Goal: Transaction & Acquisition: Download file/media

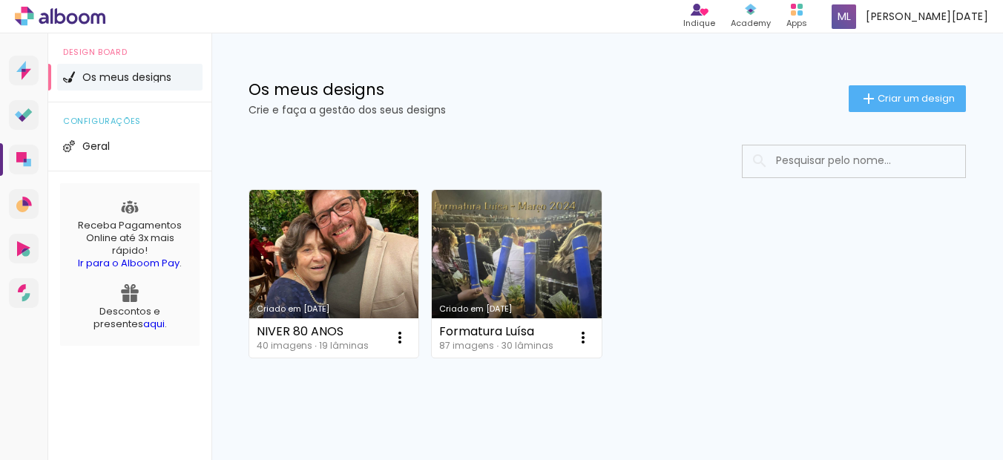
click at [326, 437] on div "Criado em 09/07/25 NIVER 80 ANOS 40 imagens ∙ 19 lâminas Abrir Fazer uma cópia …" at bounding box center [606, 313] width 791 height 366
click at [339, 407] on div "Criado em 09/07/25 NIVER 80 ANOS 40 imagens ∙ 19 lâminas Abrir Fazer uma cópia …" at bounding box center [606, 313] width 791 height 366
click at [505, 85] on h1 "Os meus designs" at bounding box center [548, 90] width 600 height 16
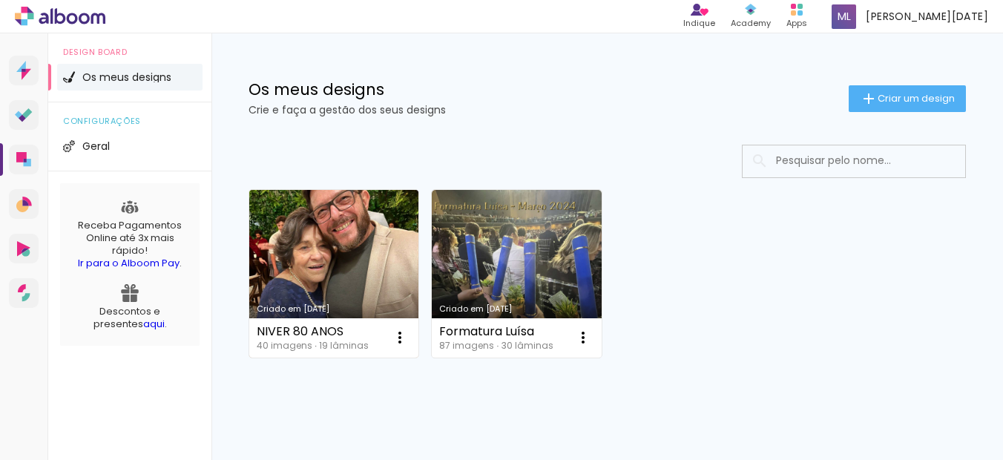
drag, startPoint x: 340, startPoint y: 397, endPoint x: 328, endPoint y: 266, distance: 131.0
click at [340, 395] on div "Criado em 09/07/25 NIVER 80 ANOS 40 imagens ∙ 19 lâminas Abrir Fazer uma cópia …" at bounding box center [606, 313] width 791 height 366
click at [326, 225] on link "Criado em [DATE]" at bounding box center [333, 274] width 169 height 168
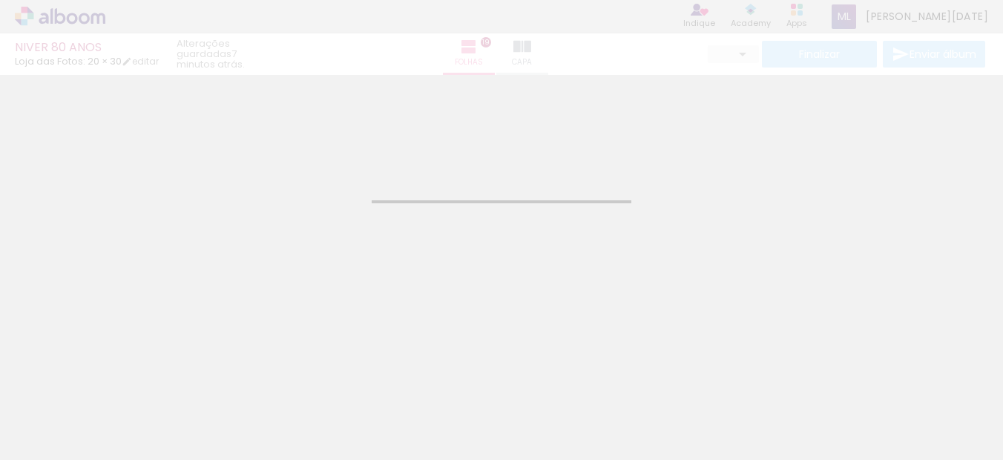
click at [774, 164] on div "Confirmar Cancelar" at bounding box center [501, 233] width 1003 height 317
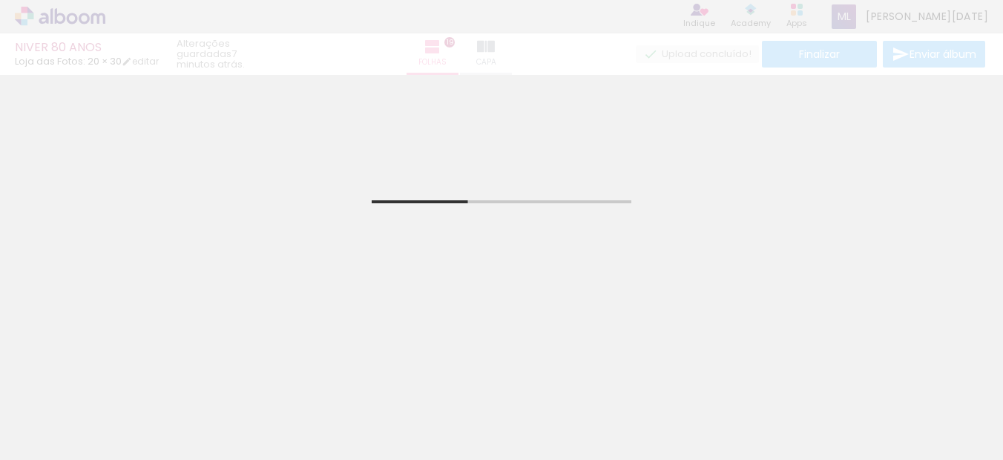
scroll to position [519, 0]
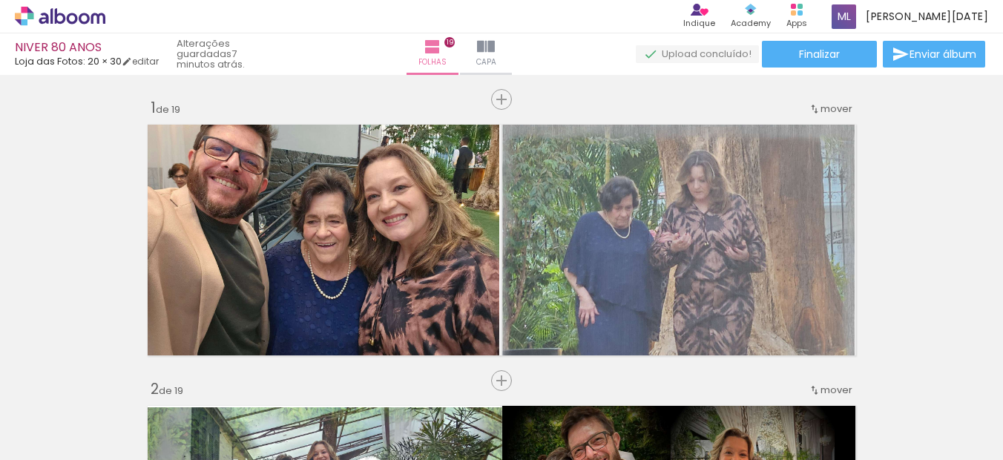
click at [339, 197] on quentale-photo at bounding box center [323, 241] width 352 height 242
click at [389, 271] on quentale-photo at bounding box center [323, 241] width 352 height 242
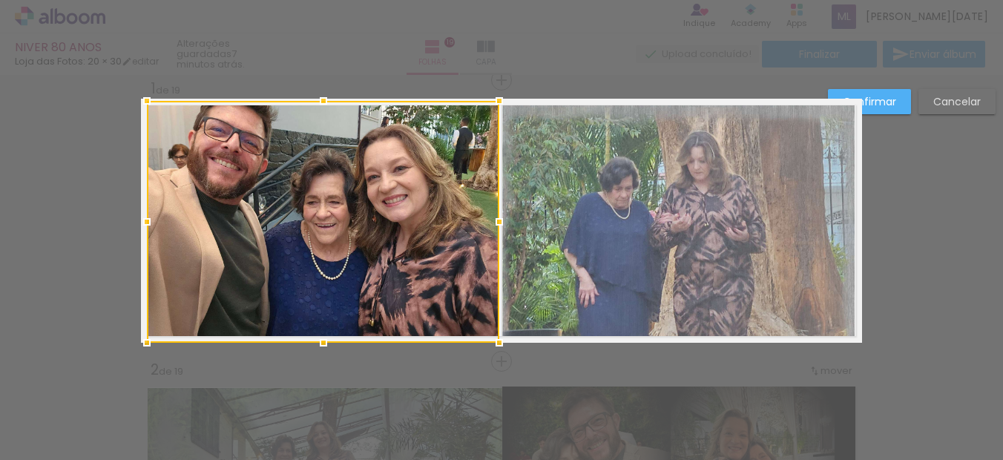
scroll to position [19, 0]
click at [0, 0] on slot "Confirmar" at bounding box center [0, 0] width 0 height 0
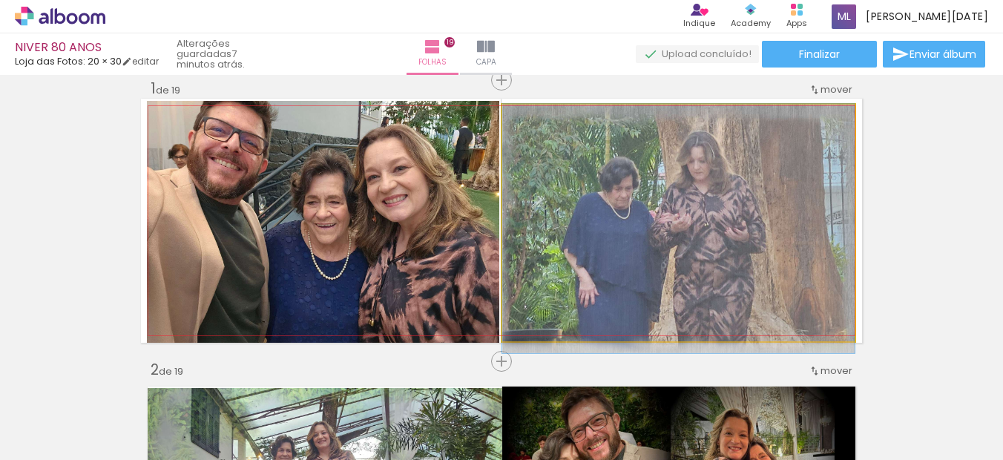
click at [699, 218] on quentale-photo at bounding box center [678, 223] width 352 height 237
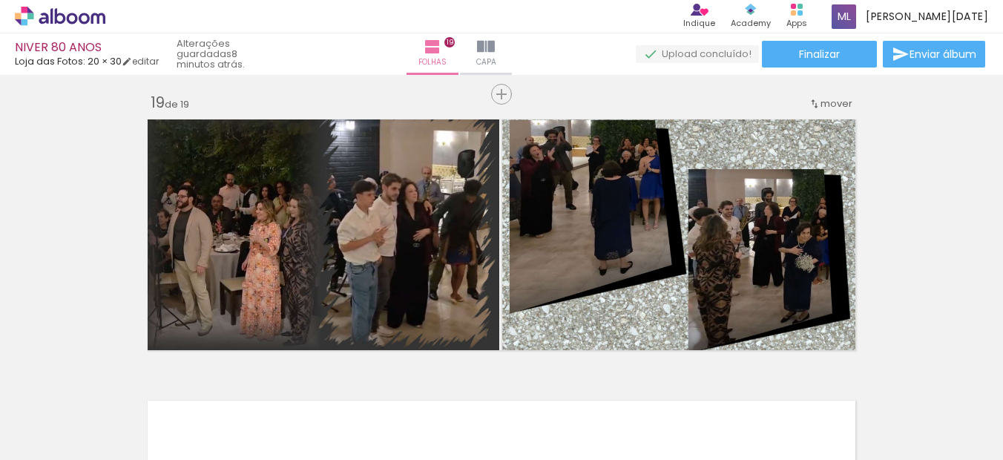
scroll to position [5113, 0]
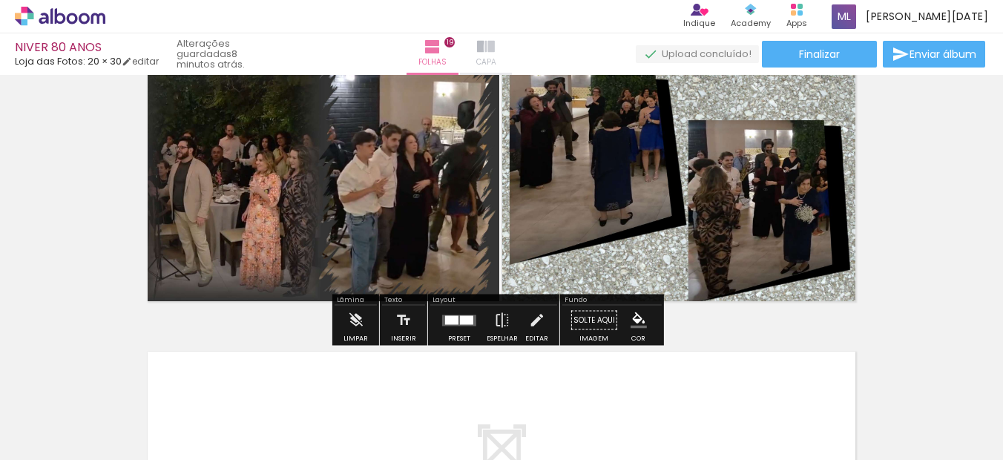
click at [512, 47] on paper-button "Capa" at bounding box center [486, 54] width 52 height 42
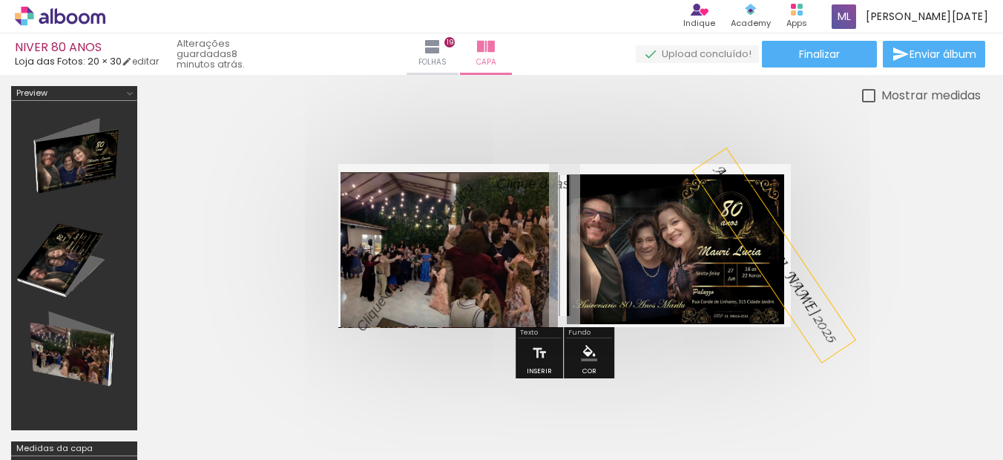
click at [721, 261] on div "Aniversario Marilu 2025" at bounding box center [774, 255] width 162 height 214
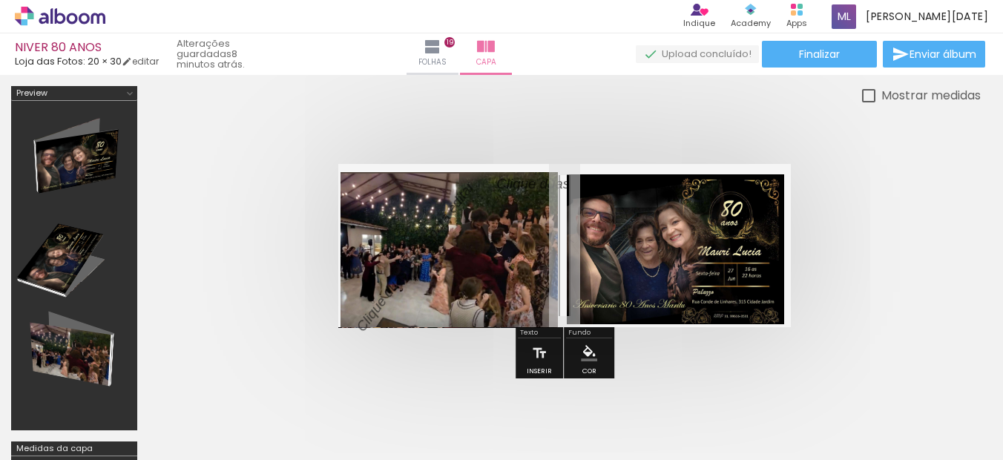
click at [709, 265] on quentale-photo at bounding box center [675, 249] width 217 height 151
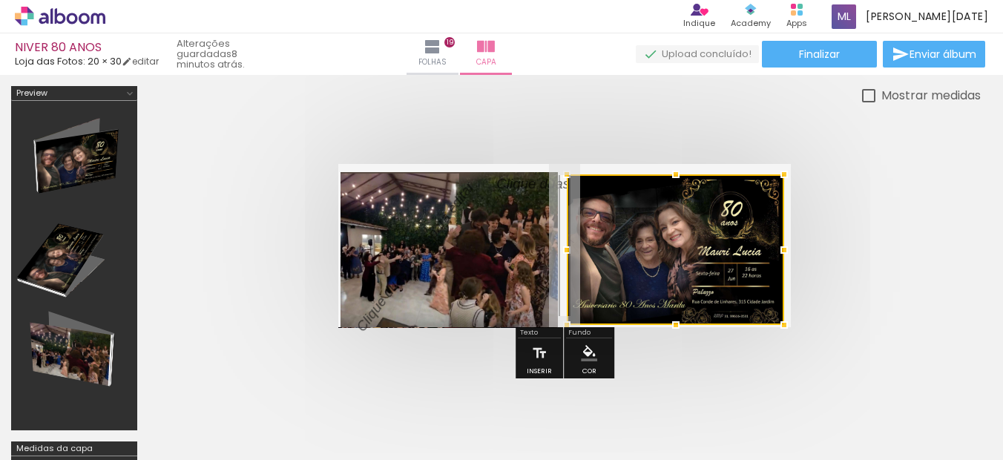
click at [471, 248] on quentale-photo at bounding box center [448, 249] width 217 height 155
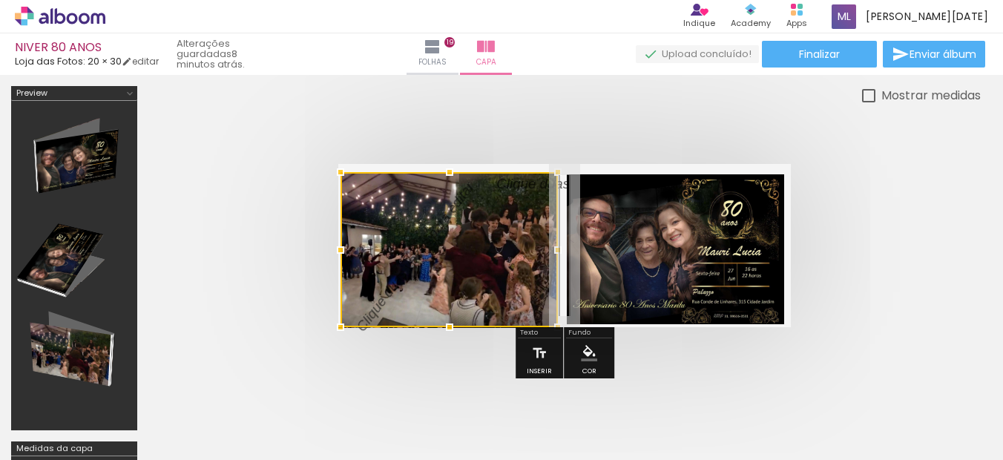
click at [405, 274] on div at bounding box center [448, 249] width 217 height 155
click at [387, 298] on div at bounding box center [448, 249] width 217 height 155
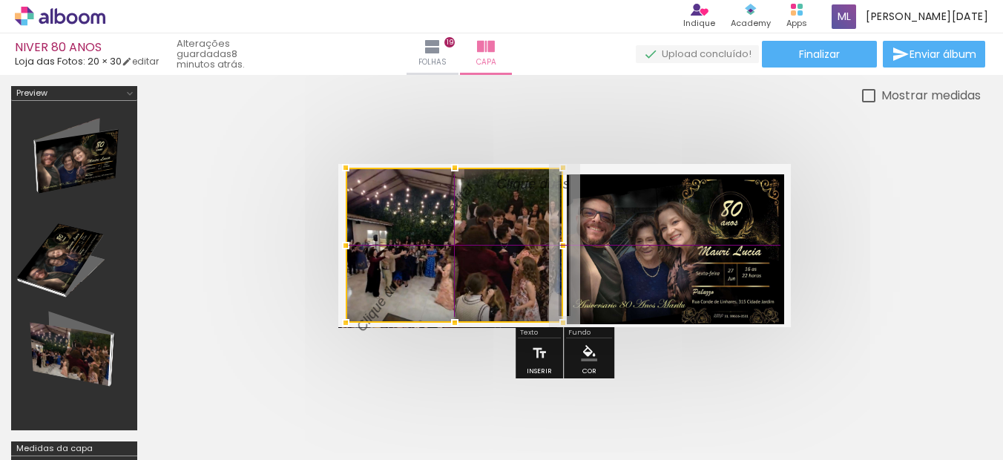
drag, startPoint x: 389, startPoint y: 294, endPoint x: 380, endPoint y: 251, distance: 43.9
click at [380, 251] on div at bounding box center [454, 245] width 217 height 155
click at [395, 286] on div at bounding box center [454, 245] width 217 height 155
click at [394, 286] on div at bounding box center [454, 245] width 217 height 155
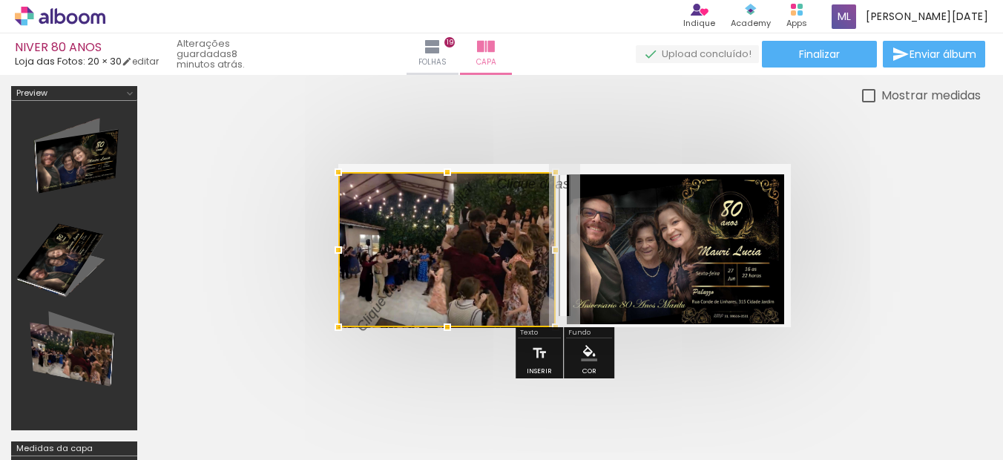
drag, startPoint x: 452, startPoint y: 263, endPoint x: 357, endPoint y: 285, distance: 96.6
click at [324, 275] on quentale-cover at bounding box center [564, 245] width 713 height 163
click at [554, 183] on div at bounding box center [556, 172] width 30 height 30
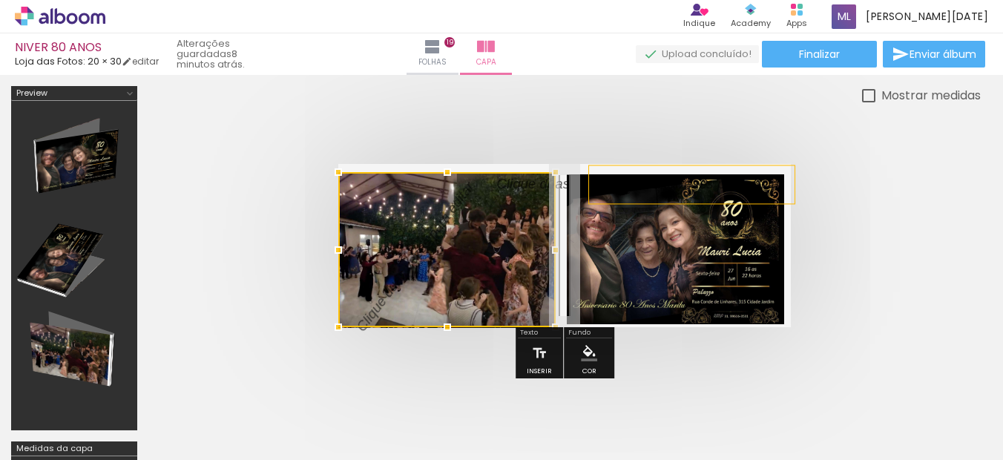
click at [605, 188] on p at bounding box center [702, 184] width 205 height 20
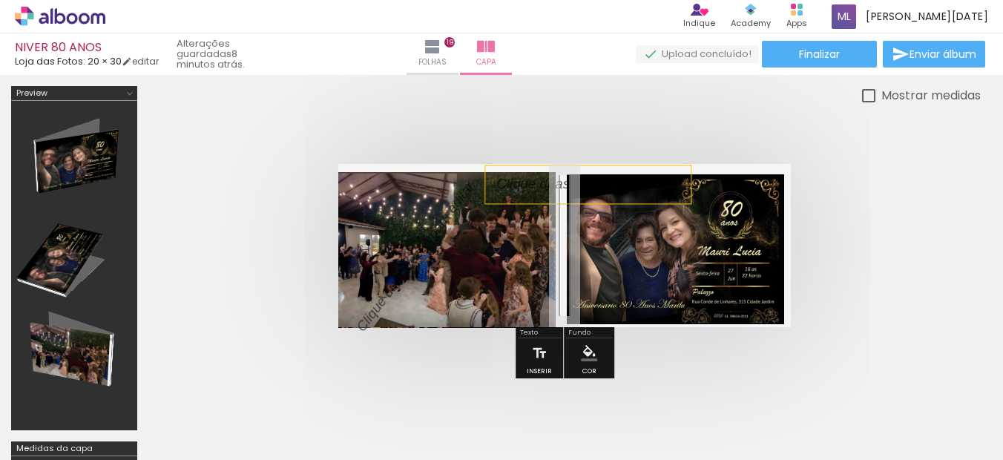
click at [608, 191] on p at bounding box center [598, 184] width 205 height 20
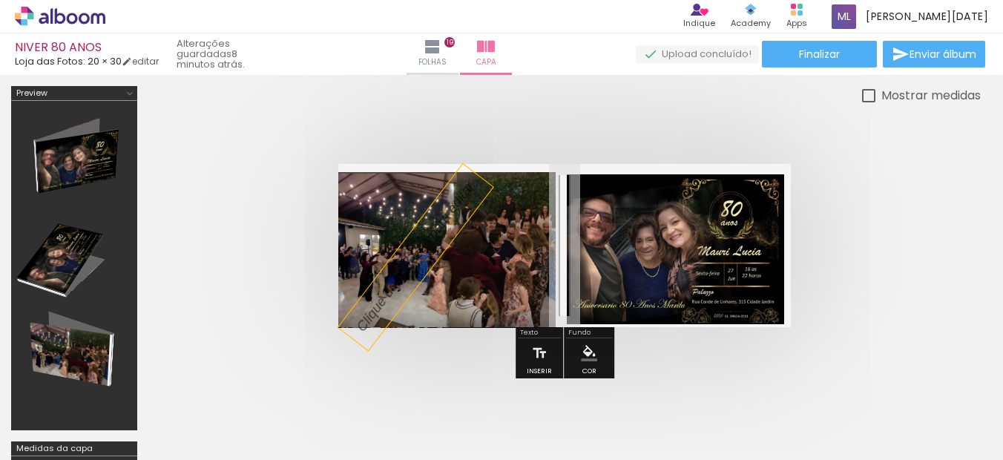
click at [389, 300] on p at bounding box center [422, 248] width 140 height 176
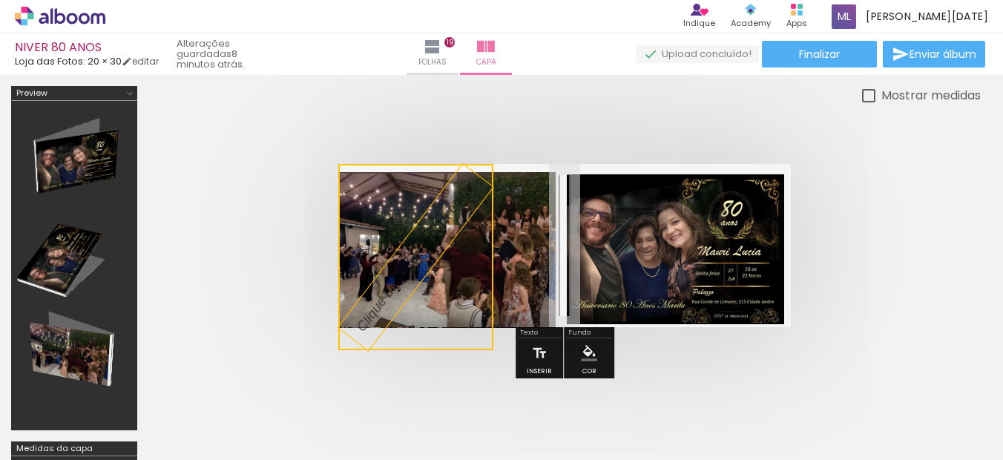
click at [617, 265] on quentale-layouter at bounding box center [564, 245] width 452 height 163
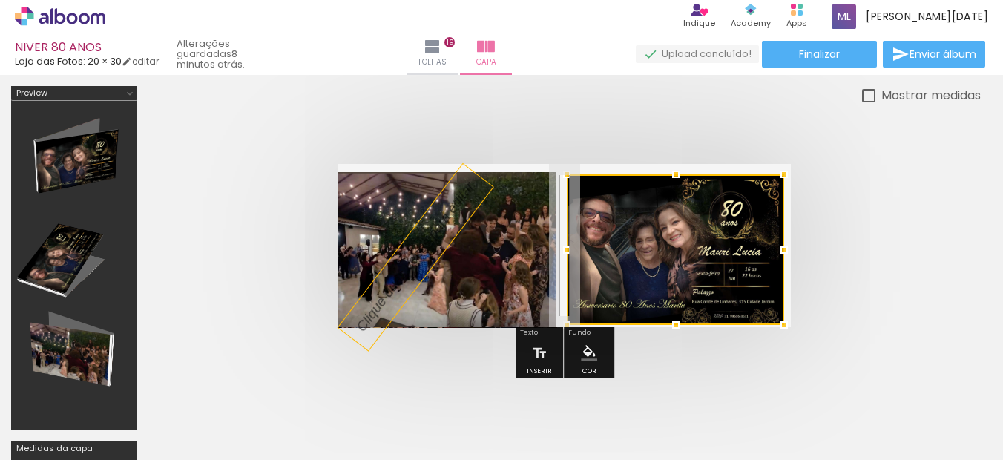
click at [397, 275] on p at bounding box center [422, 248] width 140 height 176
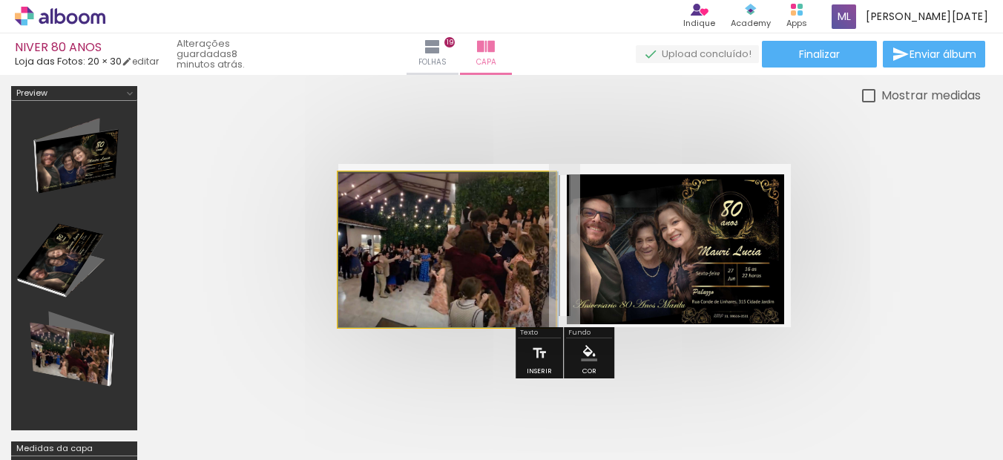
drag, startPoint x: 424, startPoint y: 276, endPoint x: 444, endPoint y: 277, distance: 20.0
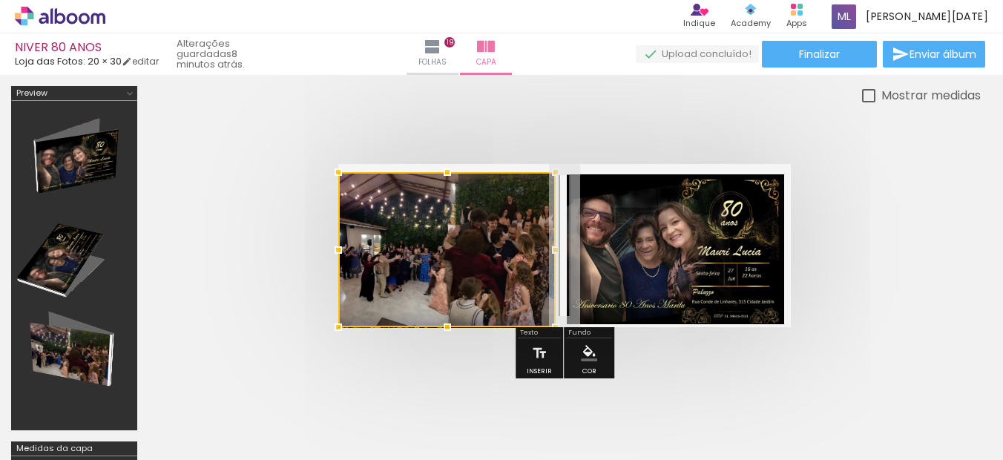
click at [600, 274] on quentale-photo at bounding box center [675, 249] width 217 height 151
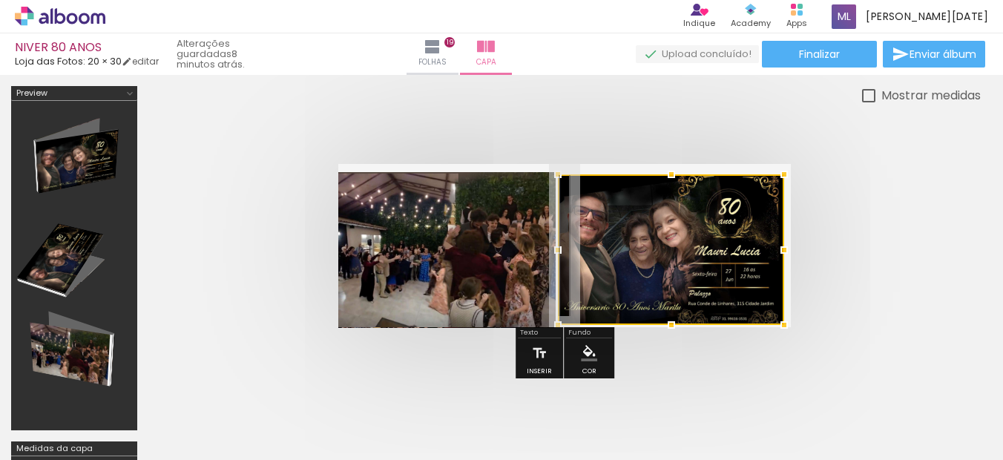
drag, startPoint x: 574, startPoint y: 250, endPoint x: 685, endPoint y: 240, distance: 111.6
click at [685, 240] on div at bounding box center [671, 249] width 226 height 151
click at [876, 239] on quentale-cover at bounding box center [564, 245] width 713 height 163
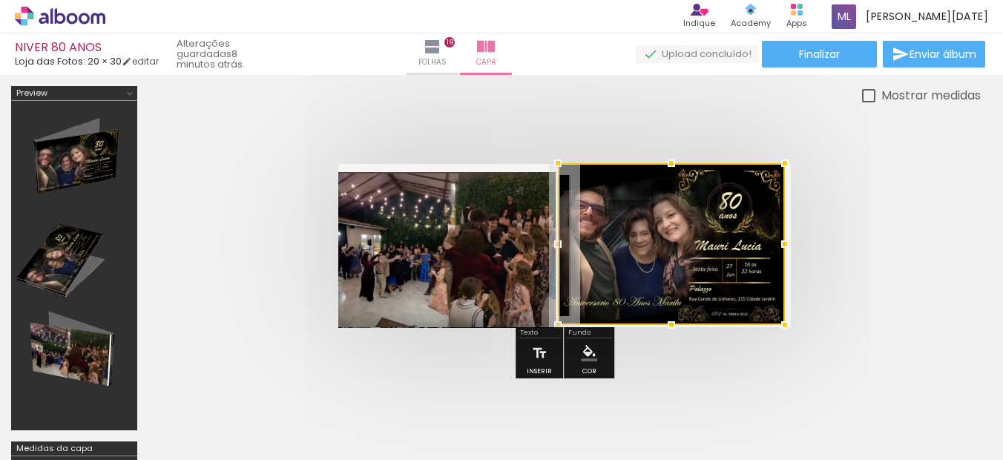
drag, startPoint x: 786, startPoint y: 175, endPoint x: 787, endPoint y: 167, distance: 8.2
click at [787, 167] on div at bounding box center [785, 163] width 30 height 30
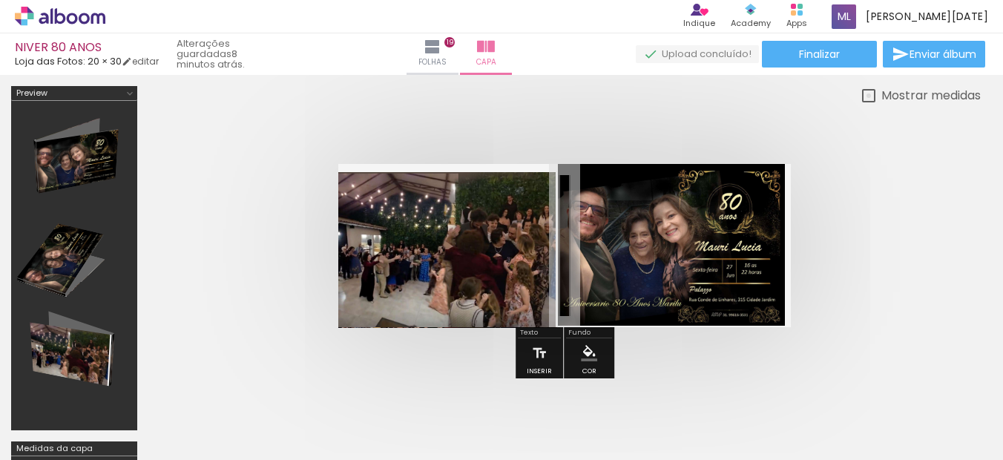
click at [871, 95] on div at bounding box center [868, 95] width 13 height 13
type paper-checkbox "on"
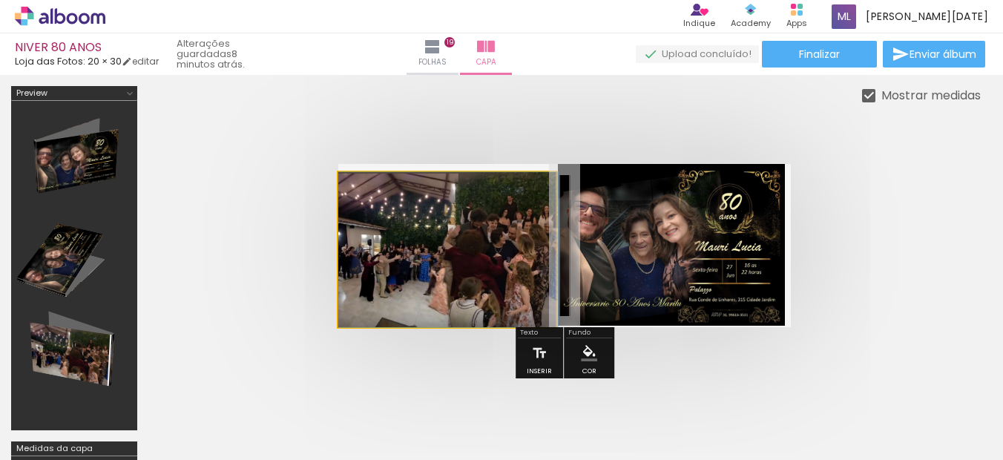
click at [520, 267] on quentale-photo at bounding box center [446, 249] width 217 height 155
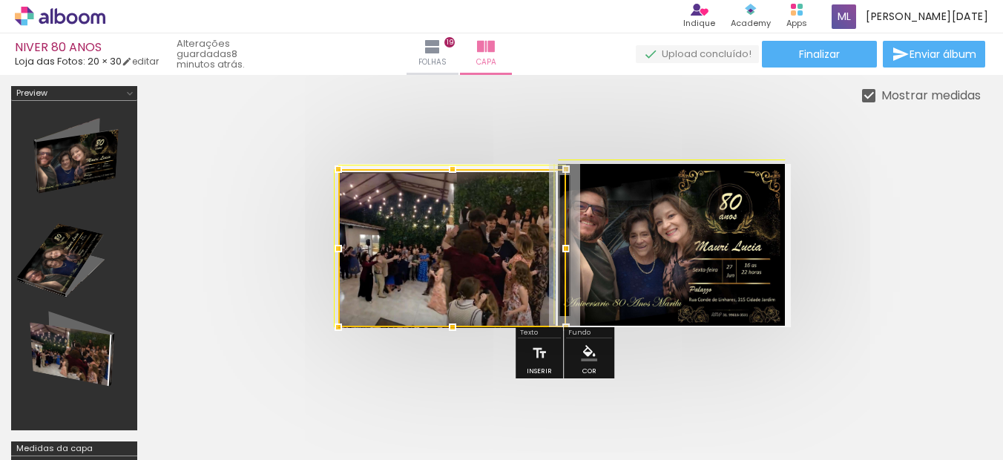
drag, startPoint x: 567, startPoint y: 161, endPoint x: 565, endPoint y: 153, distance: 7.6
click at [565, 153] on div at bounding box center [564, 246] width 832 height 282
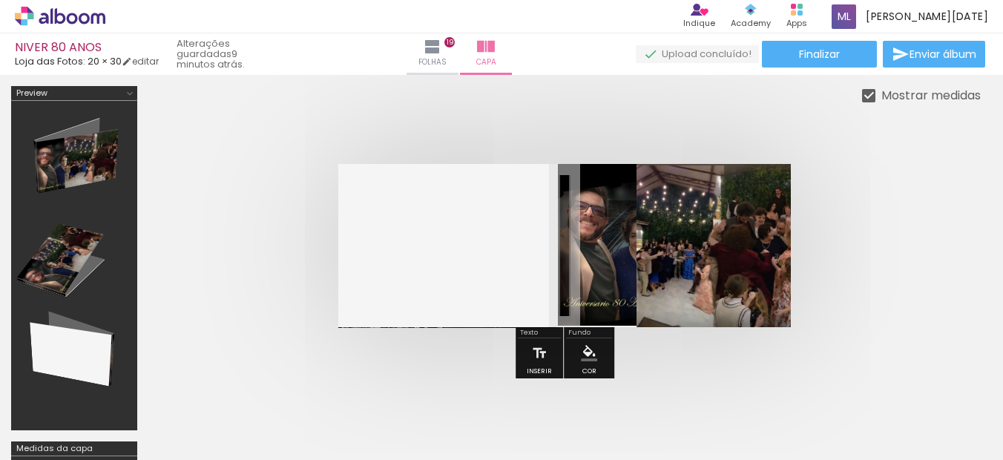
click at [480, 285] on div at bounding box center [452, 248] width 228 height 158
click at [437, 330] on div at bounding box center [564, 246] width 832 height 282
click at [436, 320] on div at bounding box center [452, 248] width 228 height 158
click at [562, 254] on quentale-photo at bounding box center [671, 245] width 227 height 162
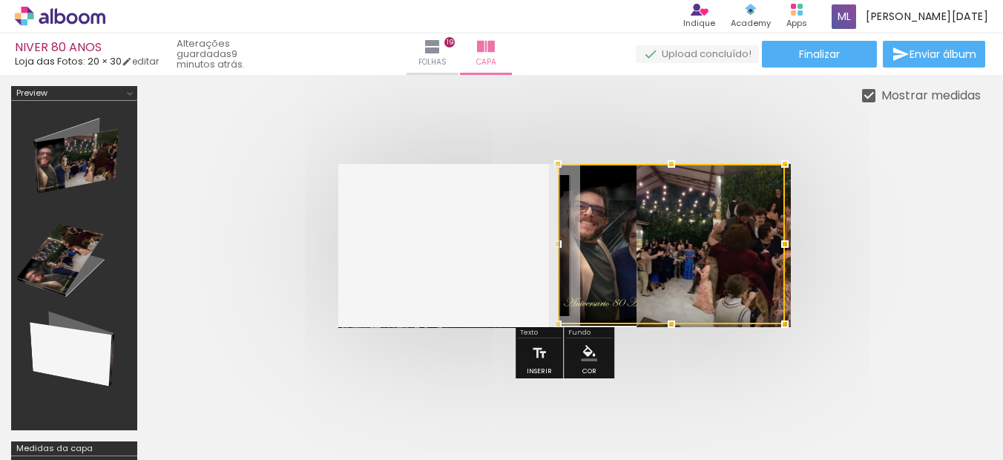
click at [424, 302] on quentale-layouter at bounding box center [564, 245] width 452 height 163
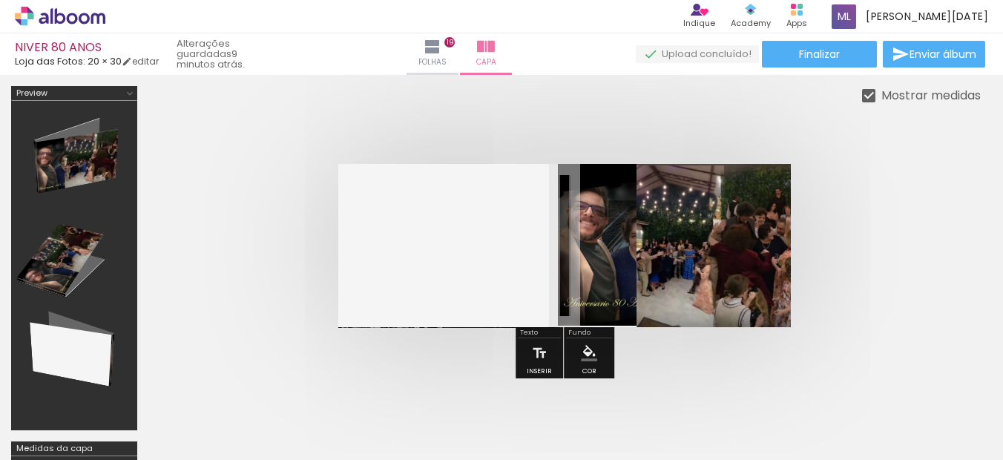
click at [366, 326] on quentale-layouter at bounding box center [564, 245] width 452 height 163
click at [441, 55] on iron-icon at bounding box center [432, 47] width 18 height 18
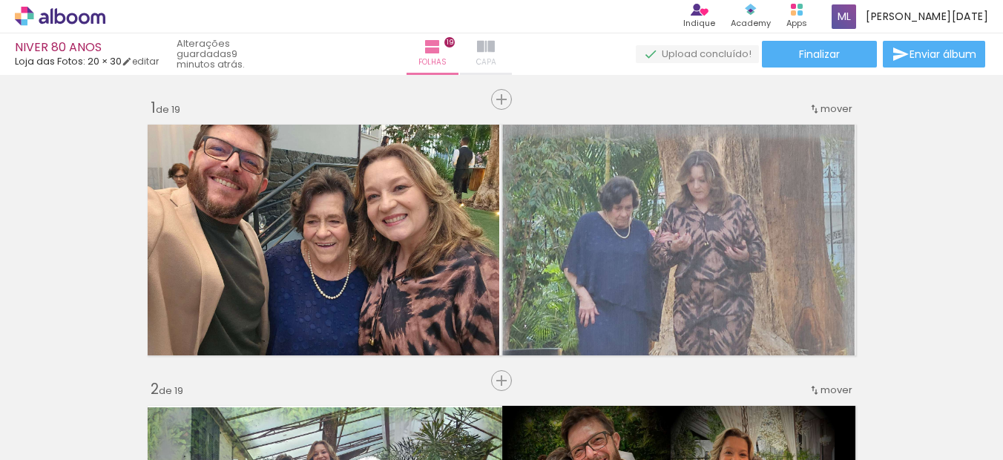
click at [496, 61] on span "Capa" at bounding box center [486, 62] width 20 height 13
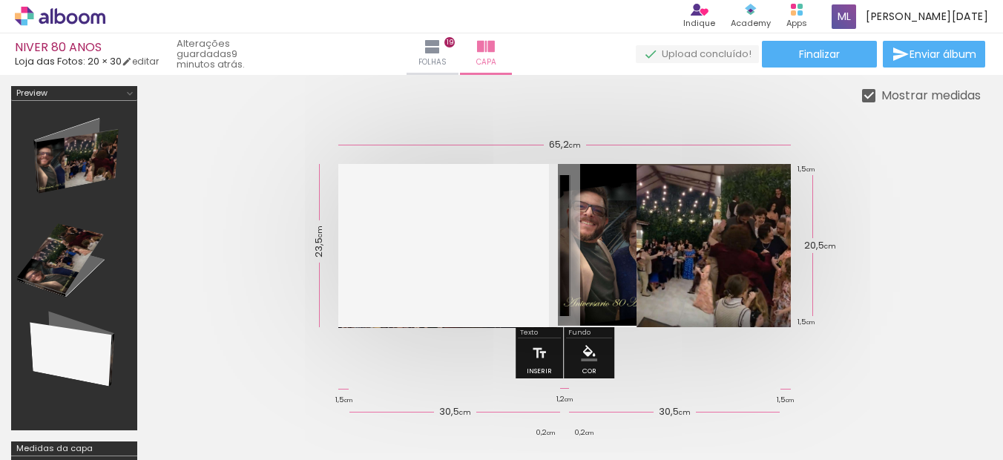
click at [468, 328] on div at bounding box center [564, 246] width 832 height 282
click at [400, 237] on quentale-layouter at bounding box center [564, 245] width 452 height 163
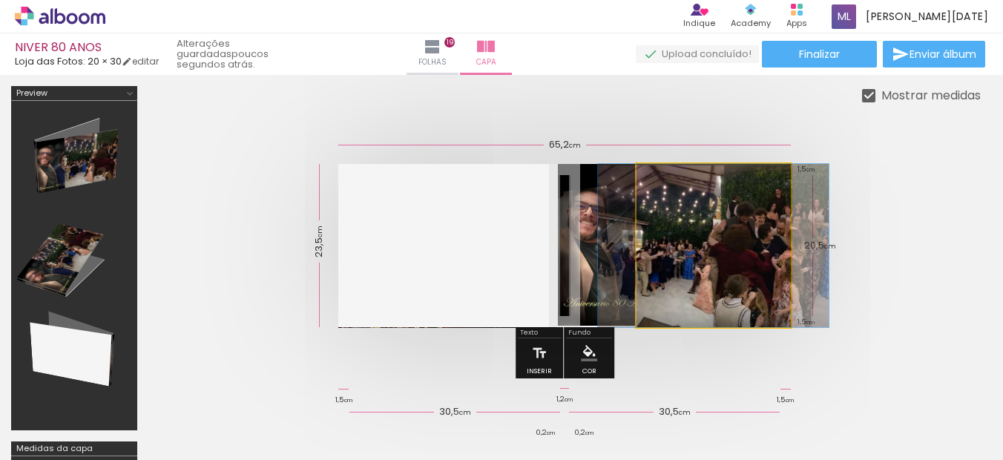
click at [638, 272] on quentale-photo at bounding box center [713, 245] width 154 height 163
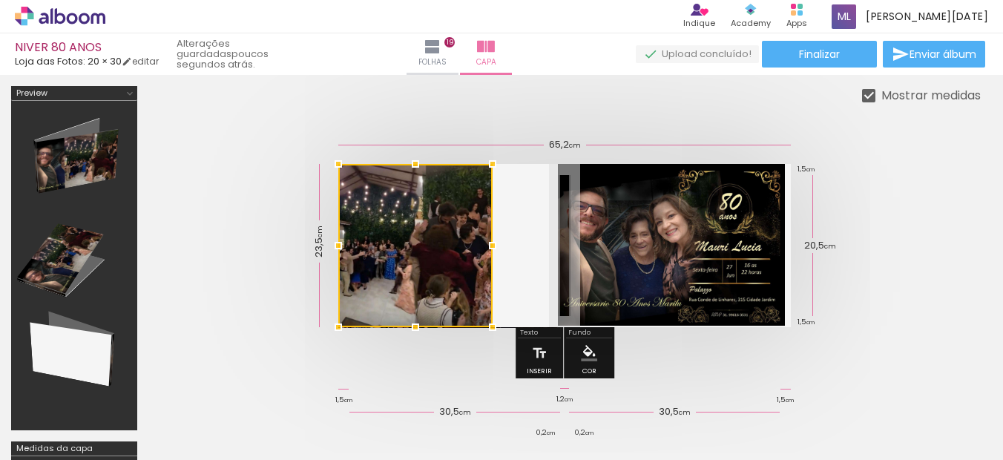
drag, startPoint x: 730, startPoint y: 263, endPoint x: 389, endPoint y: 254, distance: 342.0
click at [389, 254] on div at bounding box center [415, 245] width 154 height 163
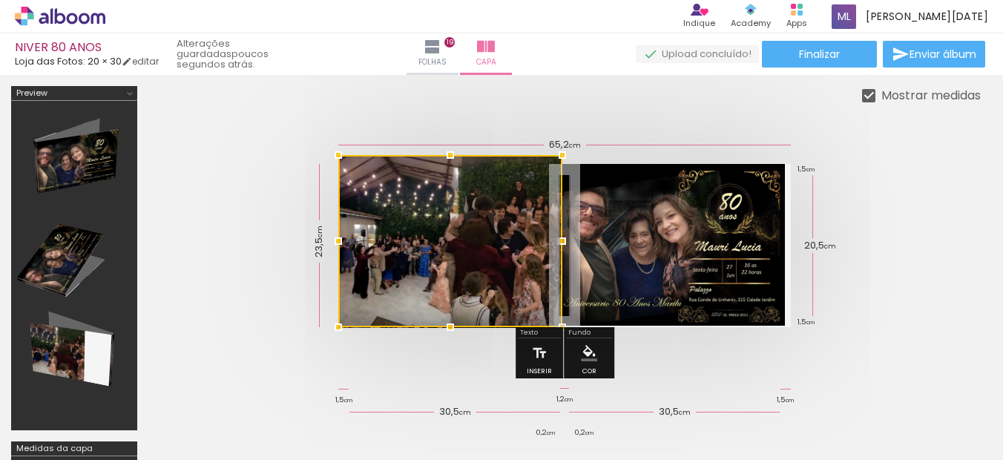
drag, startPoint x: 495, startPoint y: 163, endPoint x: 608, endPoint y: 141, distance: 115.6
click at [608, 141] on quentale-cover-editor at bounding box center [564, 332] width 832 height 493
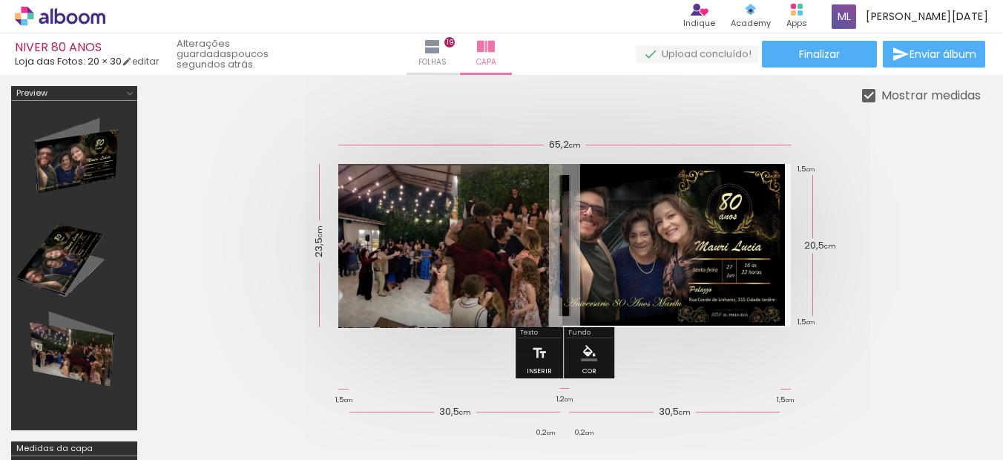
click at [887, 245] on quentale-cover at bounding box center [564, 245] width 713 height 163
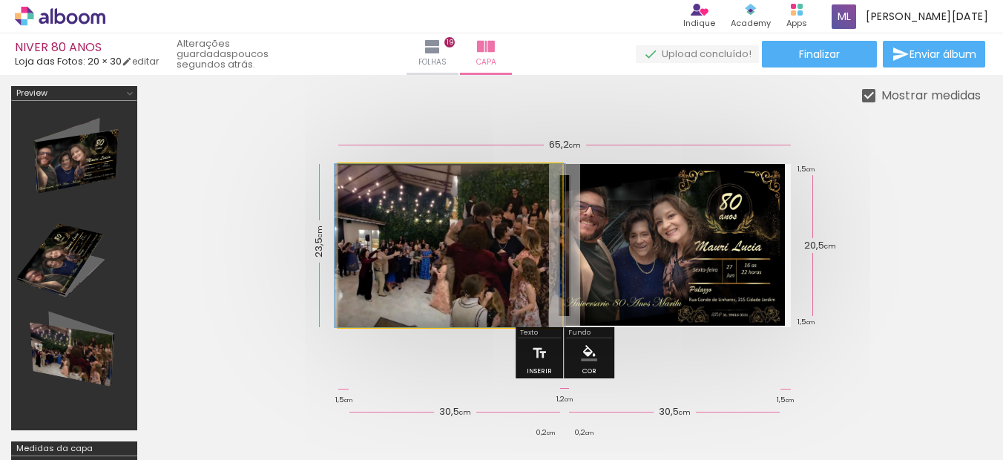
click at [480, 273] on quentale-photo at bounding box center [450, 245] width 224 height 163
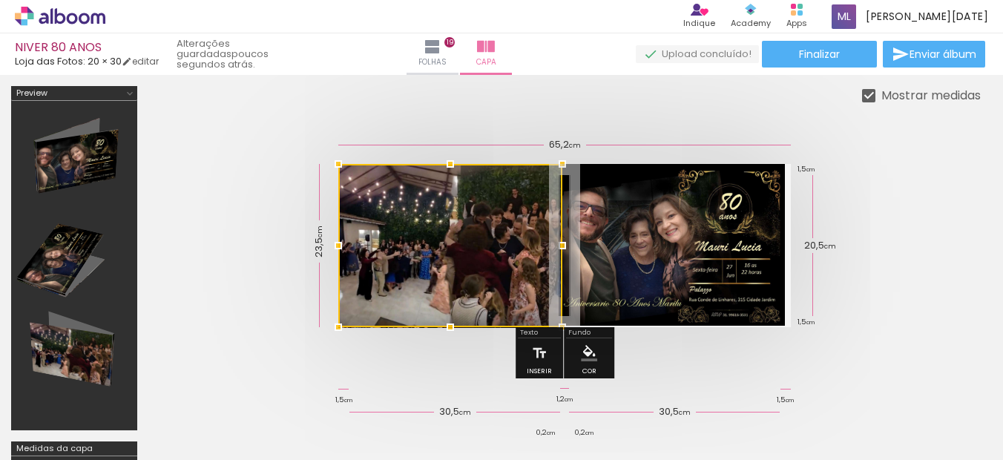
click at [934, 246] on div at bounding box center [564, 246] width 832 height 282
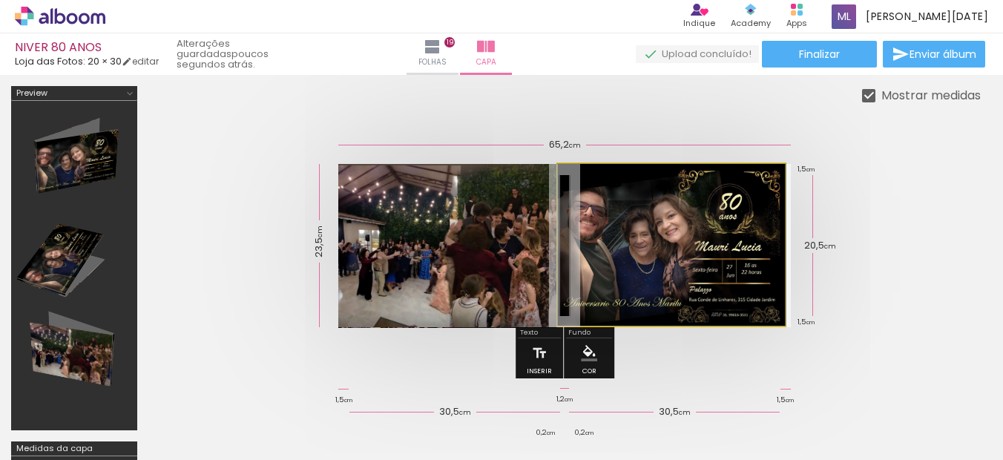
click at [698, 266] on quentale-photo at bounding box center [671, 245] width 227 height 162
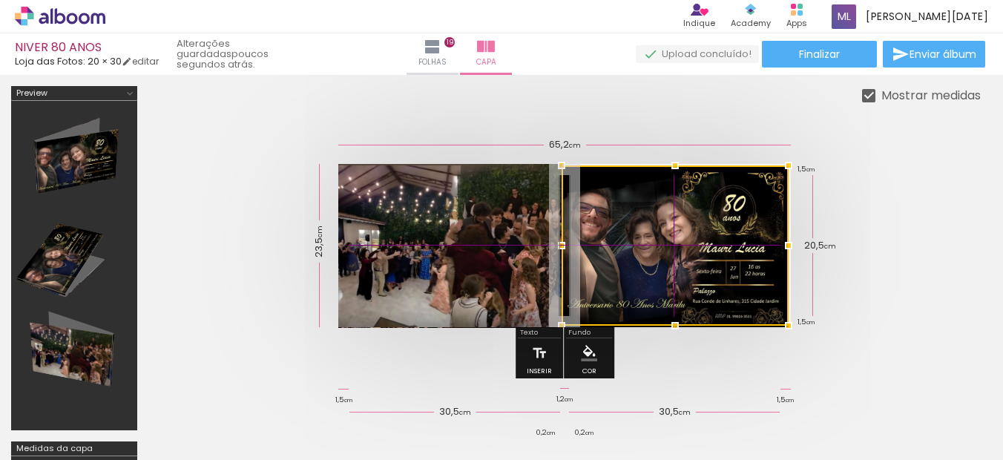
drag, startPoint x: 699, startPoint y: 256, endPoint x: 692, endPoint y: 251, distance: 8.6
click at [692, 251] on div at bounding box center [674, 245] width 227 height 160
click at [873, 236] on quentale-cover at bounding box center [564, 245] width 713 height 163
click at [894, 173] on quentale-cover at bounding box center [564, 245] width 713 height 163
click at [452, 283] on quentale-photo at bounding box center [450, 245] width 224 height 163
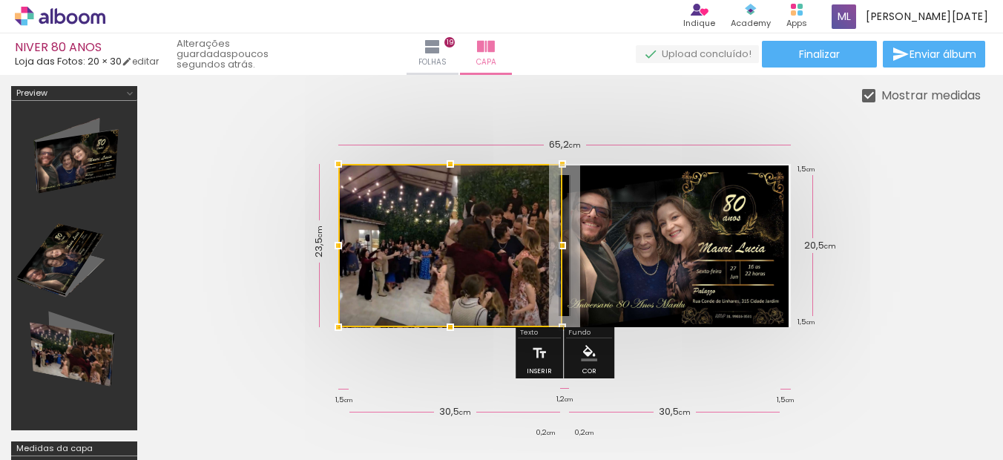
click at [683, 257] on quentale-photo at bounding box center [674, 246] width 227 height 162
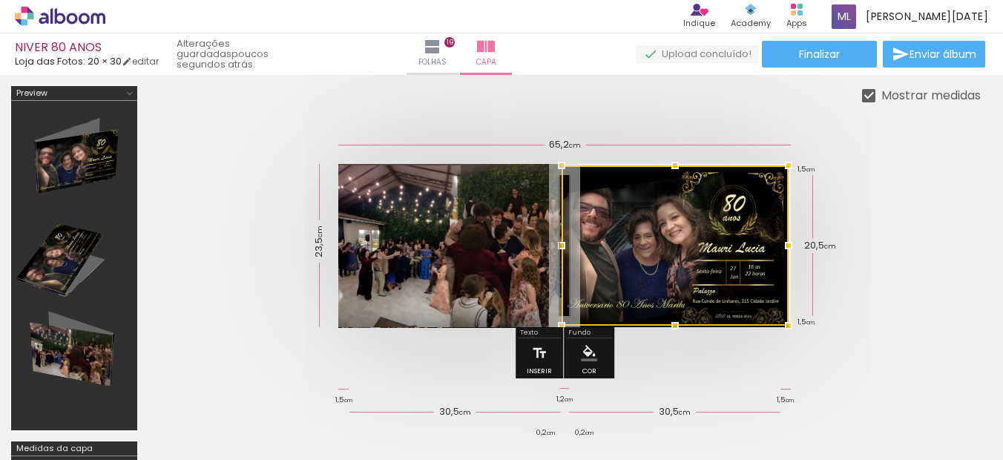
click at [423, 360] on div at bounding box center [564, 246] width 832 height 282
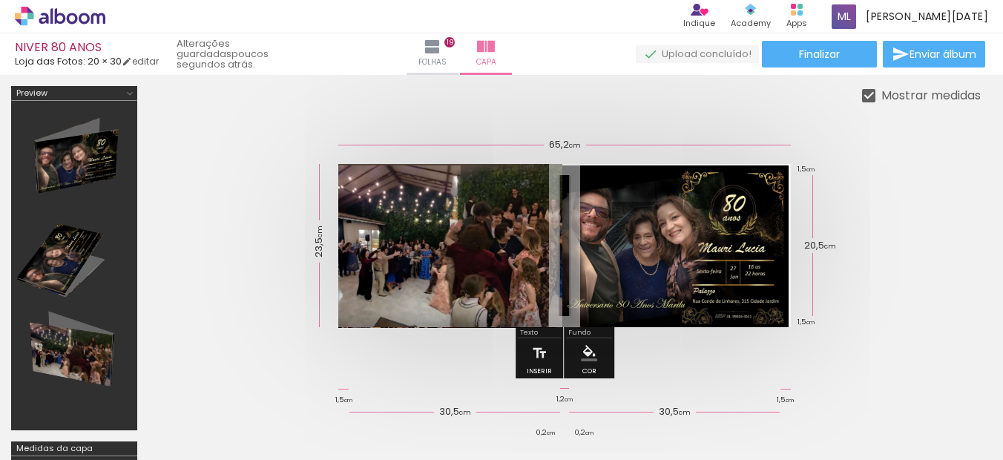
click at [438, 277] on quentale-photo at bounding box center [450, 245] width 224 height 163
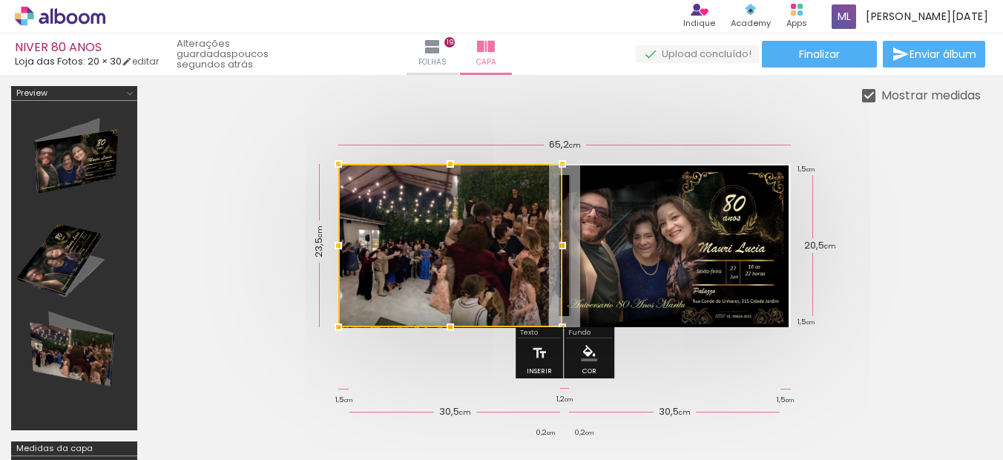
click at [876, 166] on quentale-cover at bounding box center [564, 245] width 713 height 163
click at [446, 62] on span "Folhas" at bounding box center [432, 62] width 28 height 13
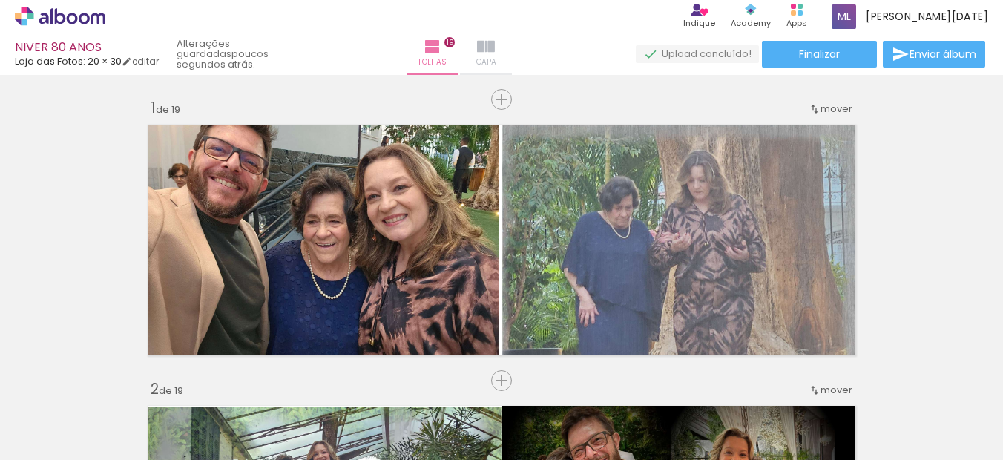
click at [495, 48] on iron-icon at bounding box center [486, 47] width 18 height 18
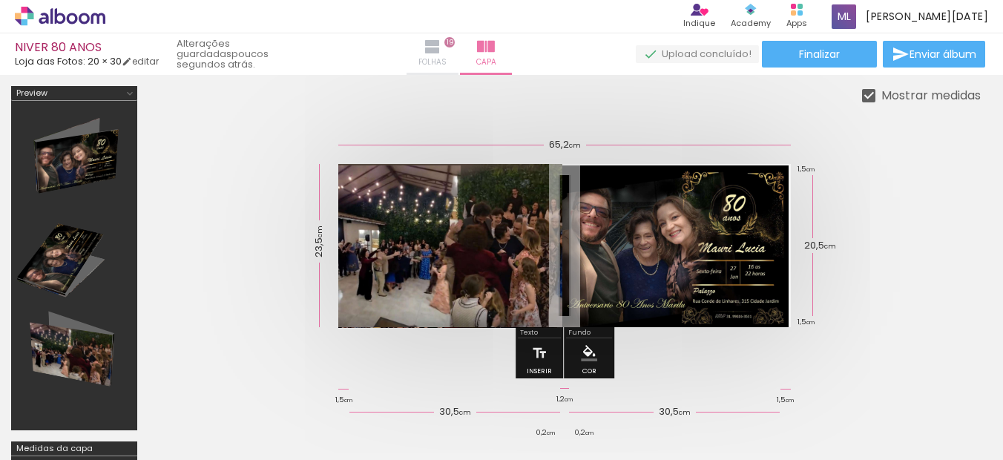
click at [431, 59] on paper-button "Folhas 19" at bounding box center [432, 54] width 52 height 42
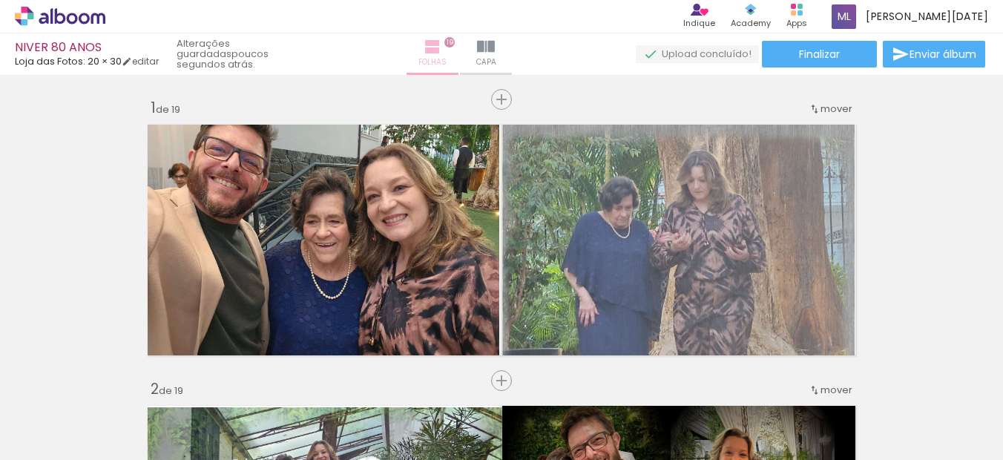
click at [441, 43] on iron-icon at bounding box center [432, 47] width 18 height 18
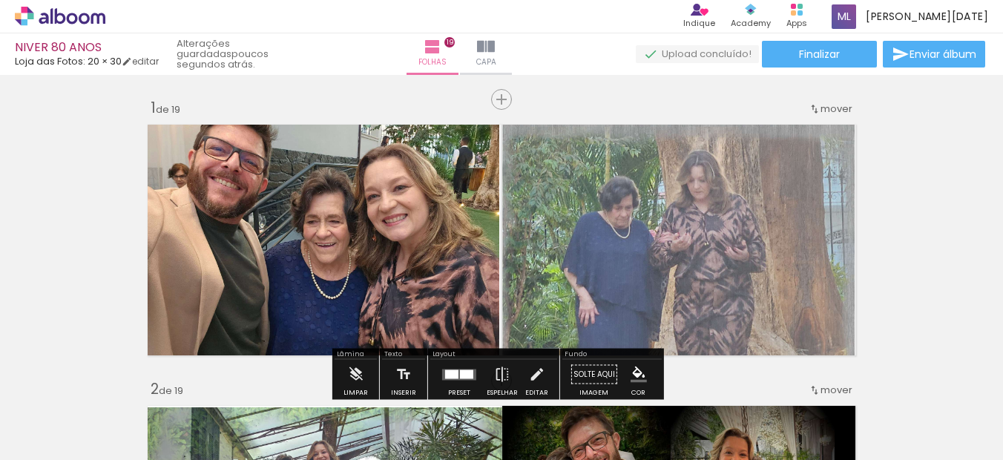
click at [502, 197] on quentale-photo at bounding box center [678, 242] width 352 height 237
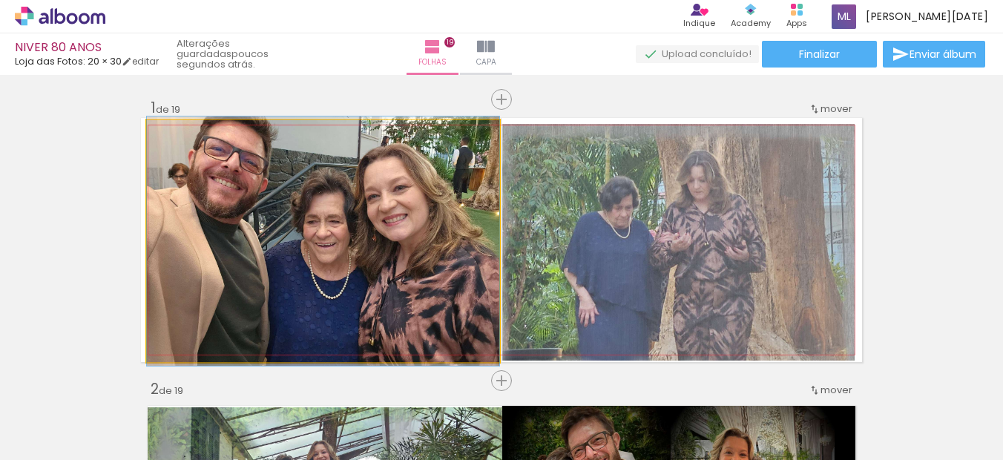
click at [462, 215] on quentale-photo at bounding box center [323, 241] width 352 height 242
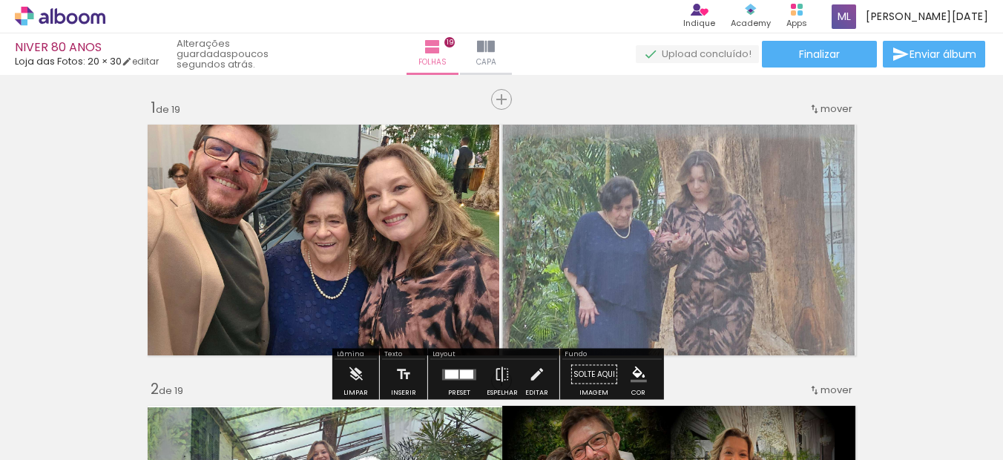
click at [462, 215] on quentale-photo at bounding box center [323, 241] width 352 height 242
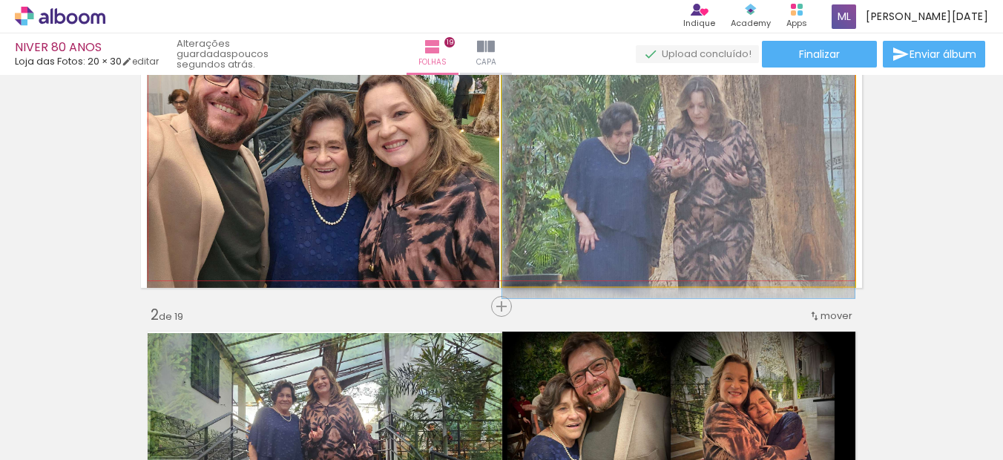
click at [649, 230] on quentale-photo at bounding box center [678, 168] width 352 height 237
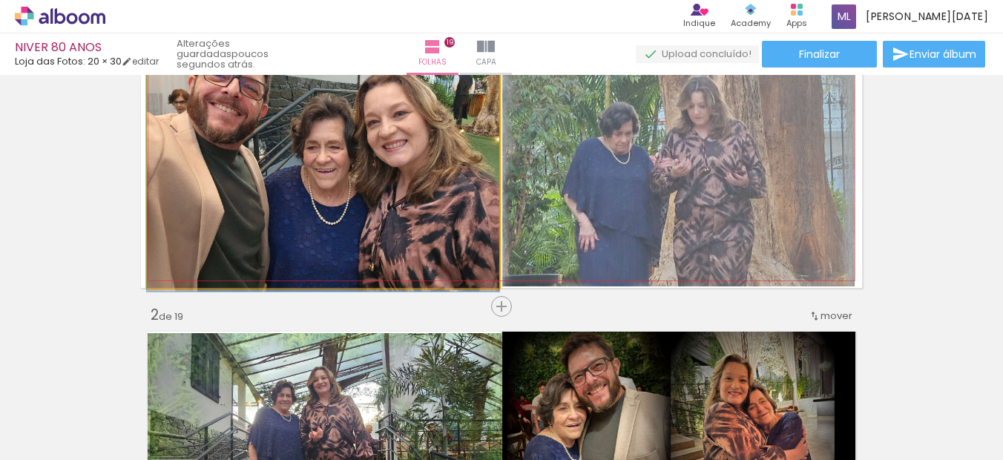
click at [355, 206] on quentale-photo at bounding box center [323, 167] width 352 height 242
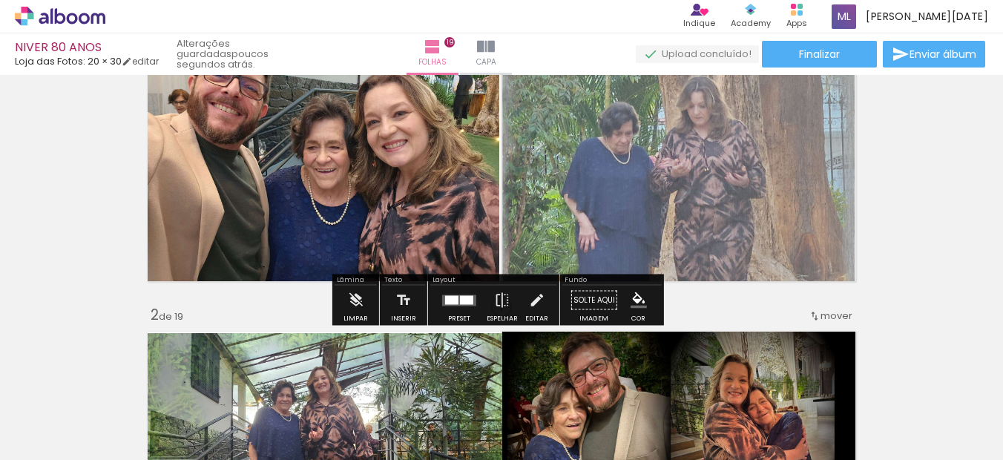
scroll to position [0, 0]
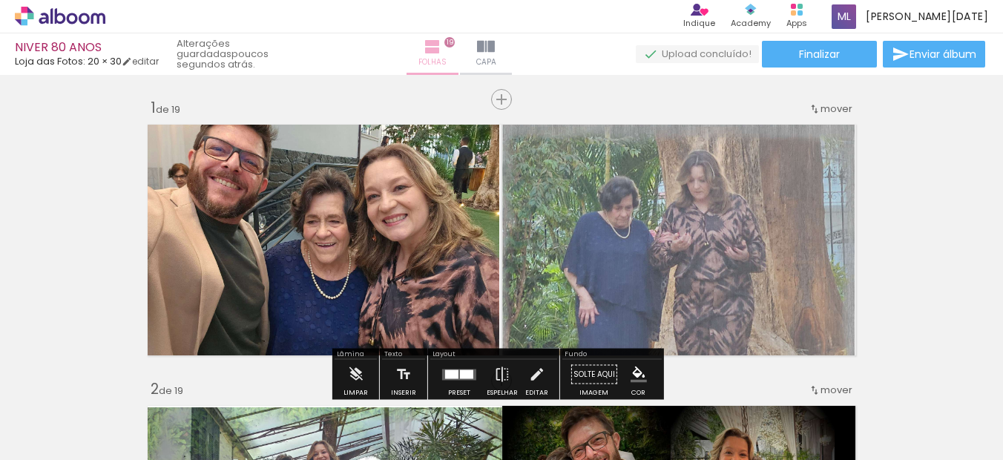
click at [446, 64] on span "Folhas" at bounding box center [432, 62] width 28 height 13
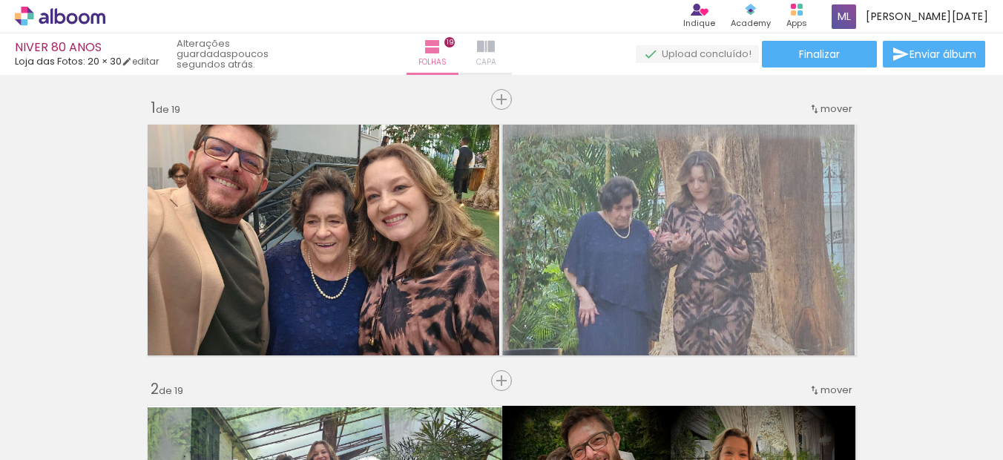
click at [512, 43] on paper-button "Capa" at bounding box center [486, 54] width 52 height 42
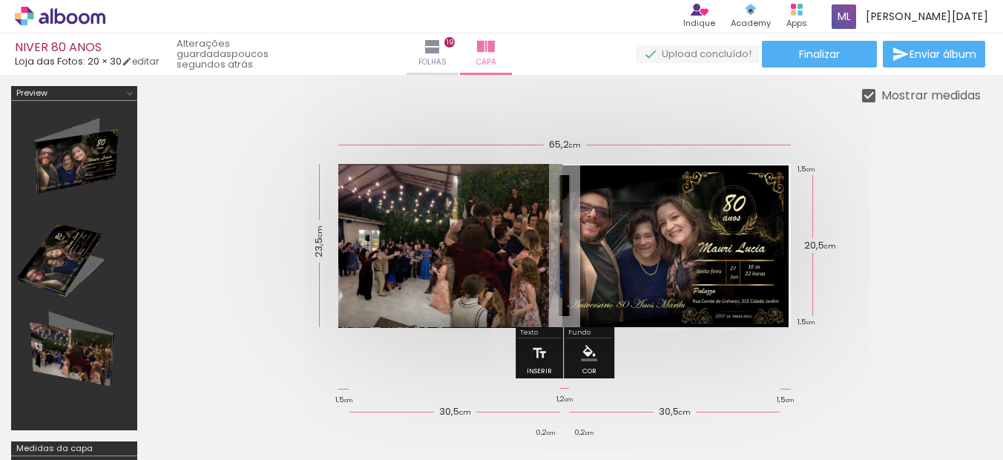
click at [738, 233] on quentale-photo at bounding box center [674, 246] width 227 height 162
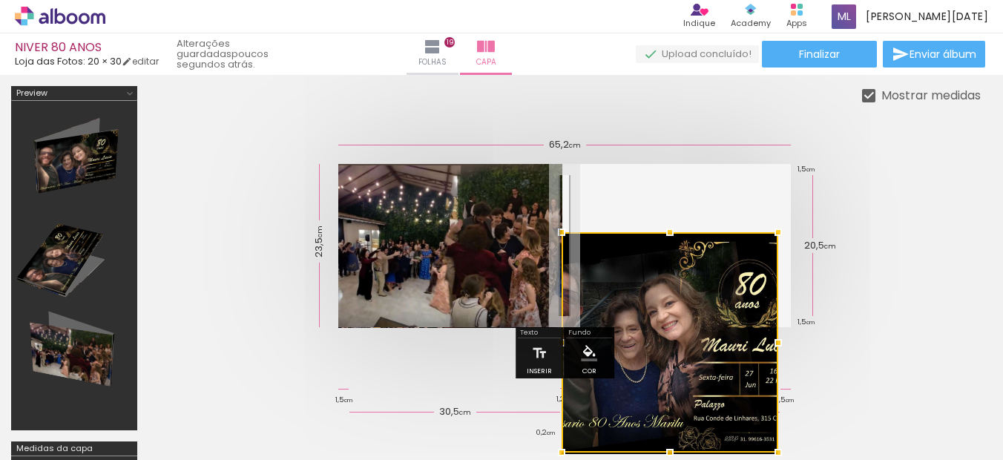
drag, startPoint x: 790, startPoint y: 164, endPoint x: 819, endPoint y: 265, distance: 104.9
click at [813, 236] on quentale-cover-editor at bounding box center [564, 332] width 832 height 493
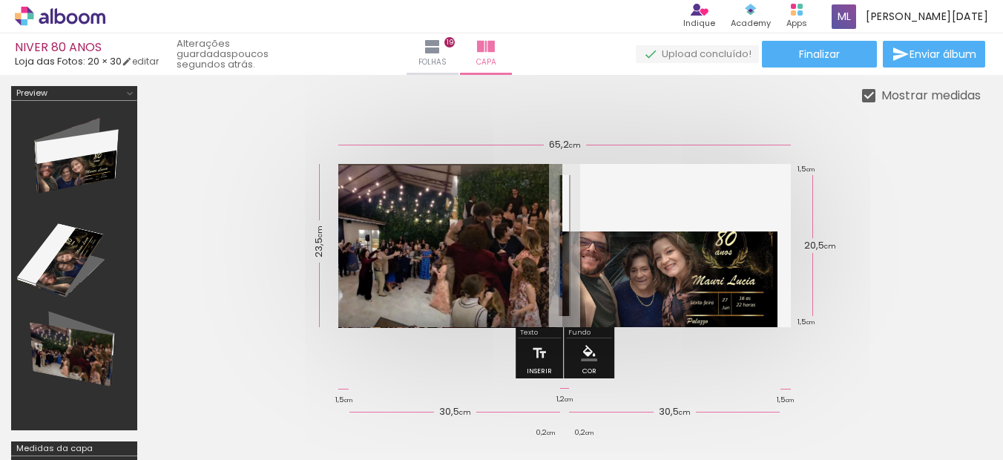
click at [742, 266] on quentale-photo at bounding box center [669, 279] width 217 height 96
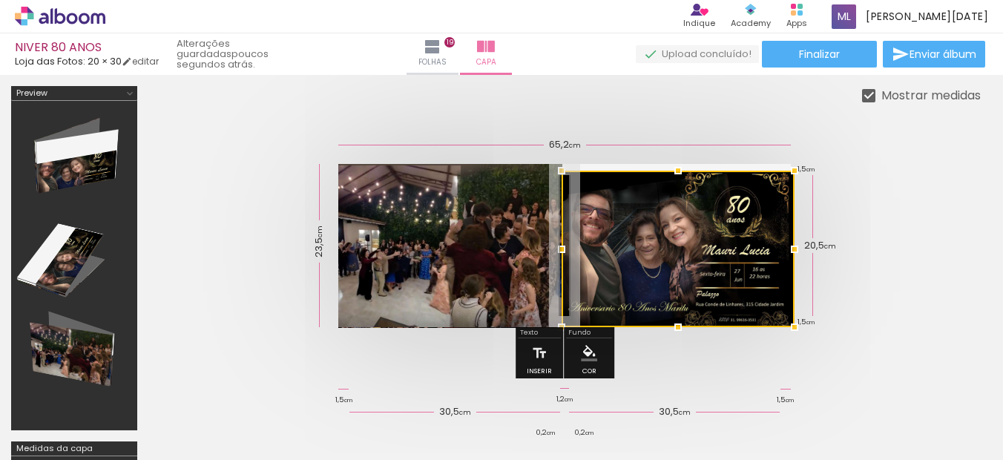
drag, startPoint x: 781, startPoint y: 222, endPoint x: 773, endPoint y: 149, distance: 73.0
click at [773, 149] on div at bounding box center [564, 246] width 832 height 282
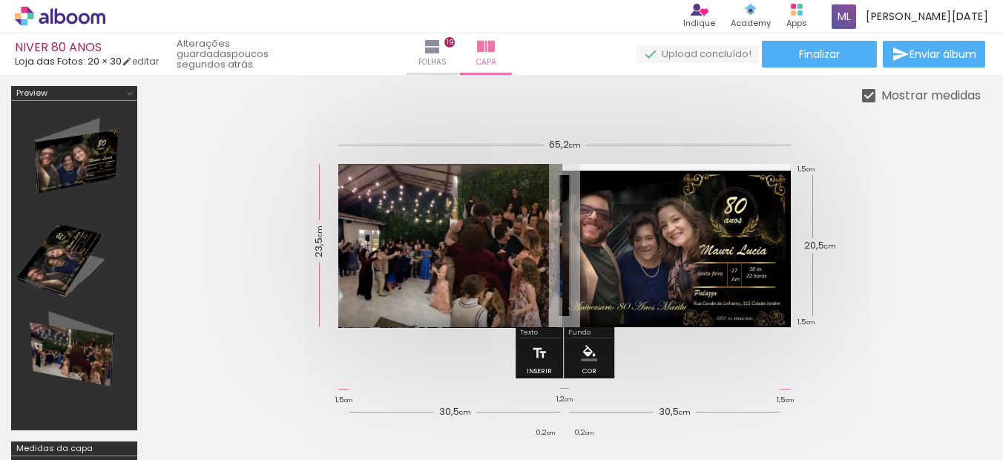
click at [750, 254] on quentale-photo at bounding box center [675, 249] width 229 height 156
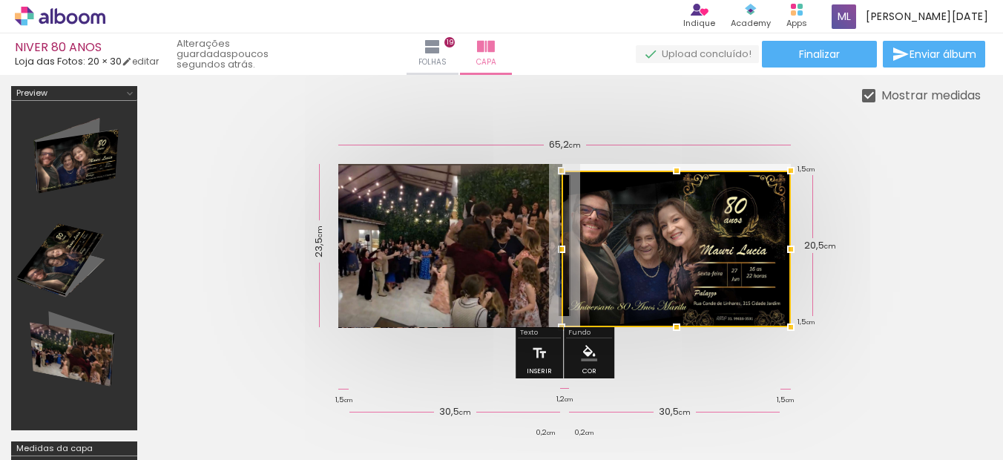
click at [742, 225] on div at bounding box center [675, 249] width 229 height 156
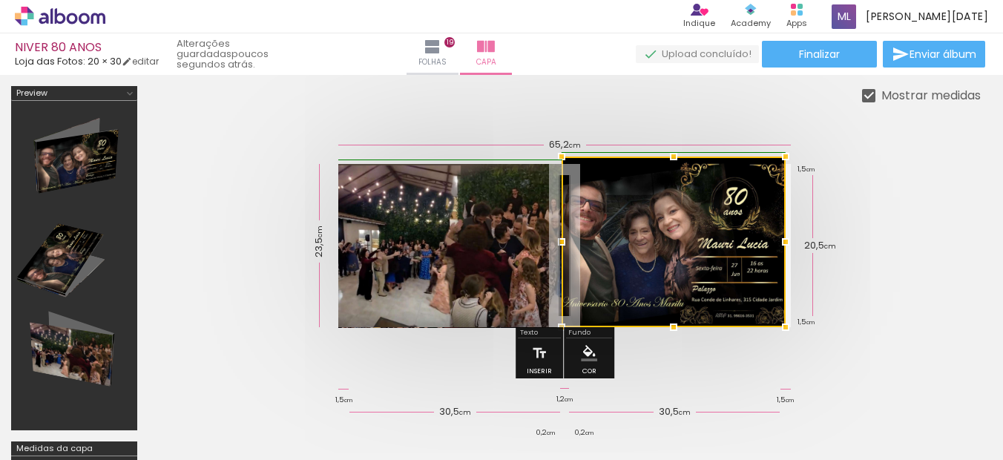
click at [788, 170] on div at bounding box center [785, 157] width 30 height 30
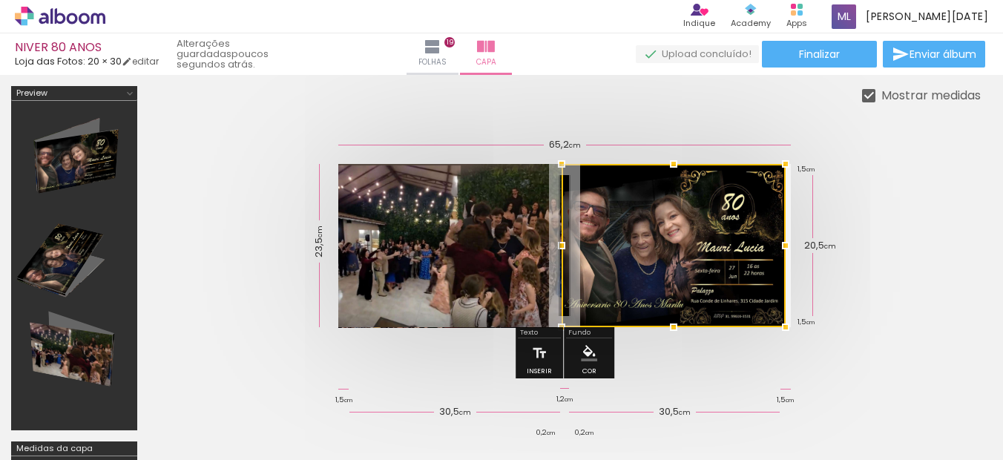
click at [895, 230] on quentale-cover at bounding box center [564, 245] width 713 height 163
click at [467, 250] on quentale-photo at bounding box center [450, 245] width 224 height 163
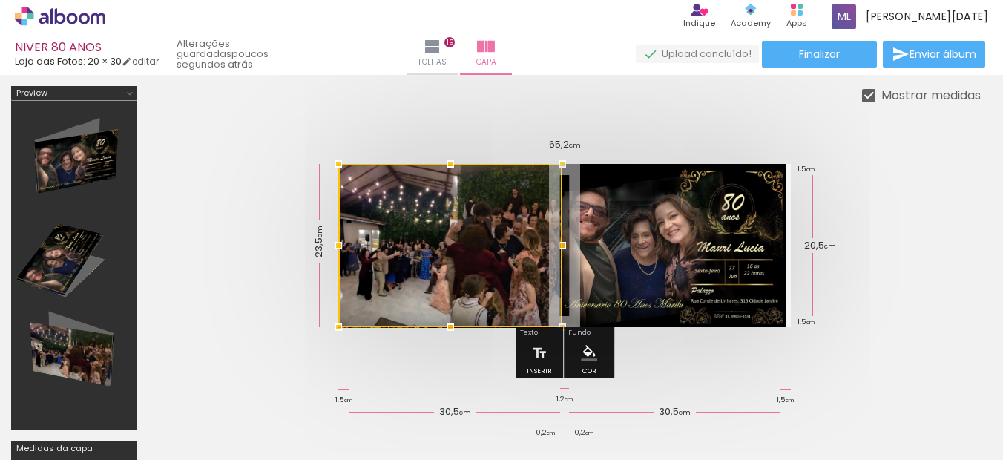
click at [927, 236] on div at bounding box center [564, 246] width 832 height 282
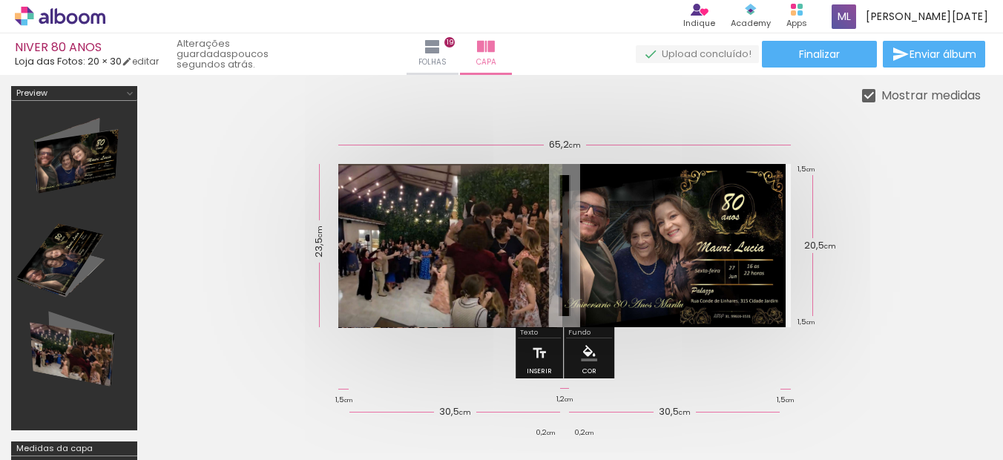
click at [861, 254] on quentale-cover at bounding box center [564, 245] width 713 height 163
drag, startPoint x: 67, startPoint y: 339, endPoint x: 67, endPoint y: 262, distance: 77.1
click at [67, 262] on div at bounding box center [74, 265] width 116 height 319
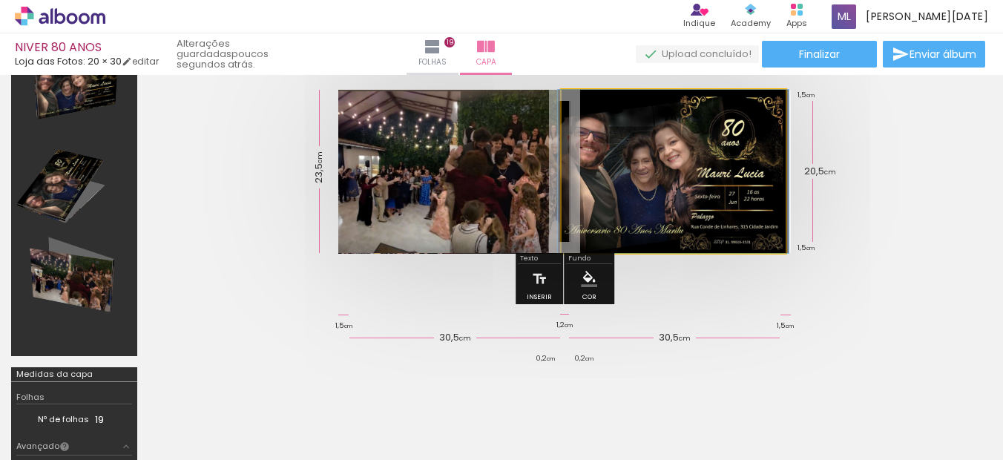
click at [746, 156] on quentale-photo at bounding box center [673, 171] width 224 height 163
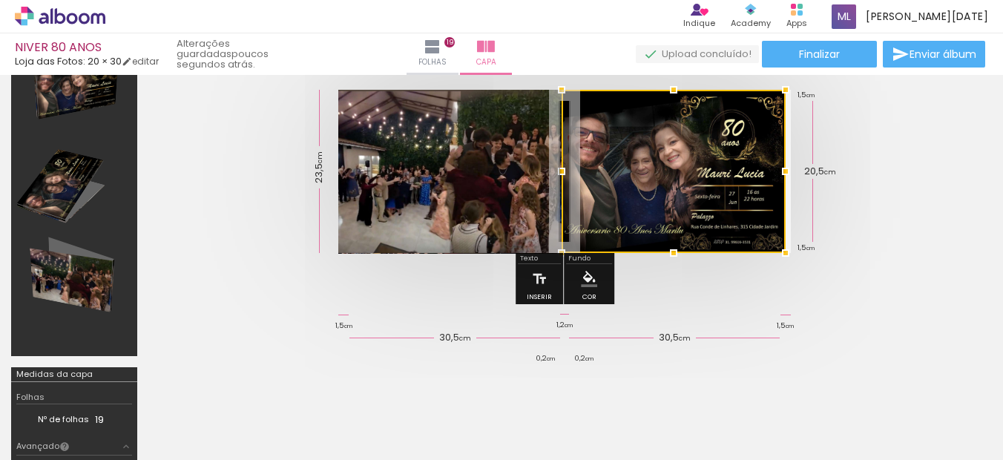
click at [865, 169] on quentale-cover at bounding box center [564, 171] width 713 height 163
click at [262, 214] on quentale-cover at bounding box center [564, 171] width 713 height 163
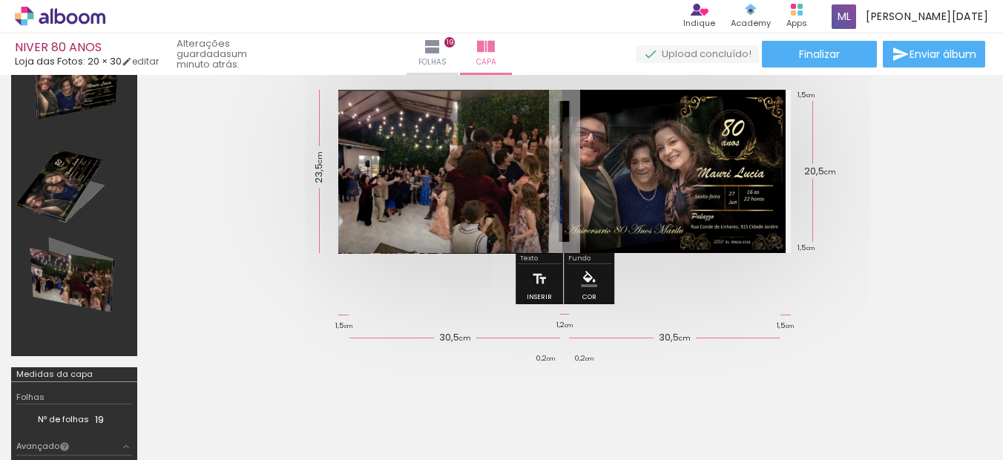
scroll to position [0, 2391]
click at [458, 45] on paper-button "Folhas 19" at bounding box center [432, 54] width 52 height 42
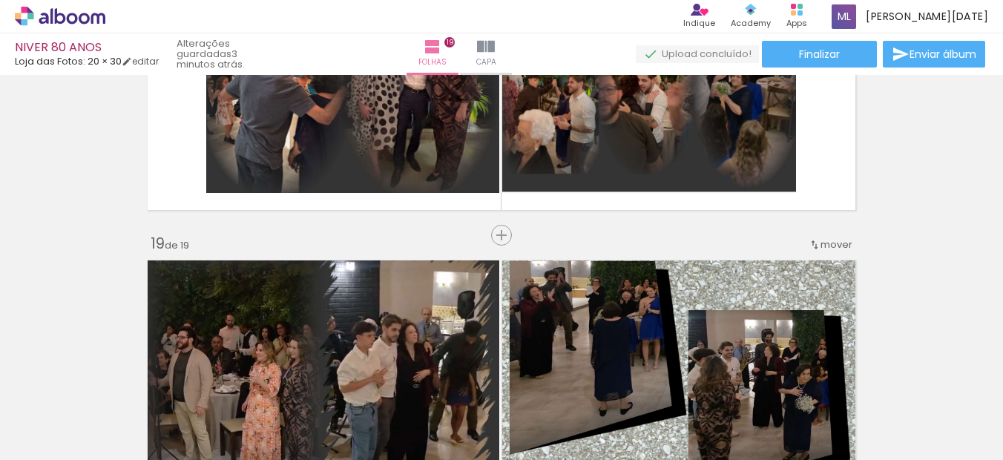
scroll to position [5094, 0]
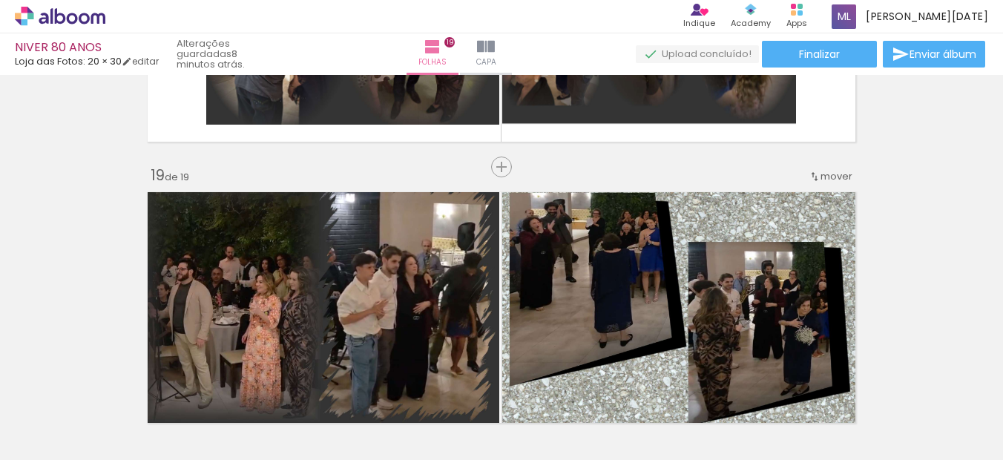
scroll to position [5065, 0]
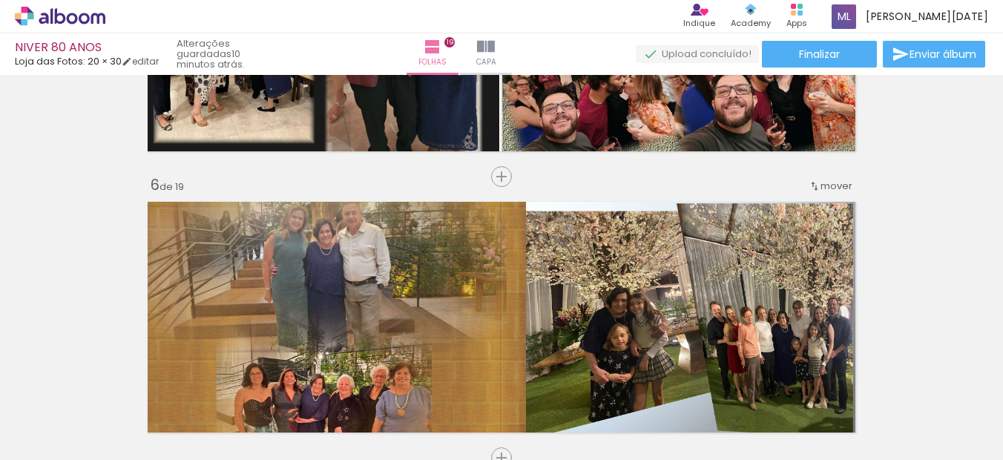
scroll to position [1432, 0]
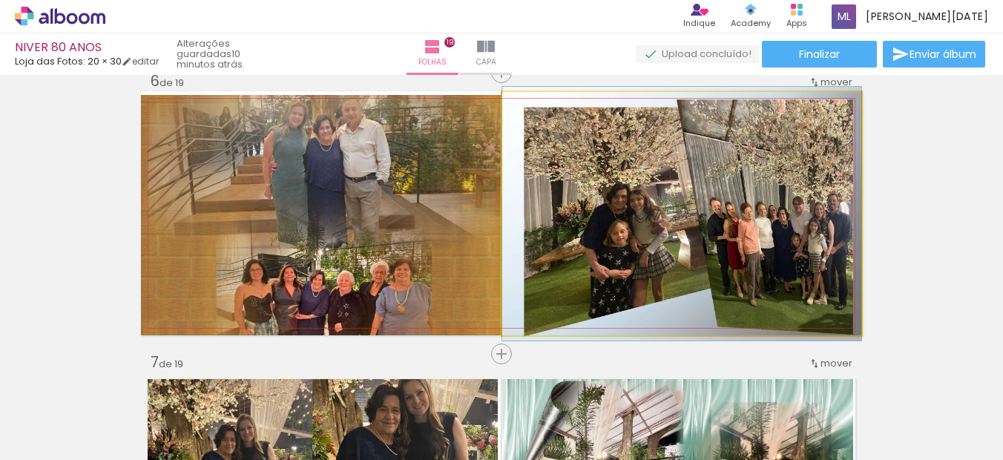
click at [659, 229] on quentale-photo at bounding box center [681, 213] width 359 height 243
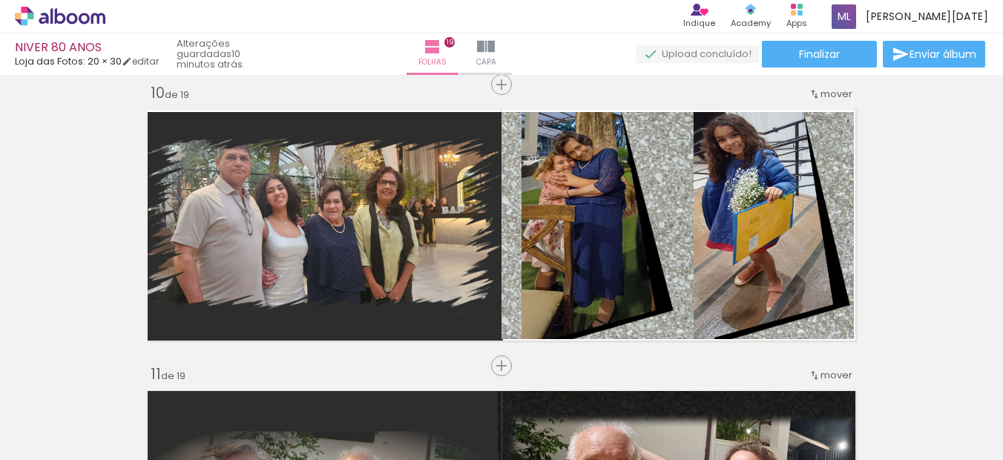
scroll to position [2841, 0]
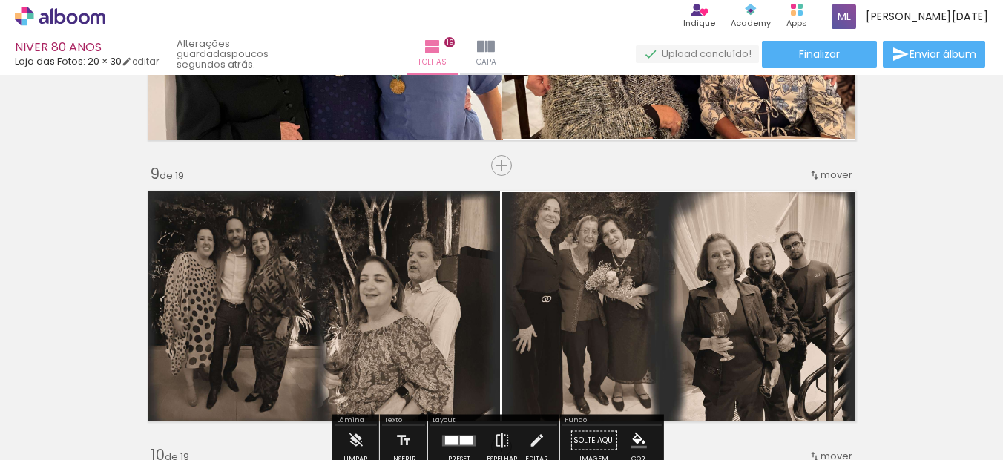
scroll to position [2209, 0]
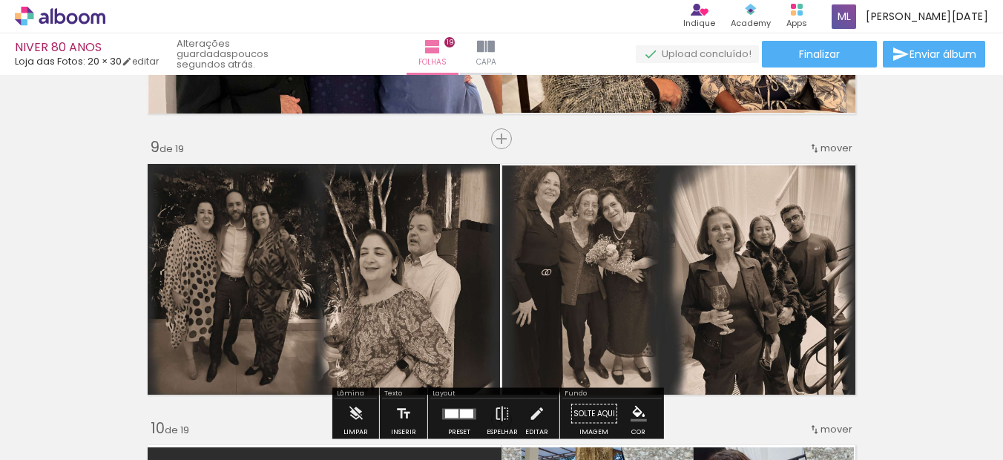
click at [435, 278] on quentale-photo at bounding box center [320, 278] width 359 height 231
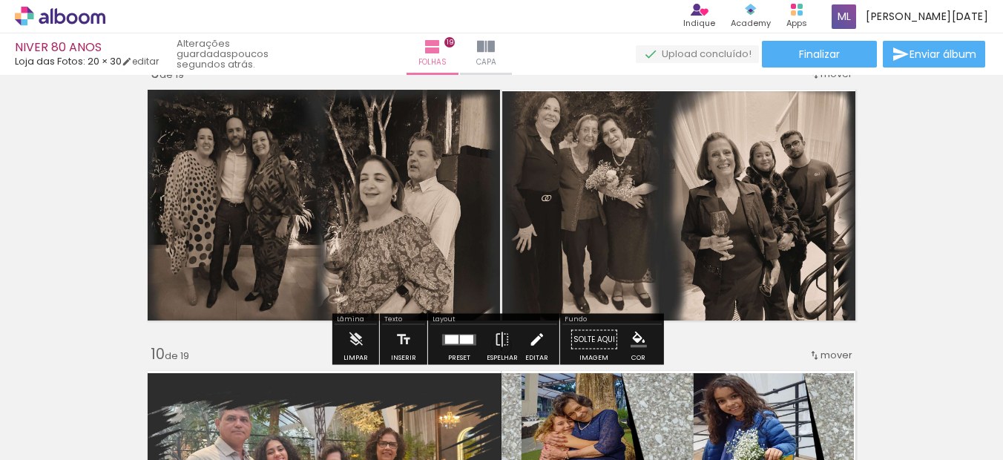
click at [532, 354] on div "Editar" at bounding box center [536, 357] width 23 height 7
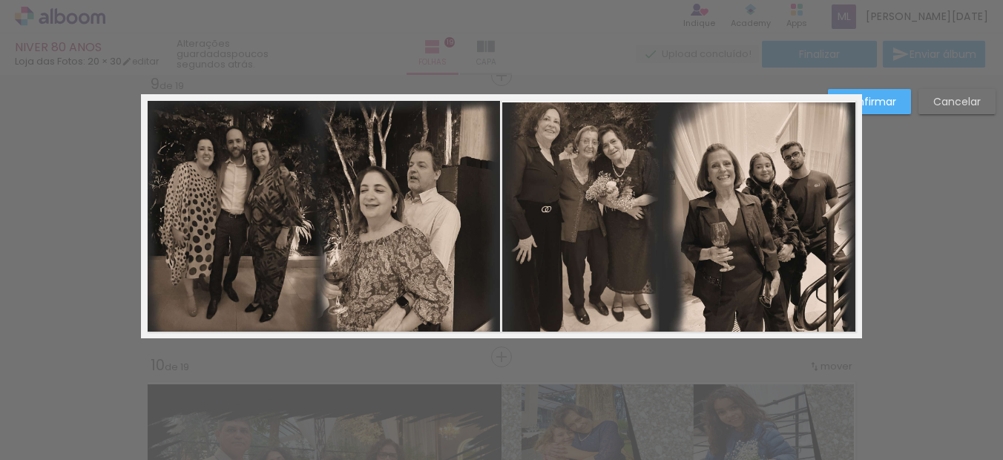
scroll to position [2268, 0]
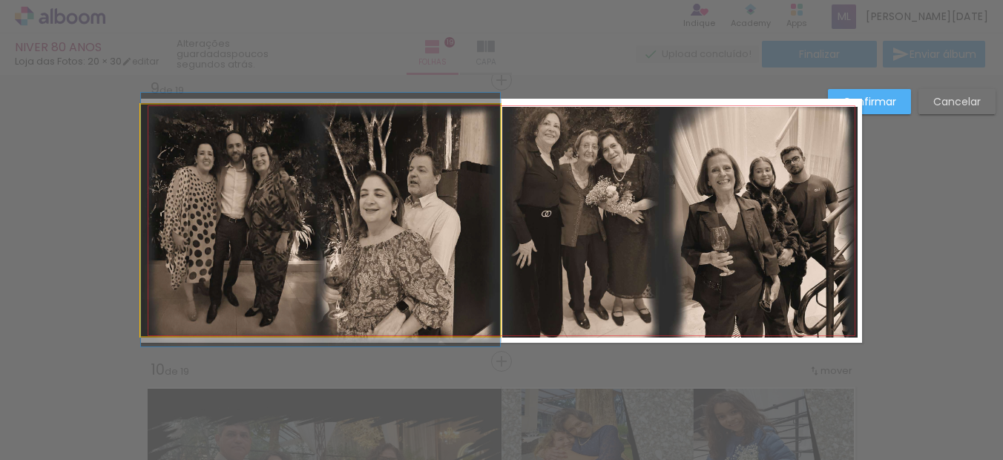
click at [442, 277] on quentale-photo at bounding box center [320, 220] width 359 height 231
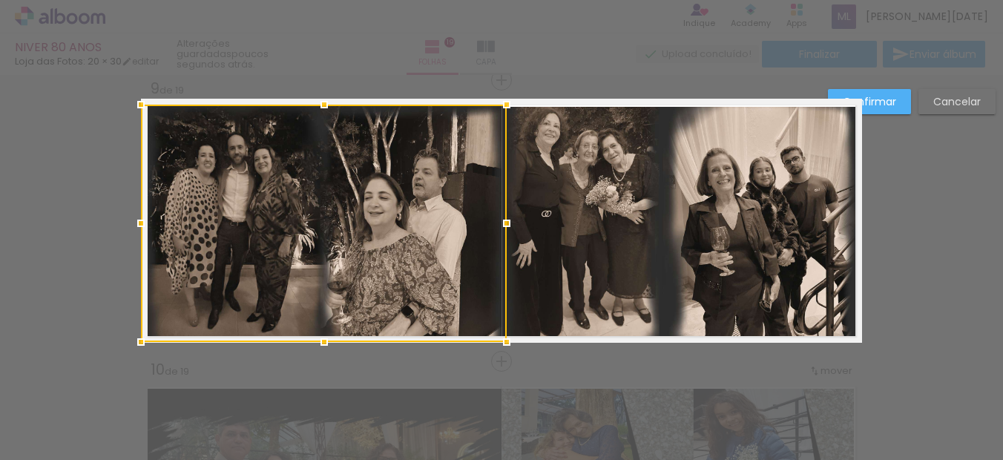
drag, startPoint x: 492, startPoint y: 336, endPoint x: 499, endPoint y: 351, distance: 17.2
click at [499, 351] on div at bounding box center [507, 342] width 30 height 30
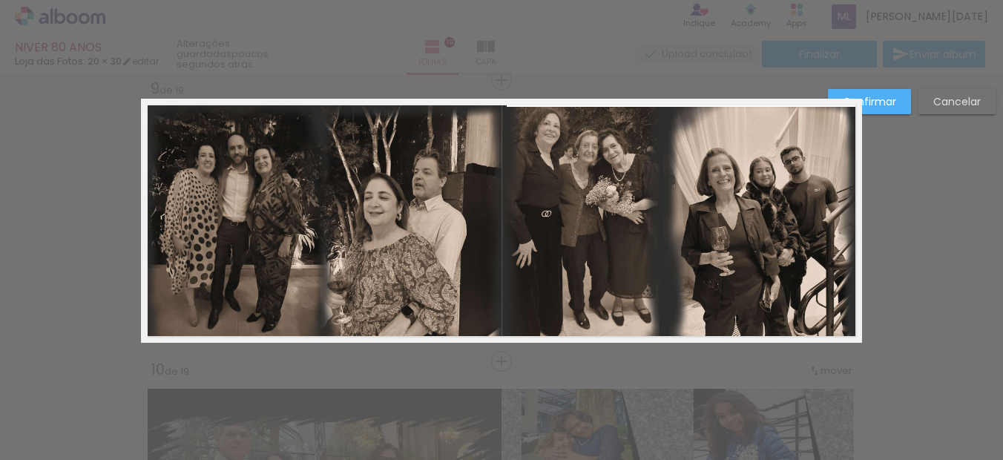
click at [688, 205] on quentale-photo at bounding box center [679, 222] width 355 height 231
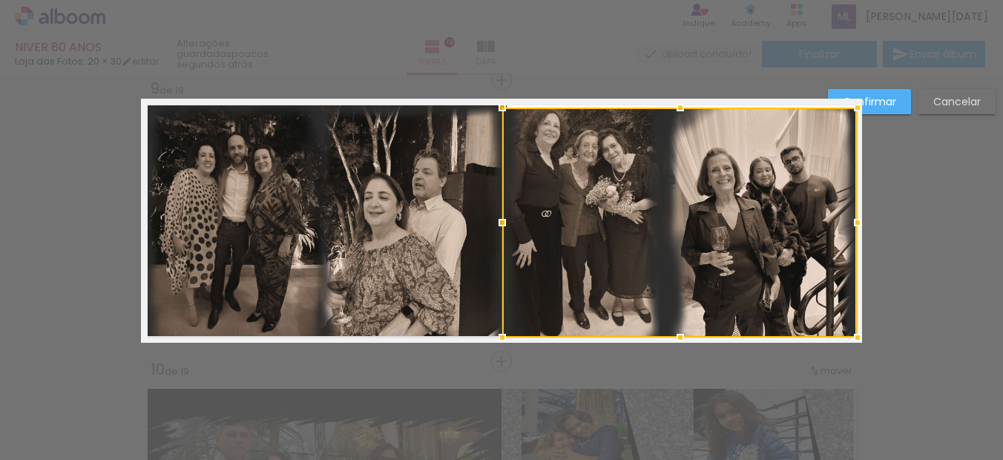
drag, startPoint x: 673, startPoint y: 107, endPoint x: 670, endPoint y: 86, distance: 21.0
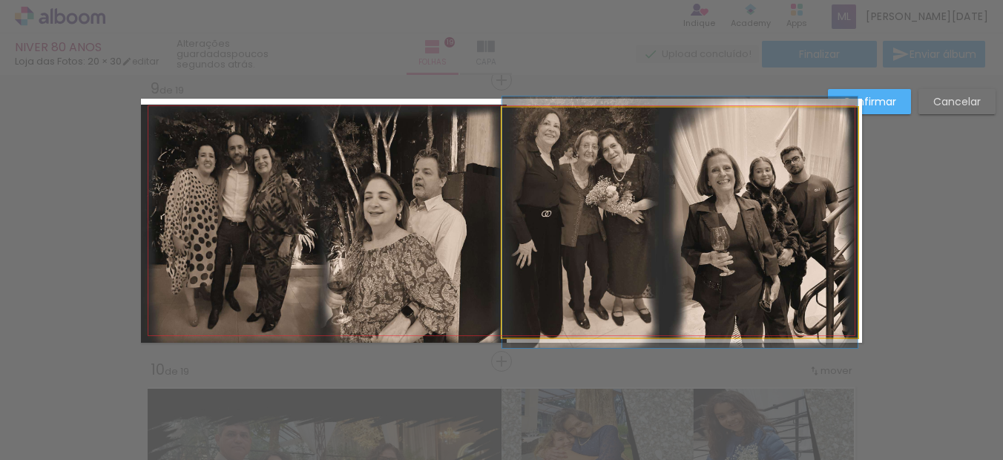
click at [723, 168] on quentale-photo at bounding box center [679, 223] width 355 height 230
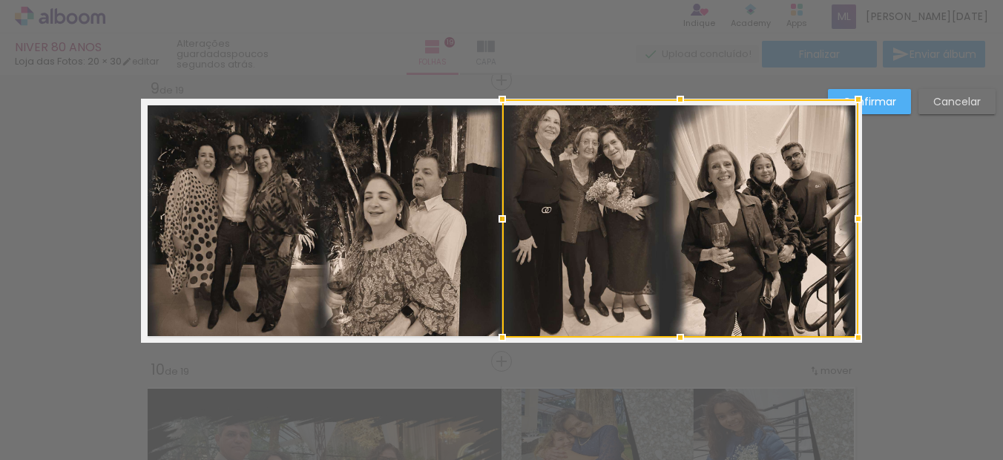
click at [859, 108] on div at bounding box center [858, 100] width 30 height 30
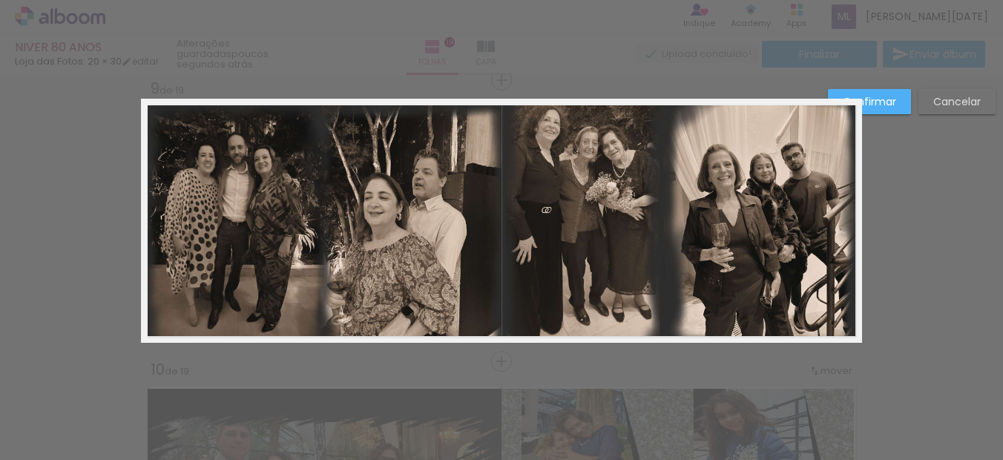
click at [840, 217] on quentale-photo at bounding box center [680, 218] width 356 height 238
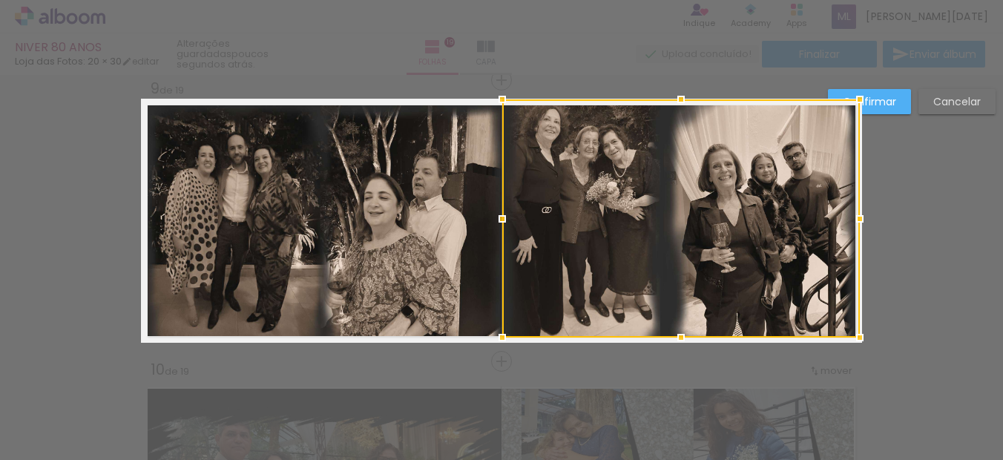
click at [846, 225] on div at bounding box center [860, 219] width 30 height 30
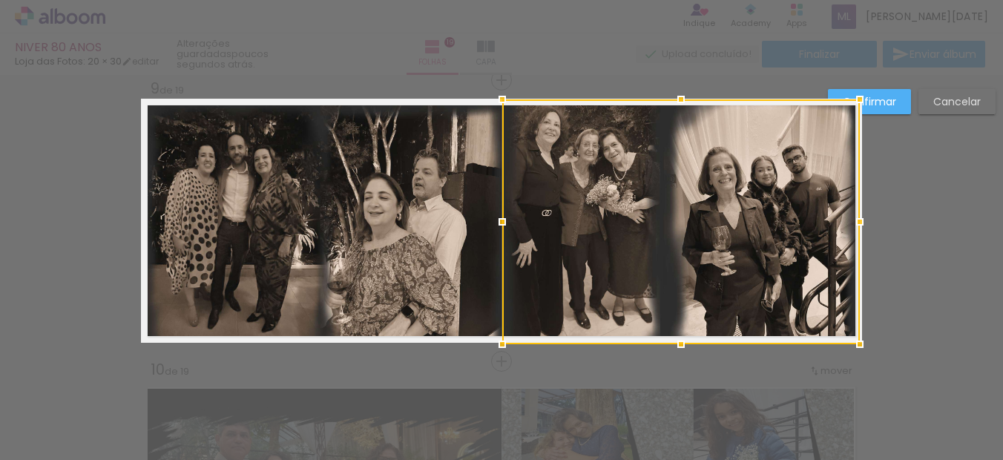
click at [678, 340] on div at bounding box center [681, 344] width 30 height 30
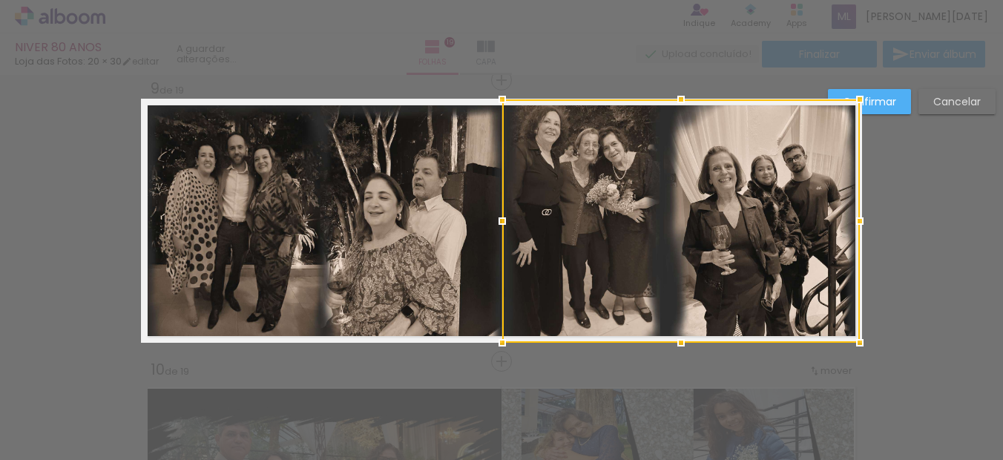
click at [392, 268] on quentale-photo at bounding box center [324, 223] width 366 height 237
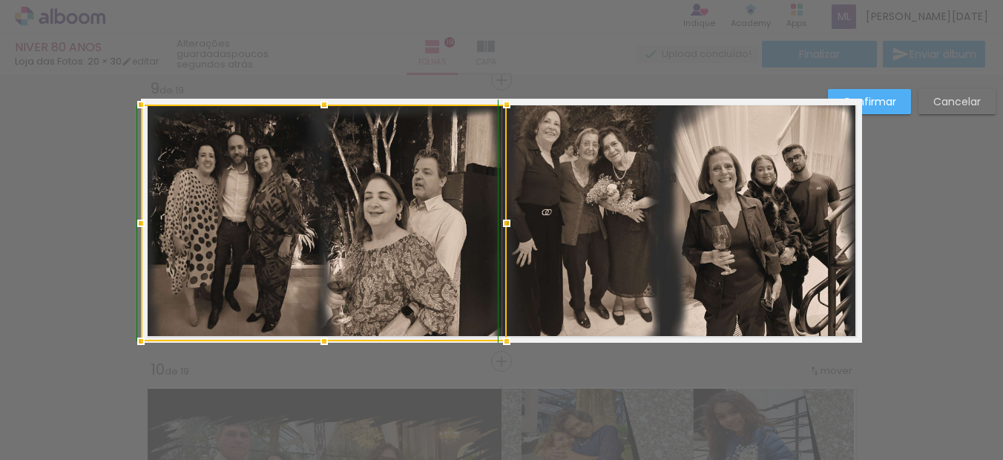
drag, startPoint x: 319, startPoint y: 341, endPoint x: 320, endPoint y: 352, distance: 11.1
click at [320, 352] on div at bounding box center [324, 341] width 30 height 30
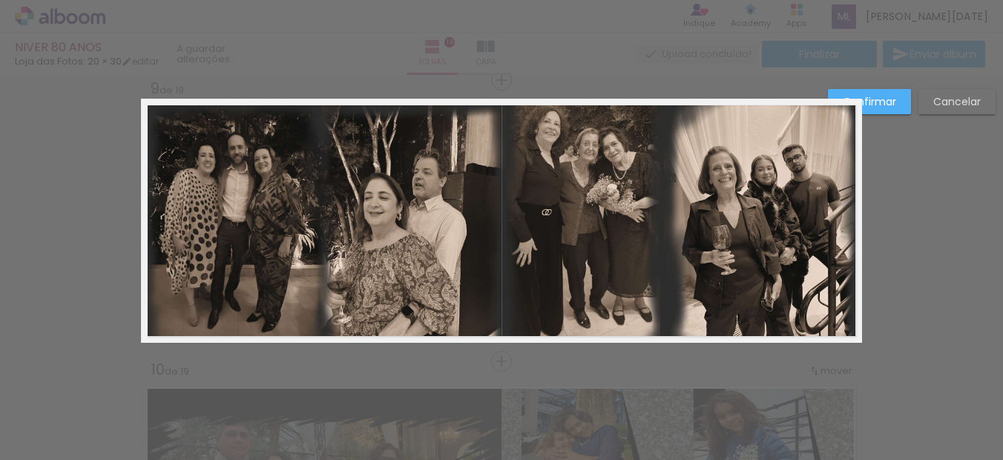
click at [340, 123] on quentale-photo at bounding box center [324, 223] width 366 height 237
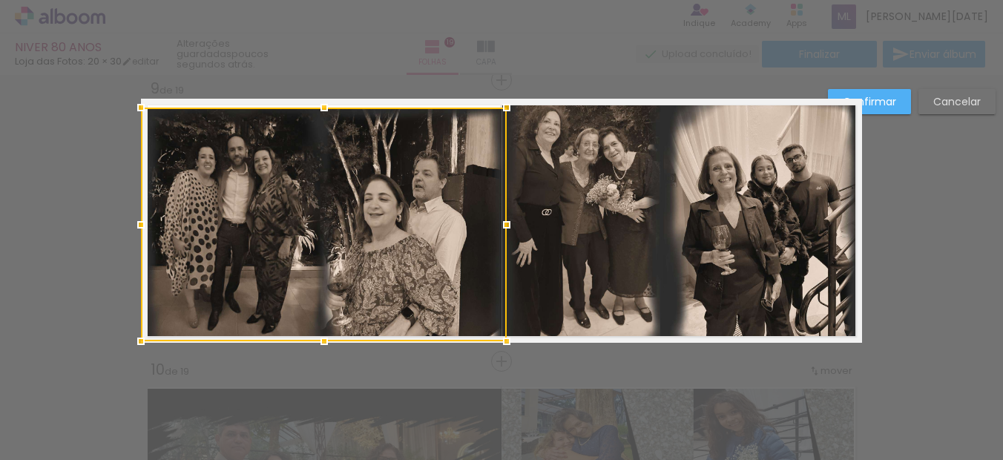
drag, startPoint x: 317, startPoint y: 105, endPoint x: 333, endPoint y: 108, distance: 16.5
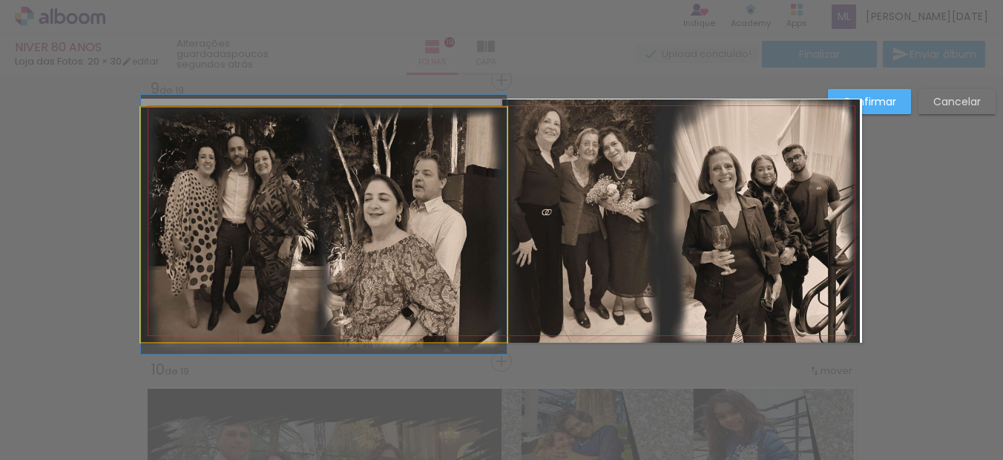
click at [320, 162] on quentale-photo at bounding box center [324, 225] width 366 height 234
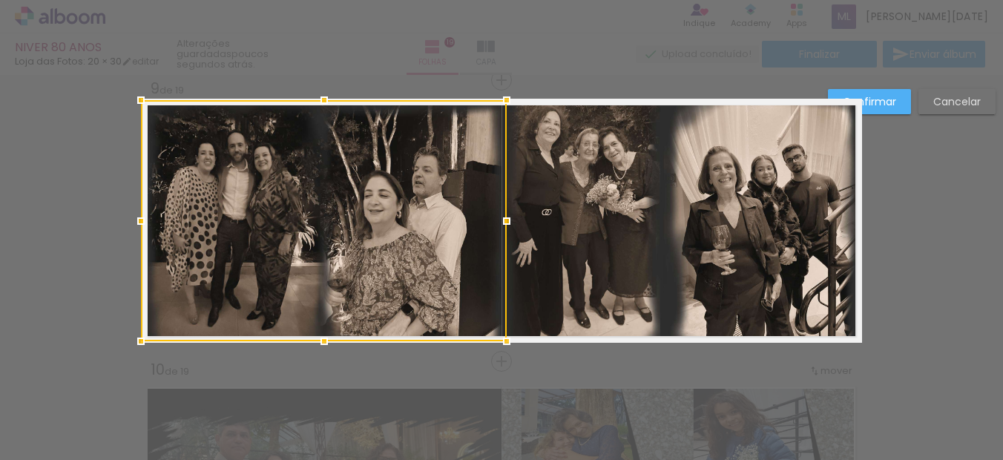
drag, startPoint x: 318, startPoint y: 107, endPoint x: 317, endPoint y: 121, distance: 14.2
click at [317, 121] on div at bounding box center [324, 220] width 366 height 241
click at [892, 109] on paper-button "Confirmar" at bounding box center [869, 101] width 83 height 25
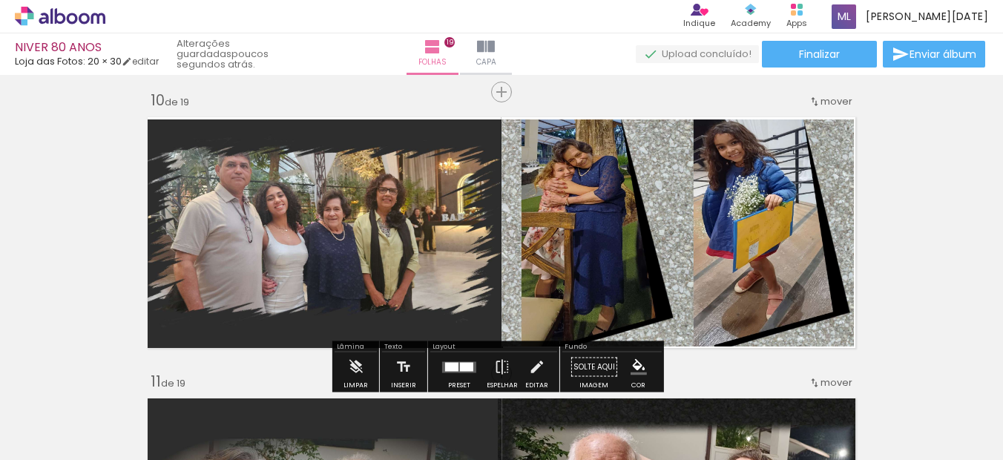
scroll to position [2564, 0]
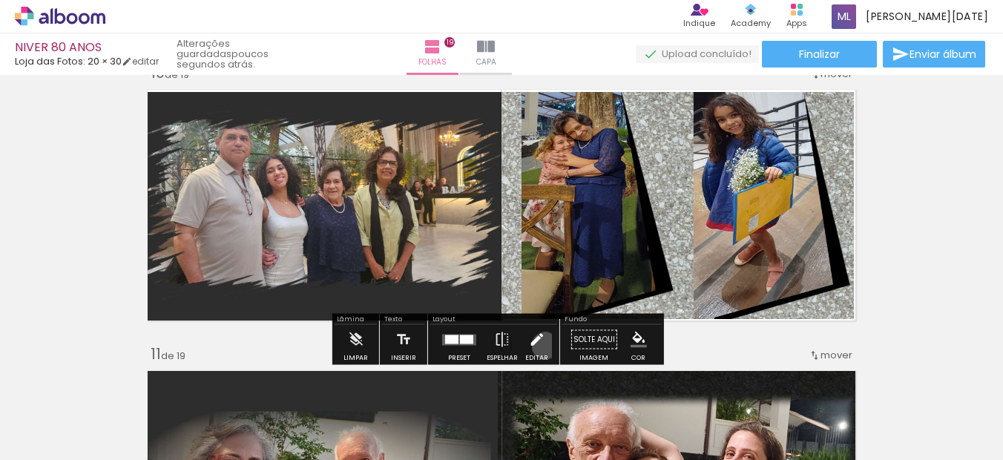
click at [541, 346] on paper-button "Editar" at bounding box center [536, 344] width 30 height 38
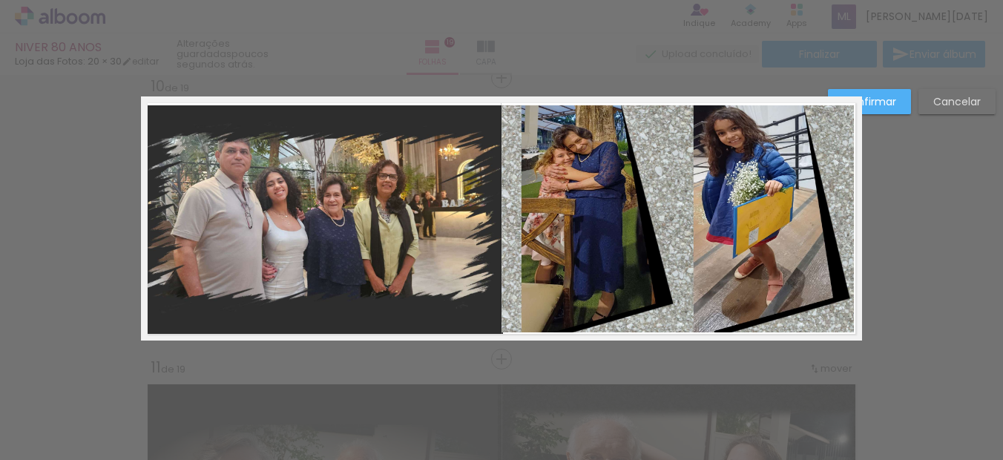
scroll to position [2549, 0]
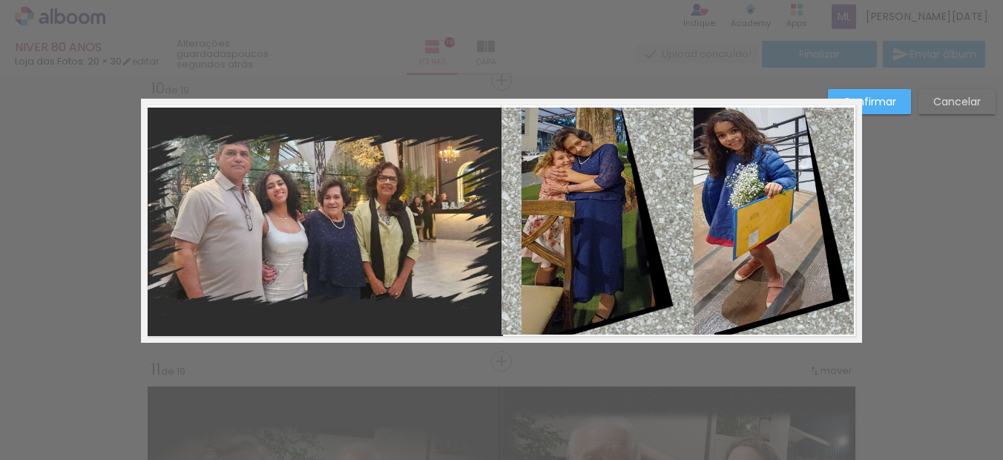
click at [690, 251] on quentale-photo at bounding box center [677, 221] width 352 height 227
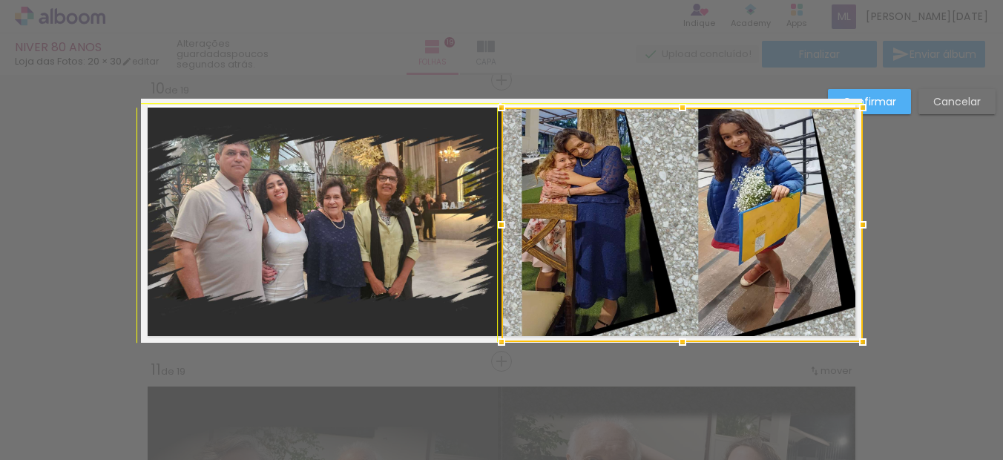
click at [851, 337] on div at bounding box center [863, 342] width 30 height 30
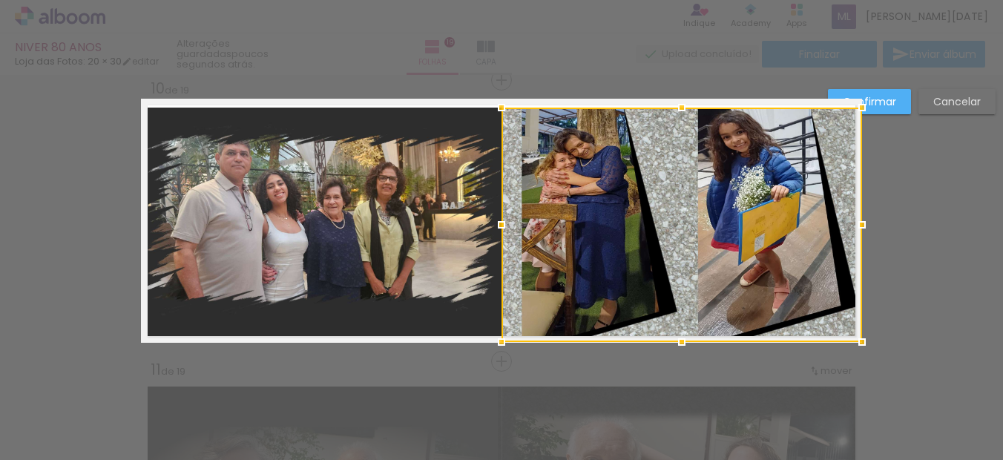
click at [0, 0] on slot "Confirmar" at bounding box center [0, 0] width 0 height 0
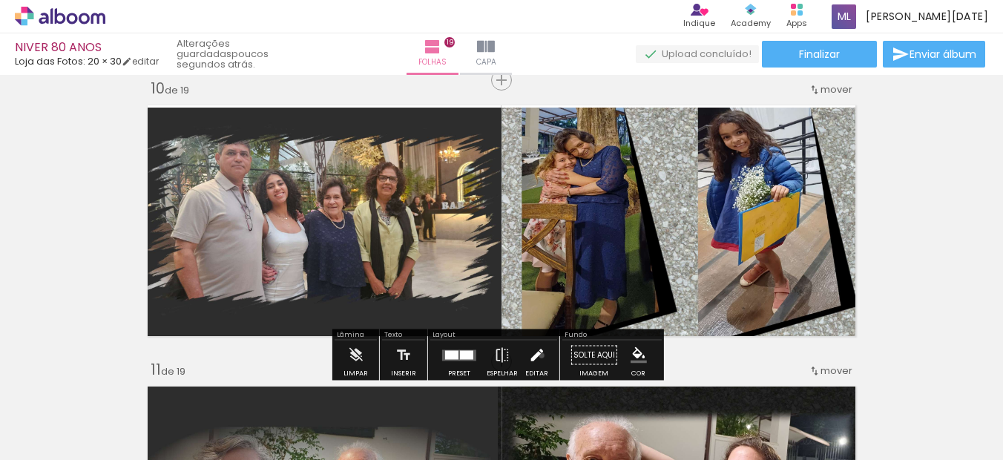
click at [538, 354] on iron-icon at bounding box center [536, 355] width 16 height 30
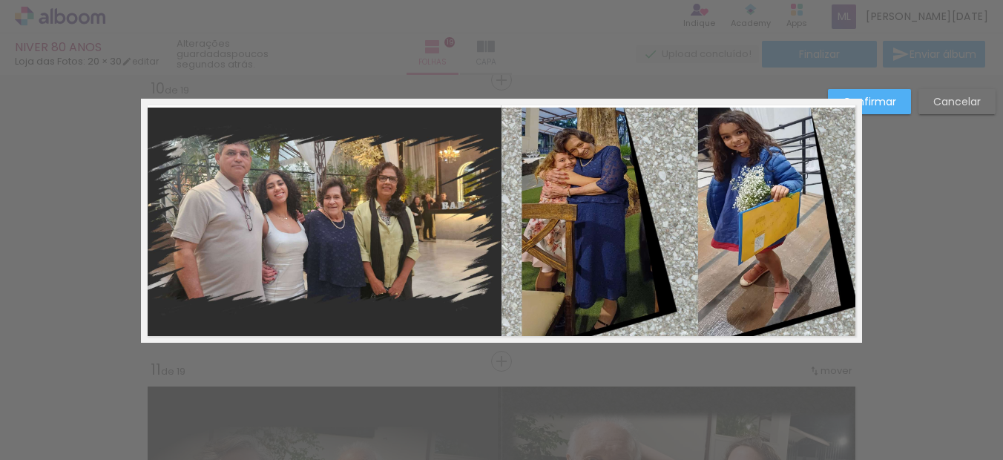
click at [699, 170] on quentale-photo at bounding box center [681, 225] width 360 height 234
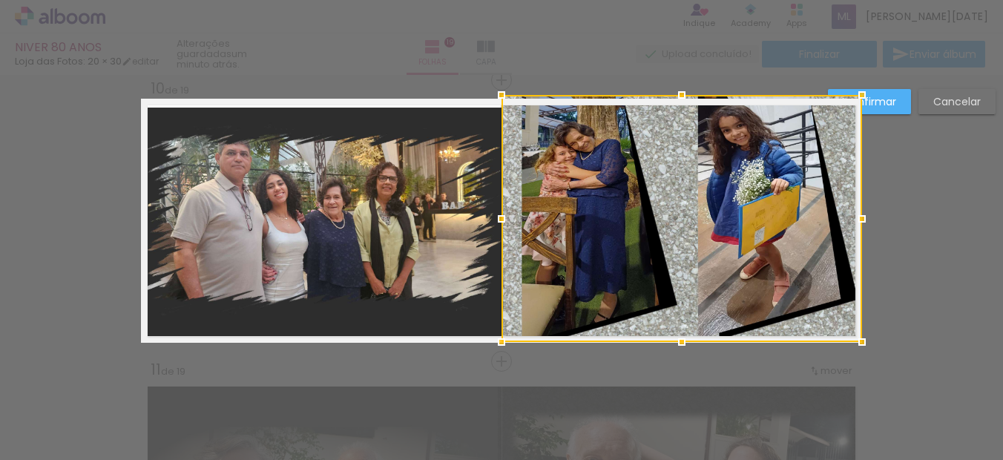
drag, startPoint x: 679, startPoint y: 106, endPoint x: 690, endPoint y: 102, distance: 11.3
click at [690, 102] on div at bounding box center [682, 95] width 30 height 30
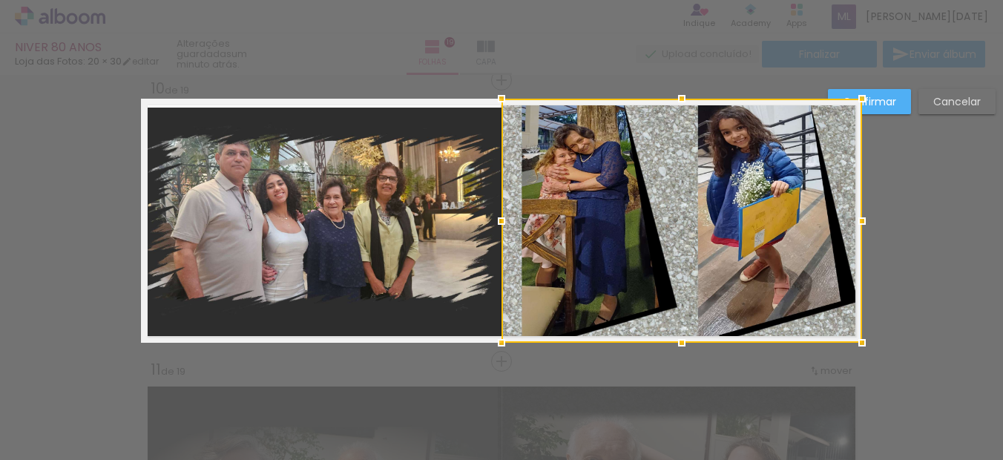
click at [0, 0] on slot "Confirmar" at bounding box center [0, 0] width 0 height 0
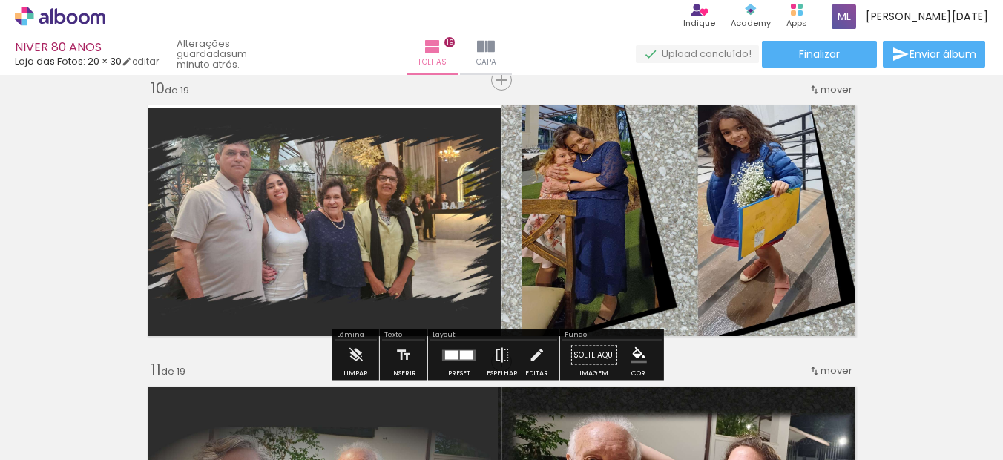
click at [922, 205] on div "Inserir folha 1 de 19 Inserir folha 2 de 19 Inserir folha 3 de 19 Inserir folha…" at bounding box center [501, 342] width 1003 height 5622
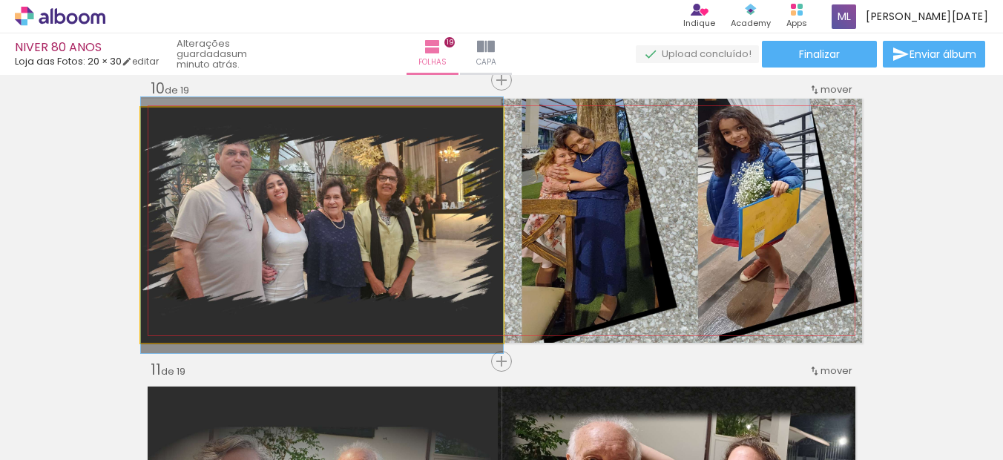
click at [436, 189] on quentale-photo at bounding box center [322, 225] width 362 height 235
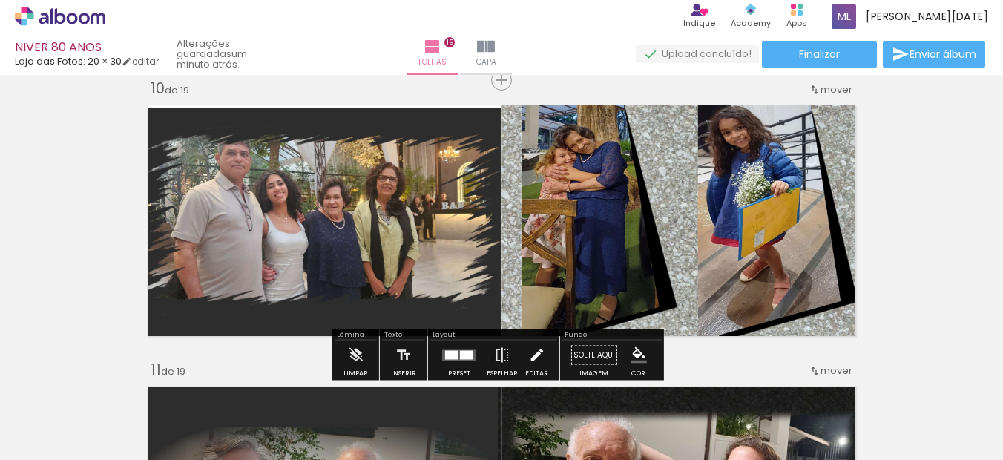
click at [529, 355] on iron-icon at bounding box center [536, 355] width 16 height 30
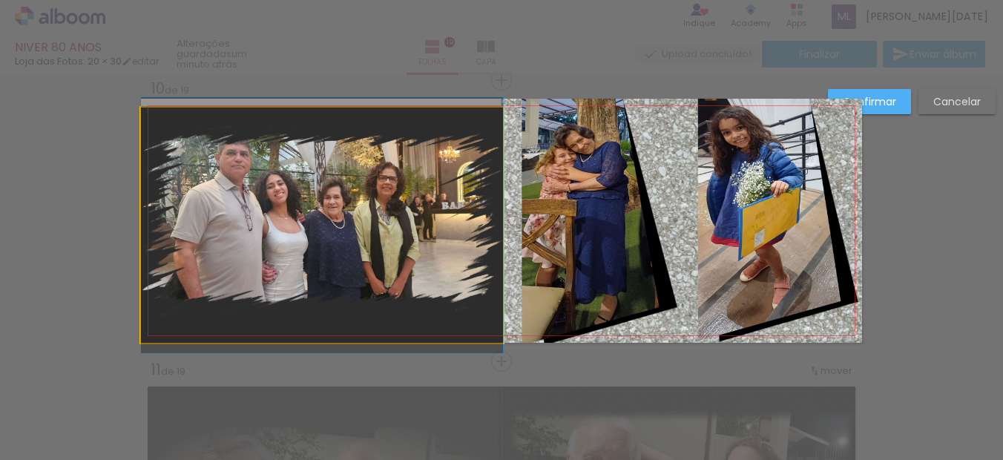
click at [329, 123] on quentale-photo at bounding box center [322, 225] width 362 height 235
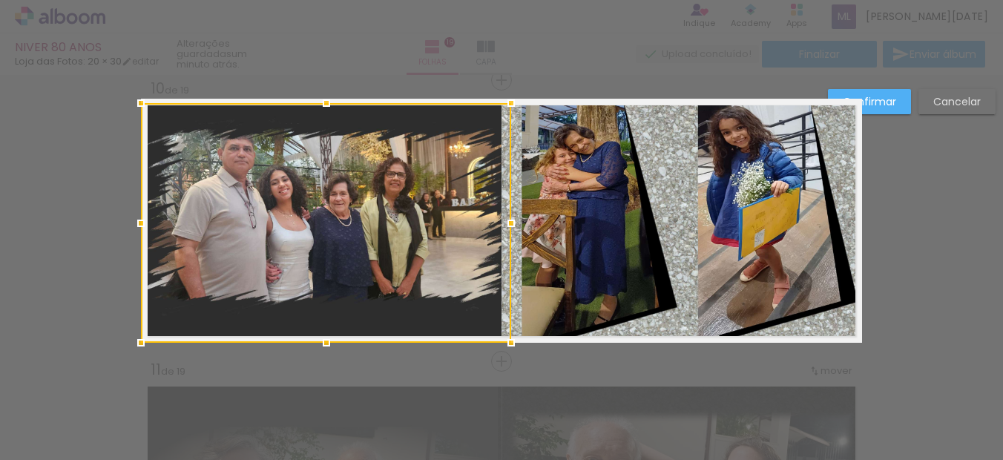
drag, startPoint x: 313, startPoint y: 106, endPoint x: 313, endPoint y: 89, distance: 17.1
click at [313, 89] on div at bounding box center [326, 103] width 30 height 30
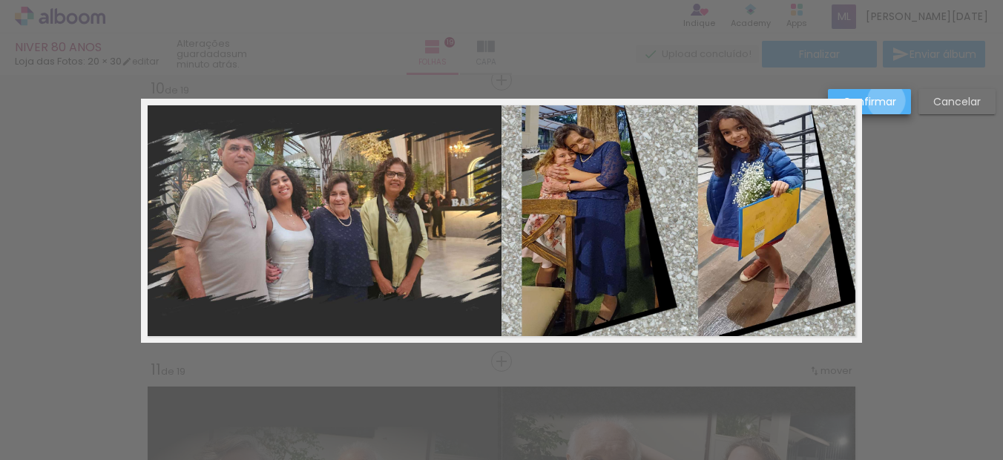
click at [0, 0] on slot "Confirmar" at bounding box center [0, 0] width 0 height 0
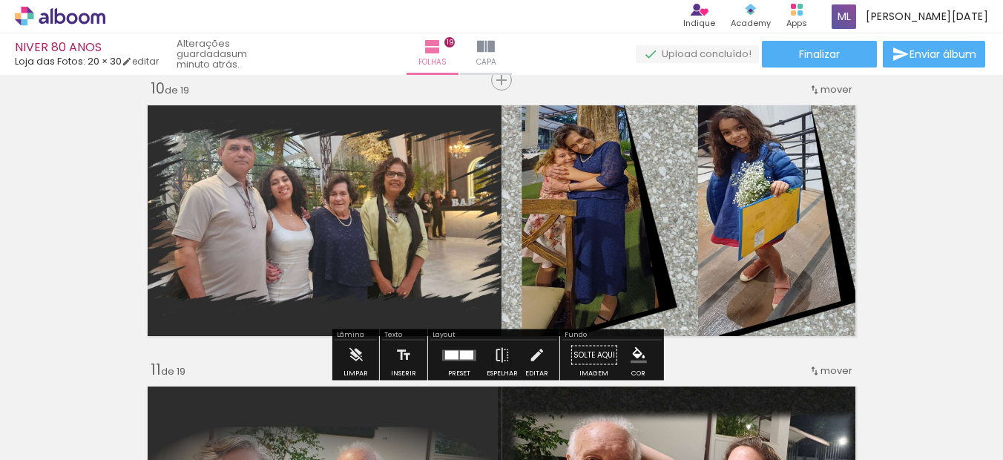
click at [920, 219] on div "Inserir folha 1 de 19 Inserir folha 2 de 19 Inserir folha 3 de 19 Inserir folha…" at bounding box center [501, 342] width 1003 height 5622
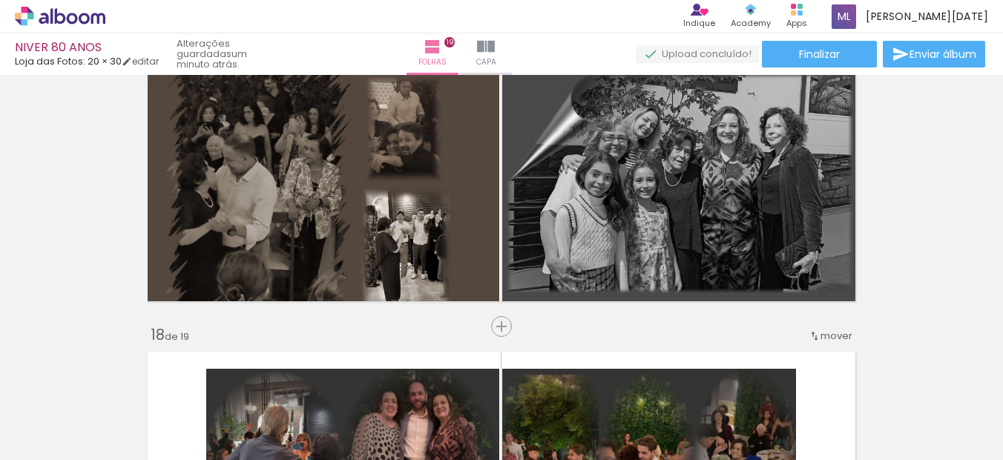
scroll to position [4477, 0]
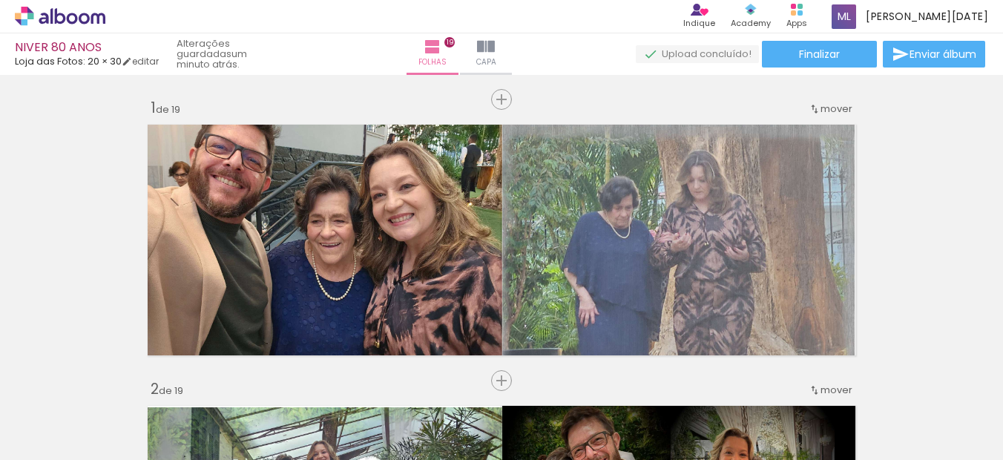
click at [0, 0] on div "Confirmar Cancelar" at bounding box center [0, 0] width 0 height 0
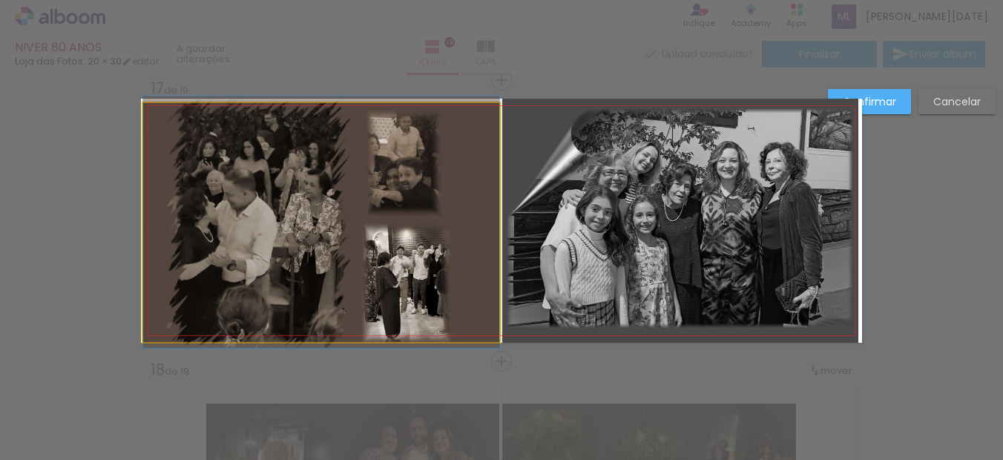
click at [469, 256] on quentale-photo at bounding box center [321, 222] width 356 height 239
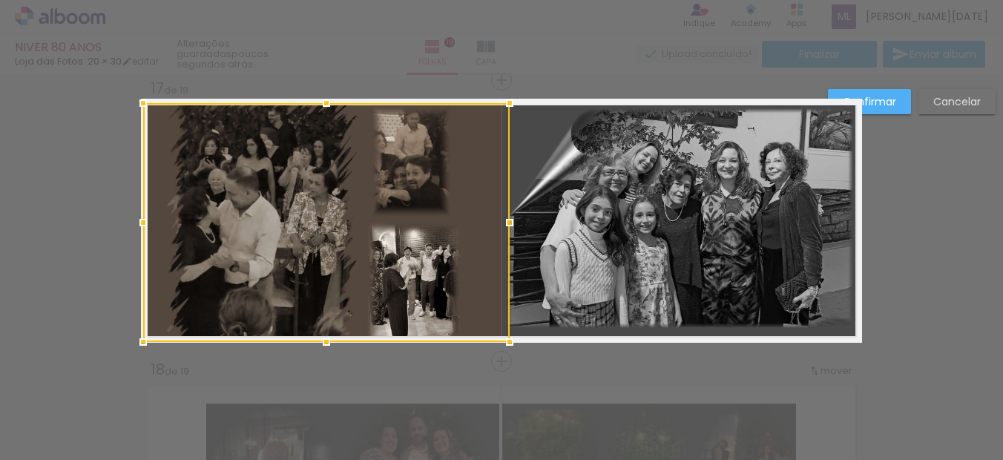
scroll to position [0, 2391]
drag, startPoint x: 495, startPoint y: 222, endPoint x: 499, endPoint y: 230, distance: 9.0
click at [501, 222] on div at bounding box center [510, 223] width 30 height 30
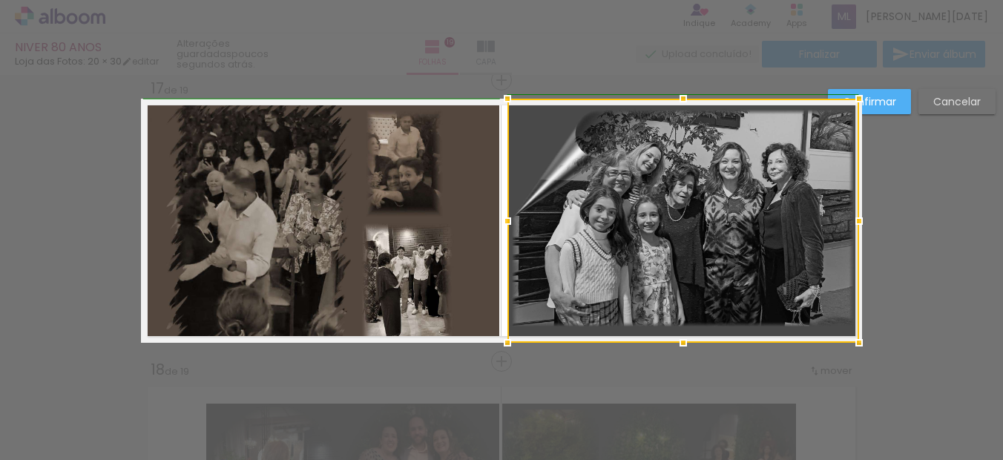
click at [492, 223] on div at bounding box center [507, 221] width 30 height 30
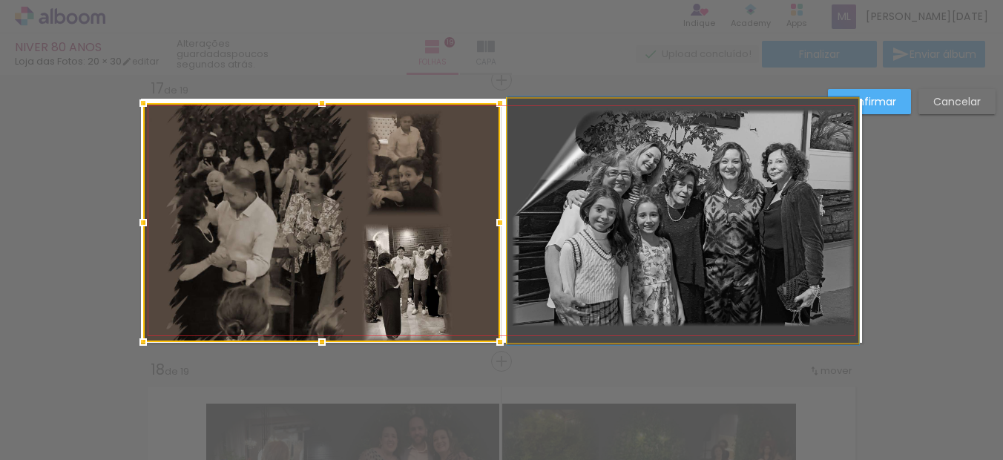
click at [523, 220] on quentale-photo at bounding box center [682, 221] width 351 height 244
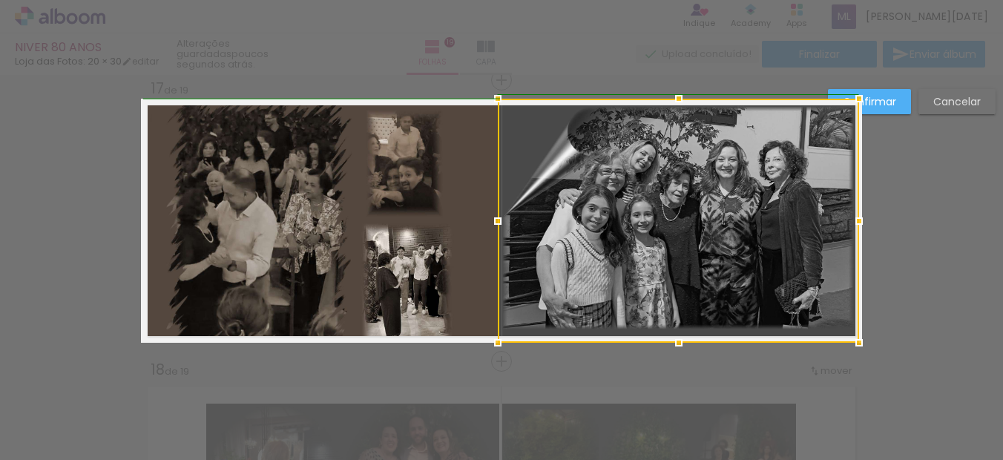
click at [503, 221] on div at bounding box center [498, 221] width 30 height 30
click at [0, 0] on slot "Confirmar" at bounding box center [0, 0] width 0 height 0
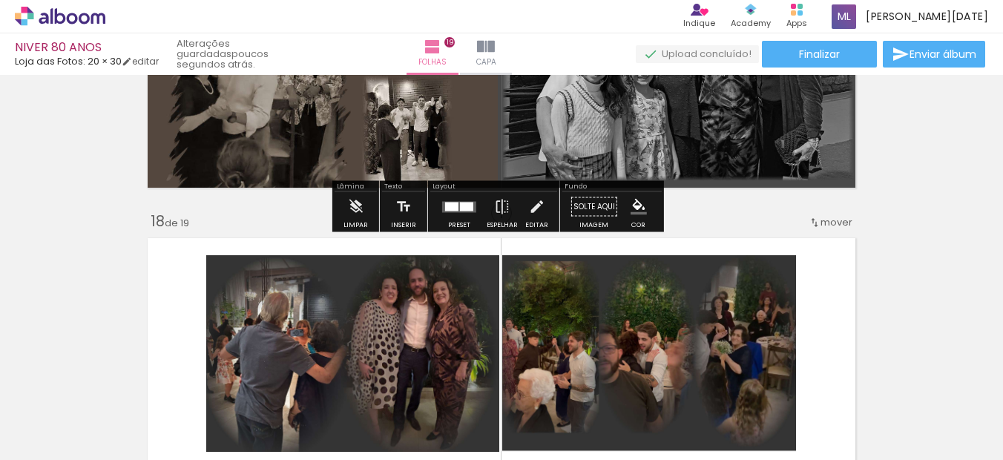
scroll to position [4813, 0]
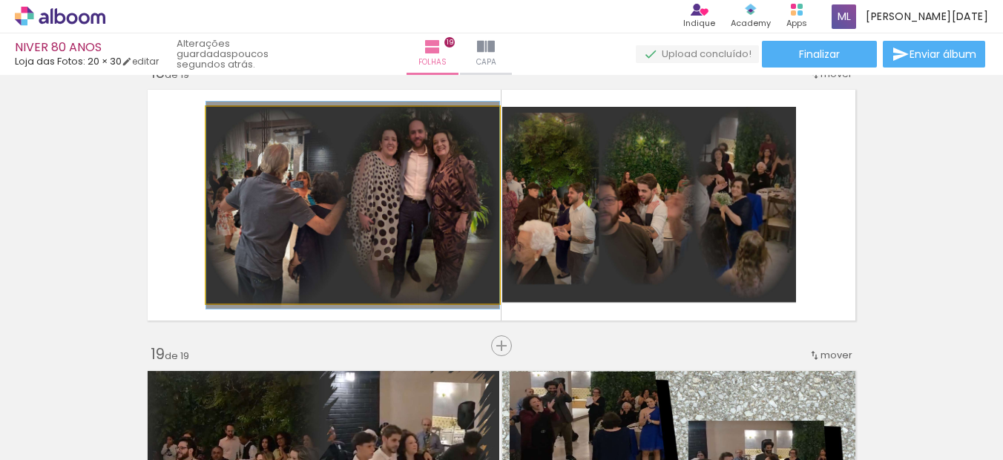
click at [463, 245] on quentale-photo at bounding box center [352, 205] width 293 height 197
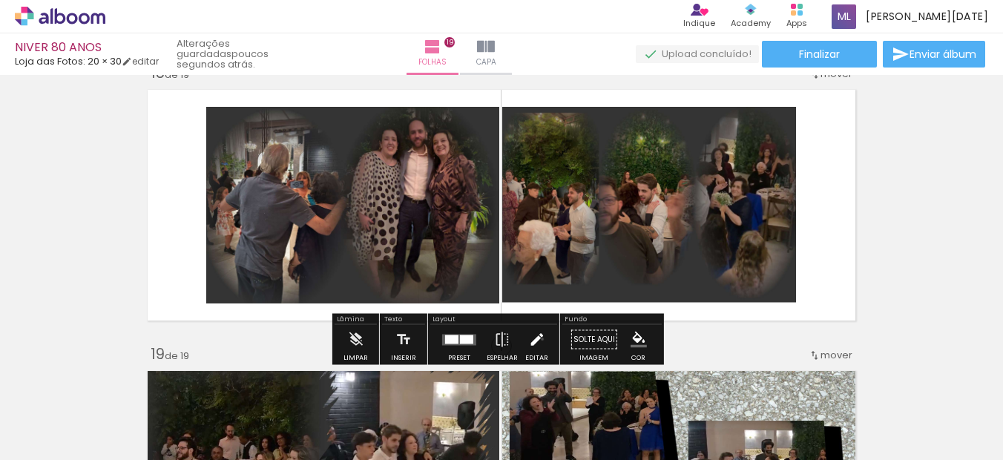
click at [538, 339] on iron-icon at bounding box center [536, 340] width 16 height 30
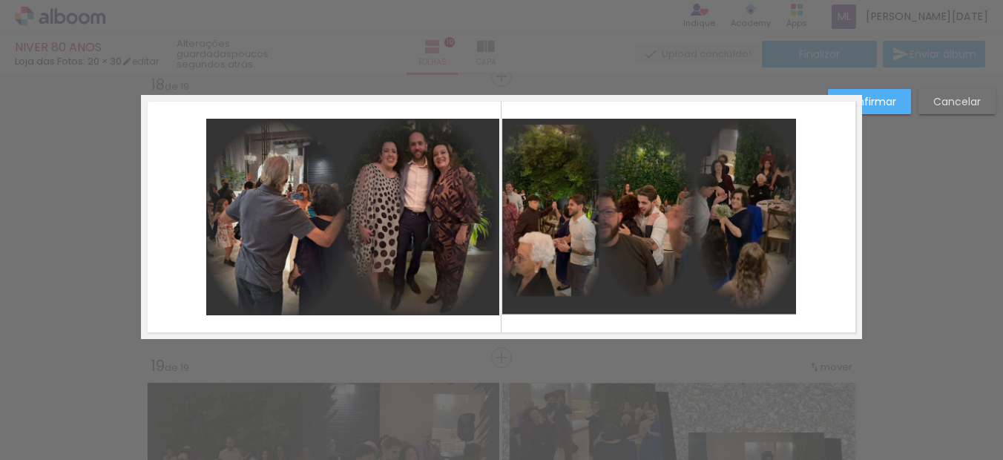
scroll to position [4797, 0]
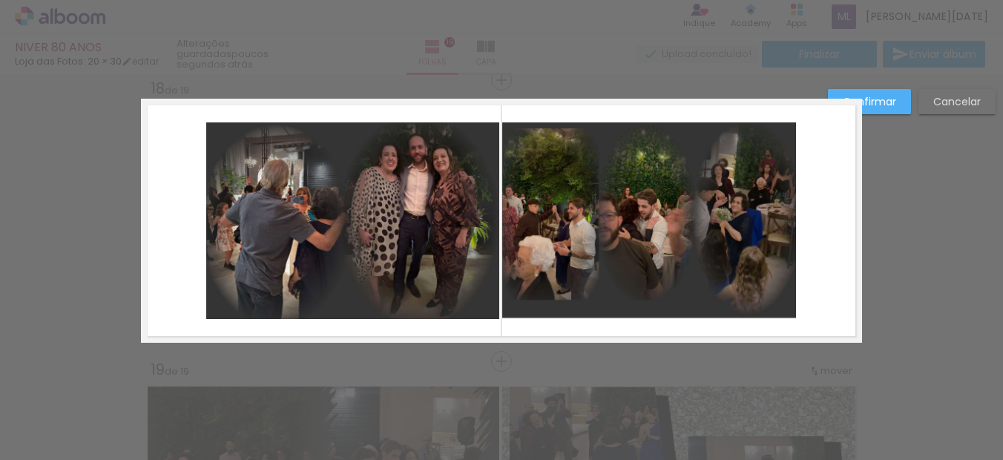
click at [488, 257] on quentale-photo at bounding box center [352, 220] width 293 height 197
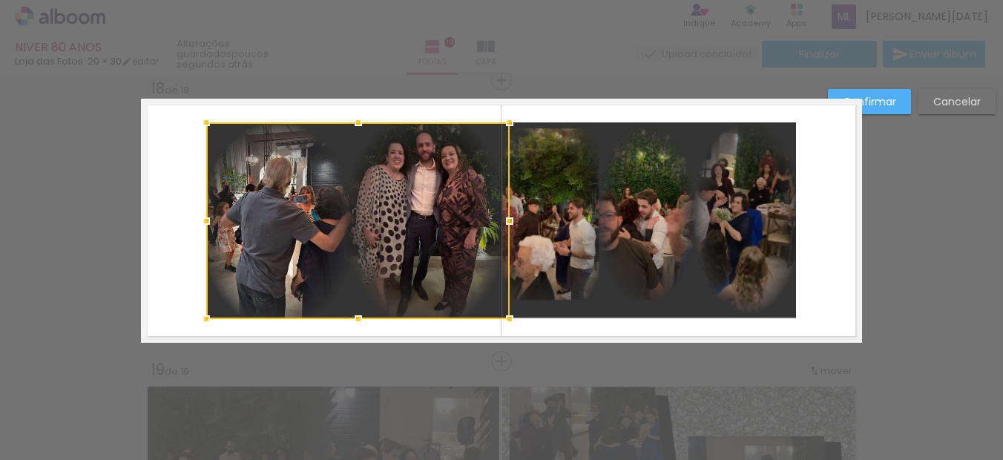
drag, startPoint x: 501, startPoint y: 224, endPoint x: 509, endPoint y: 225, distance: 9.0
click at [509, 225] on div at bounding box center [510, 221] width 30 height 30
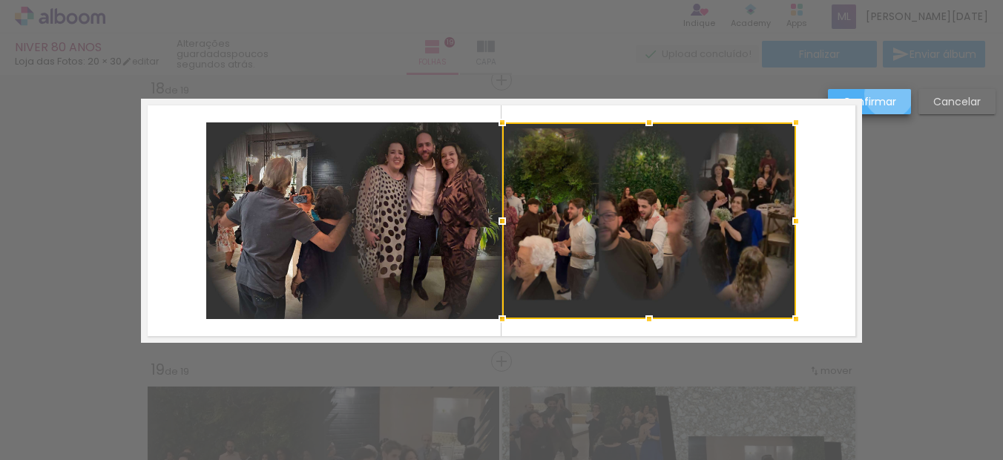
click at [0, 0] on slot "Confirmar" at bounding box center [0, 0] width 0 height 0
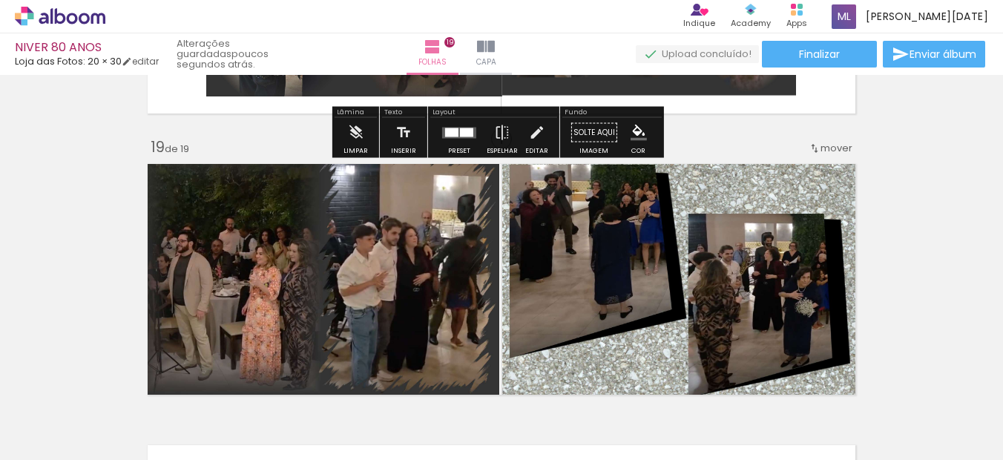
scroll to position [5094, 0]
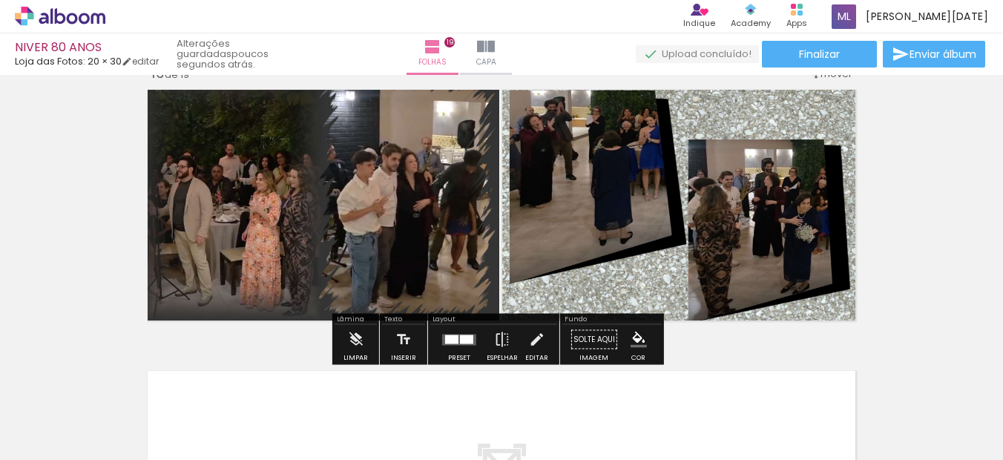
click at [644, 263] on quentale-photo at bounding box center [679, 205] width 354 height 244
click at [536, 340] on iron-icon at bounding box center [536, 340] width 16 height 30
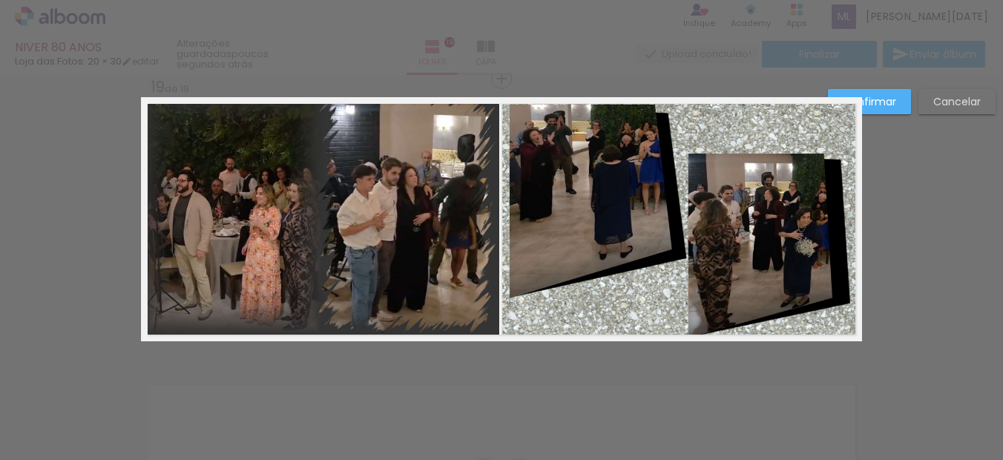
scroll to position [5078, 0]
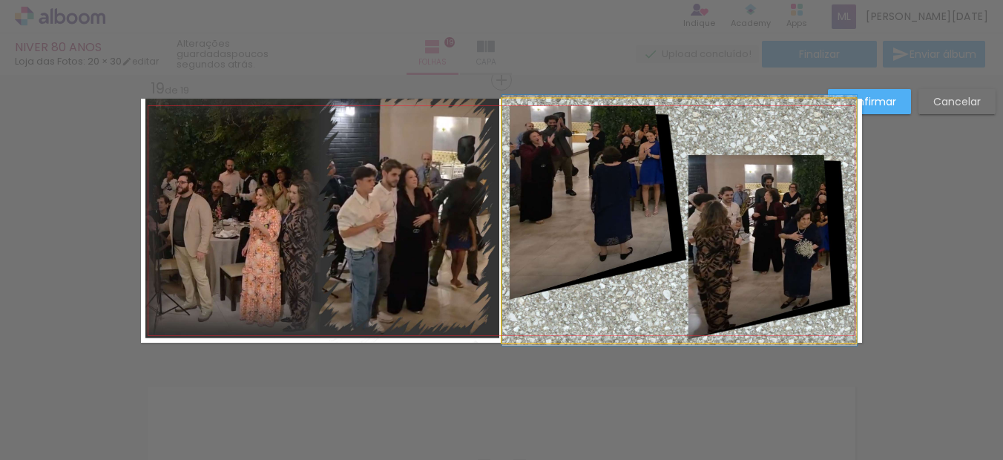
click at [549, 246] on quentale-photo at bounding box center [679, 221] width 354 height 244
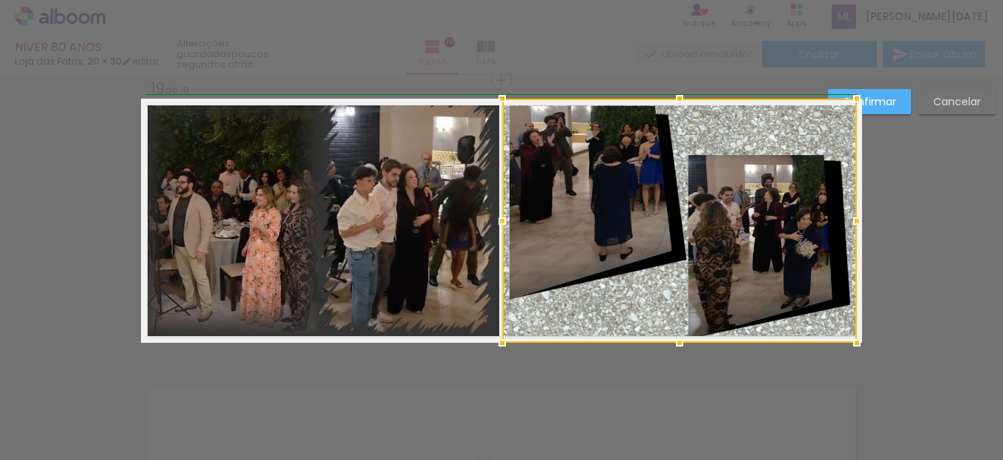
click at [495, 220] on div at bounding box center [502, 221] width 30 height 30
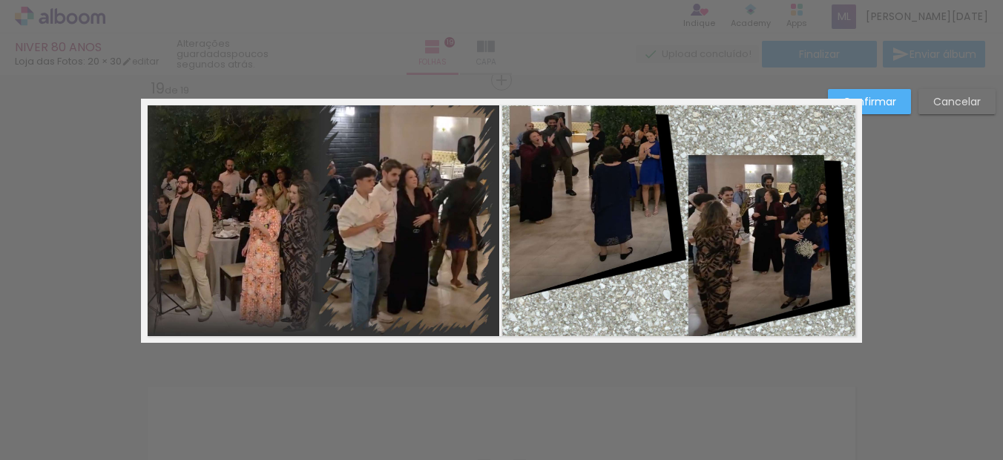
click at [477, 242] on quentale-photo at bounding box center [322, 221] width 354 height 244
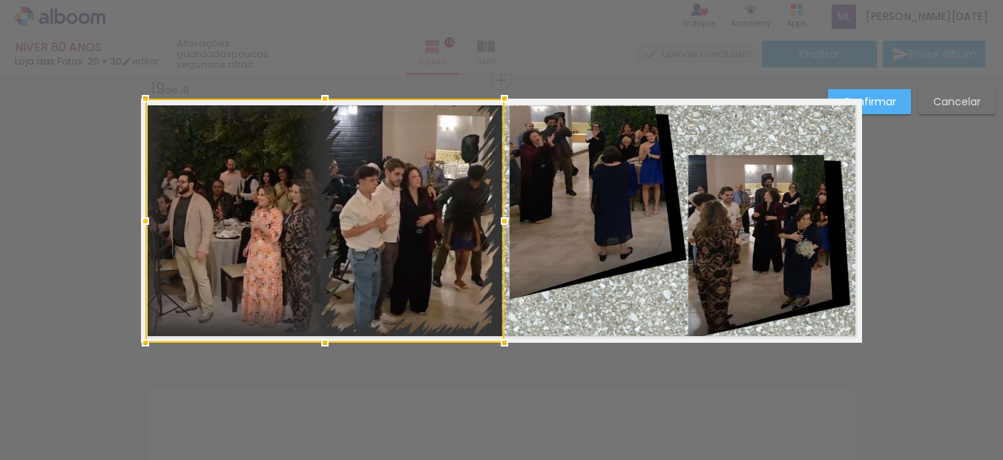
drag, startPoint x: 501, startPoint y: 223, endPoint x: 509, endPoint y: 224, distance: 8.2
click at [509, 224] on div at bounding box center [504, 221] width 30 height 30
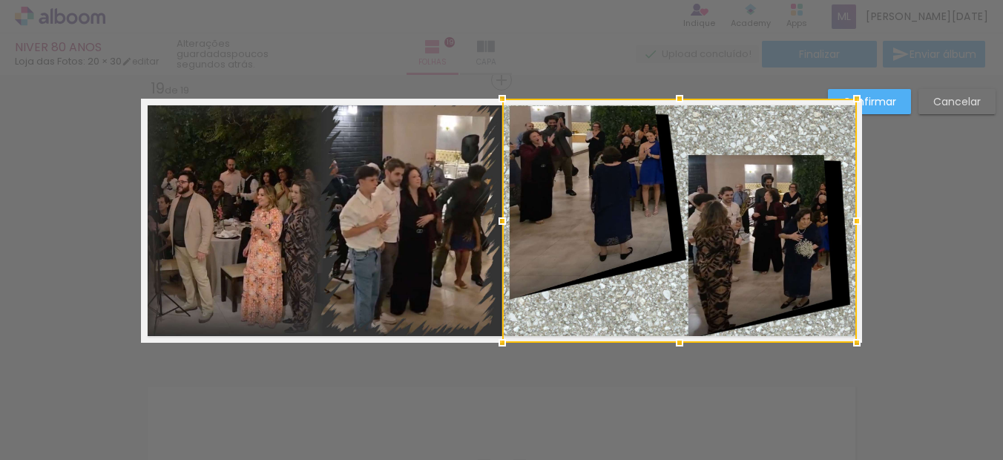
click at [0, 0] on slot "Confirmar" at bounding box center [0, 0] width 0 height 0
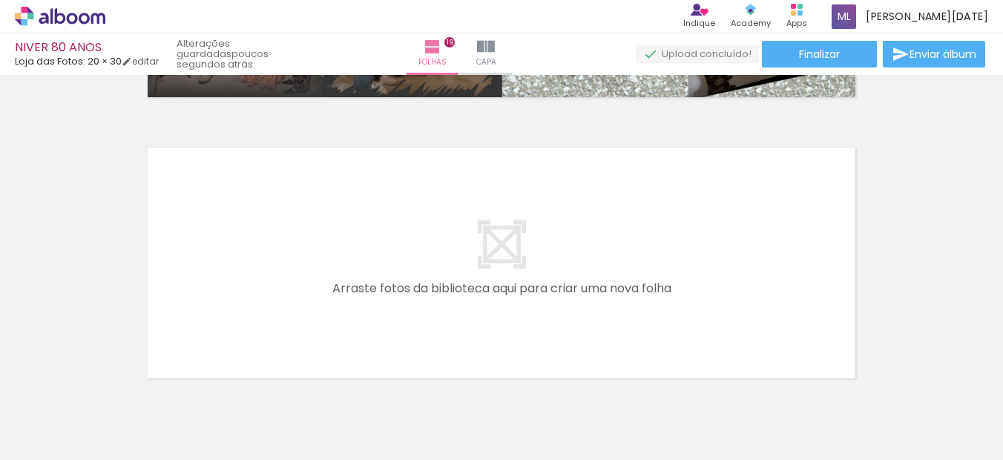
scroll to position [5226, 0]
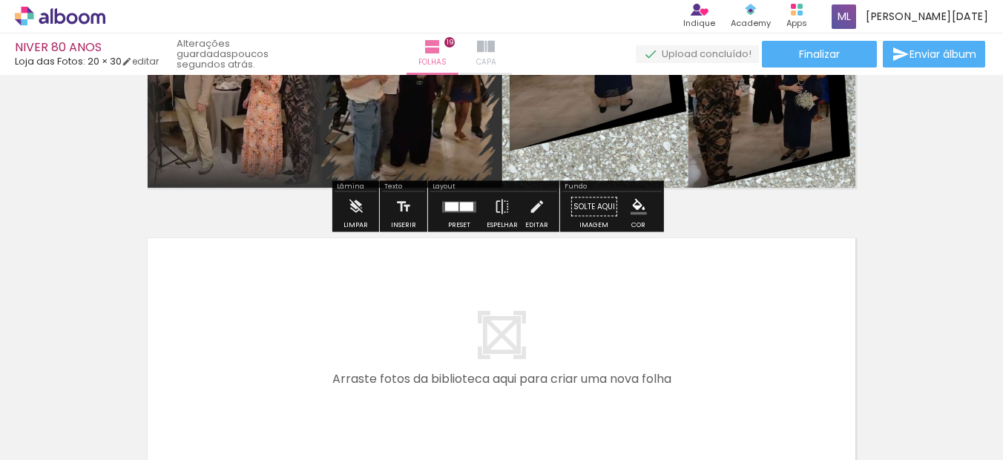
click at [512, 56] on paper-button "Capa" at bounding box center [486, 54] width 52 height 42
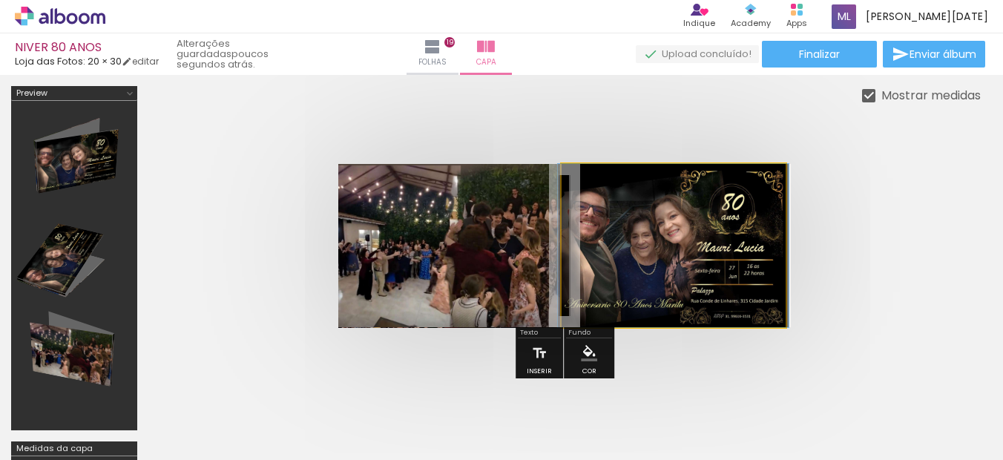
click at [643, 243] on quentale-photo at bounding box center [673, 245] width 224 height 163
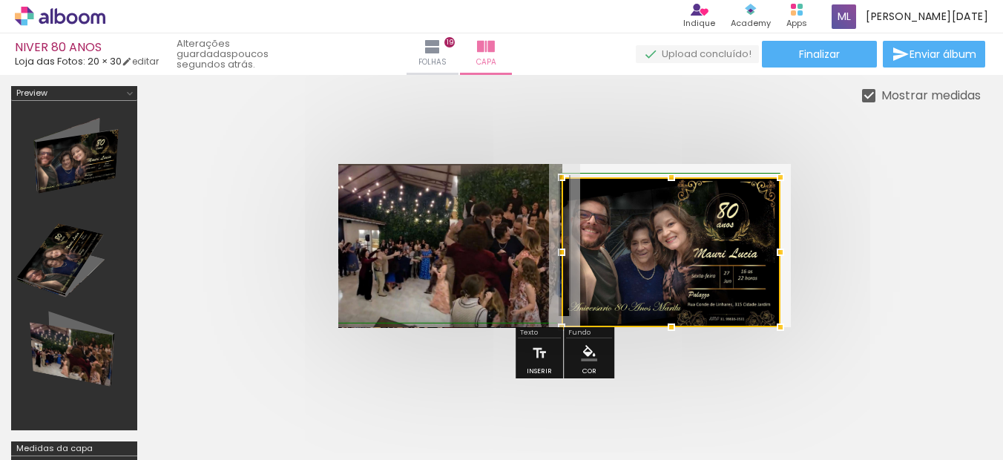
drag, startPoint x: 789, startPoint y: 162, endPoint x: 778, endPoint y: 176, distance: 17.4
click at [778, 176] on div at bounding box center [780, 177] width 30 height 30
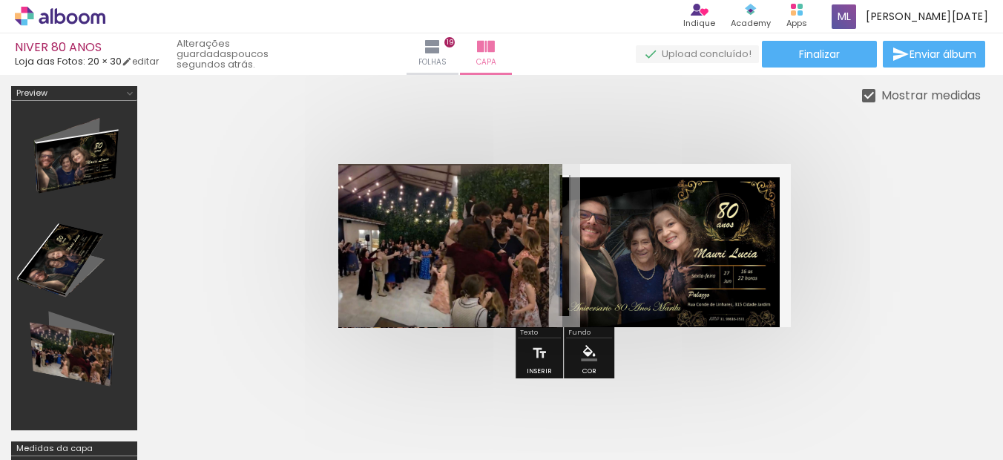
click at [715, 199] on div at bounding box center [712, 192] width 18 height 15
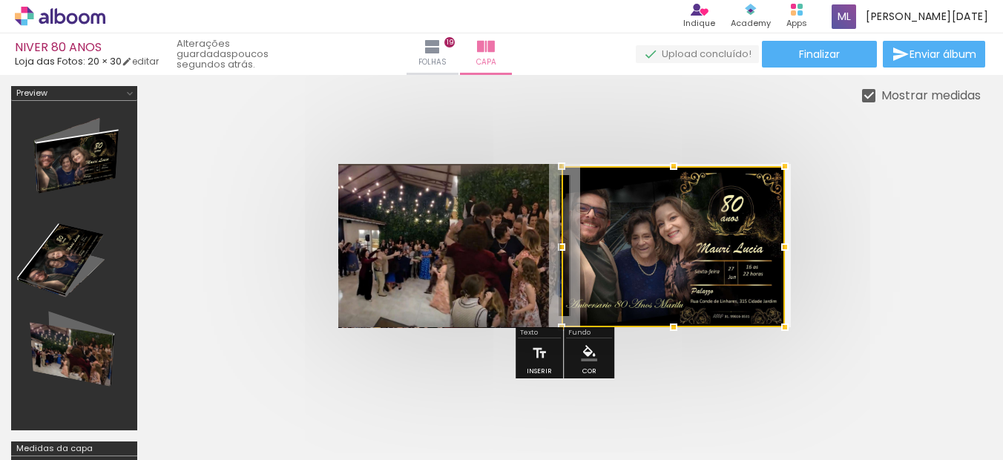
drag, startPoint x: 780, startPoint y: 175, endPoint x: 796, endPoint y: 165, distance: 18.3
click at [796, 165] on div at bounding box center [785, 166] width 30 height 30
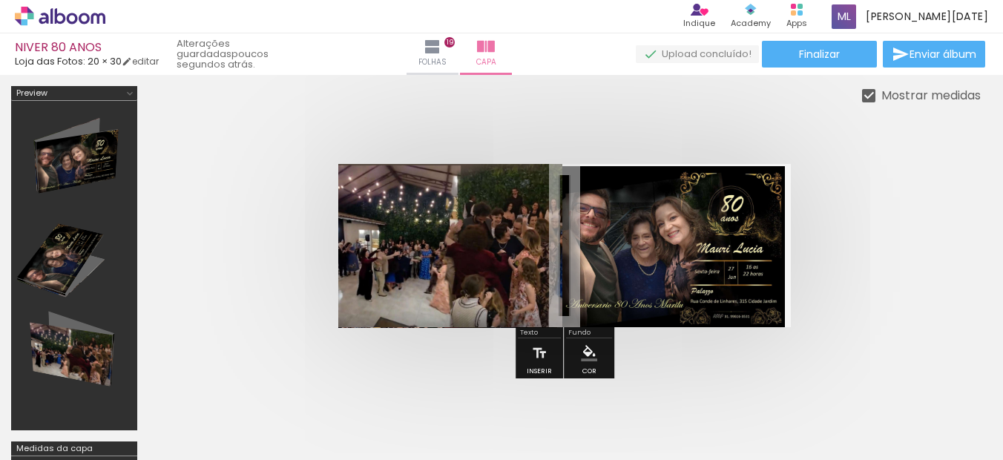
click at [836, 199] on quentale-cover at bounding box center [564, 245] width 713 height 163
click at [671, 230] on quentale-photo at bounding box center [672, 246] width 223 height 161
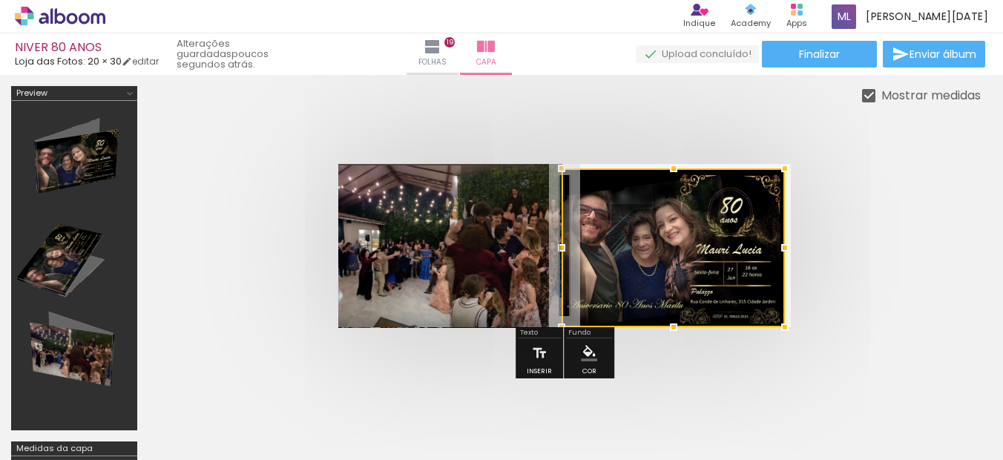
drag, startPoint x: 677, startPoint y: 163, endPoint x: 685, endPoint y: 150, distance: 15.6
click at [685, 150] on div at bounding box center [564, 246] width 832 height 282
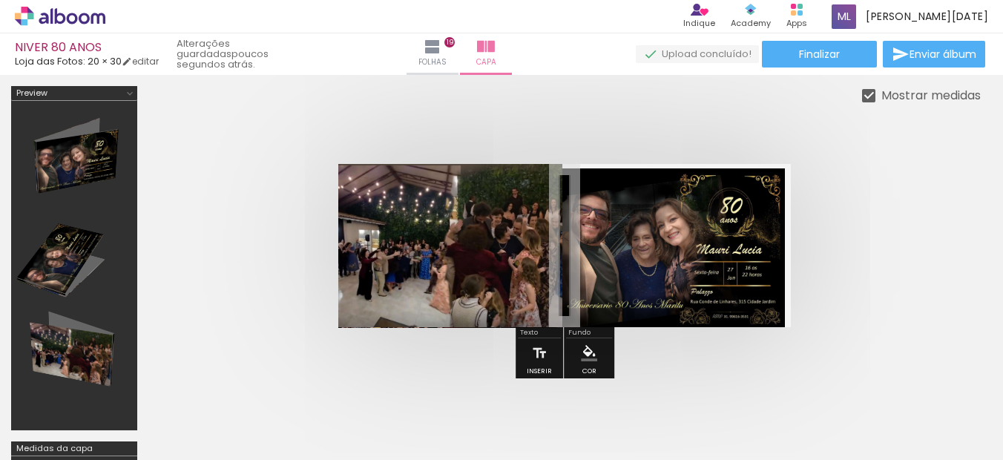
drag, startPoint x: 766, startPoint y: 221, endPoint x: 777, endPoint y: 196, distance: 27.6
click at [766, 221] on quentale-photo at bounding box center [672, 247] width 223 height 159
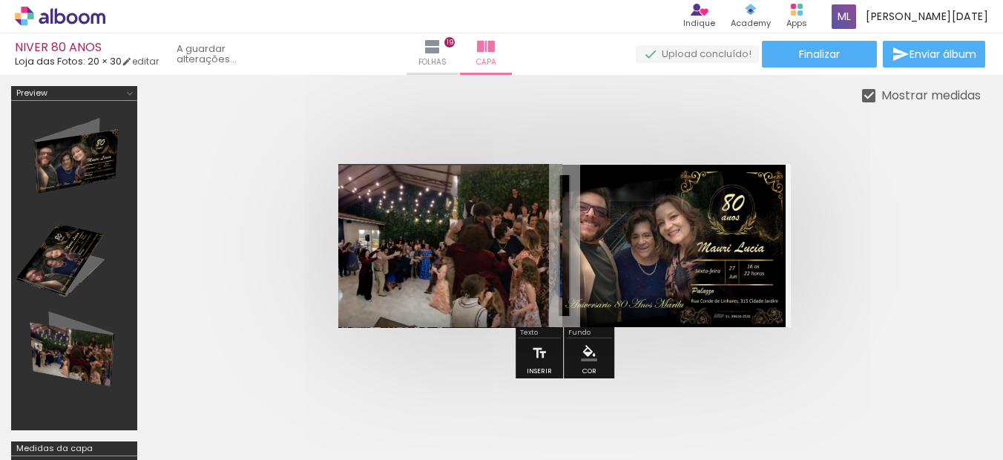
click at [828, 189] on quentale-cover at bounding box center [564, 245] width 713 height 163
drag, startPoint x: 917, startPoint y: 57, endPoint x: 827, endPoint y: 143, distance: 124.3
click at [879, 0] on div "NIVER 80 ANOS Loja das Fotos: 20 × 30 editar poucos segundos atrás. Folhas 19 C…" at bounding box center [501, 0] width 1003 height 0
click at [799, 57] on span "Finalizar" at bounding box center [819, 54] width 41 height 10
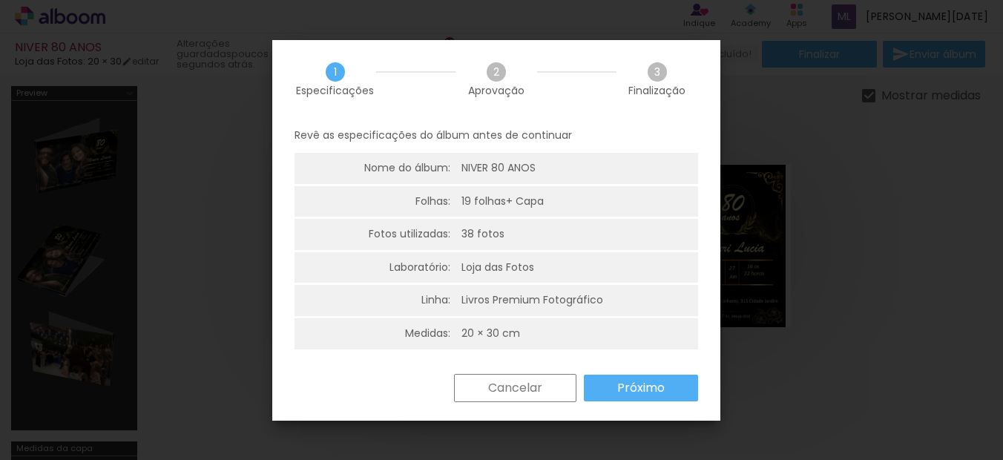
click at [0, 0] on slot "Próximo" at bounding box center [0, 0] width 0 height 0
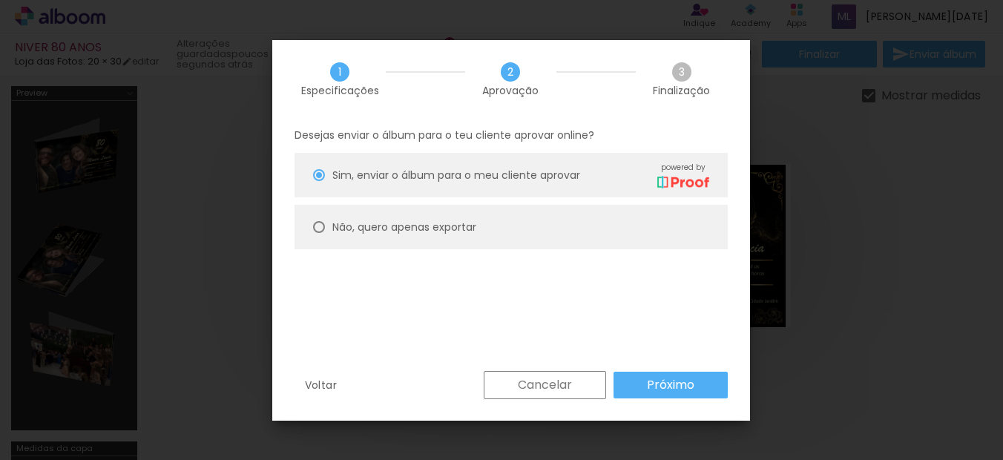
click at [377, 215] on paper-radio-button "Não, quero apenas exportar" at bounding box center [510, 227] width 433 height 44
type paper-radio-button "on"
click at [638, 385] on paper-button "Próximo" at bounding box center [670, 385] width 114 height 27
type input "Alta, 300 DPI"
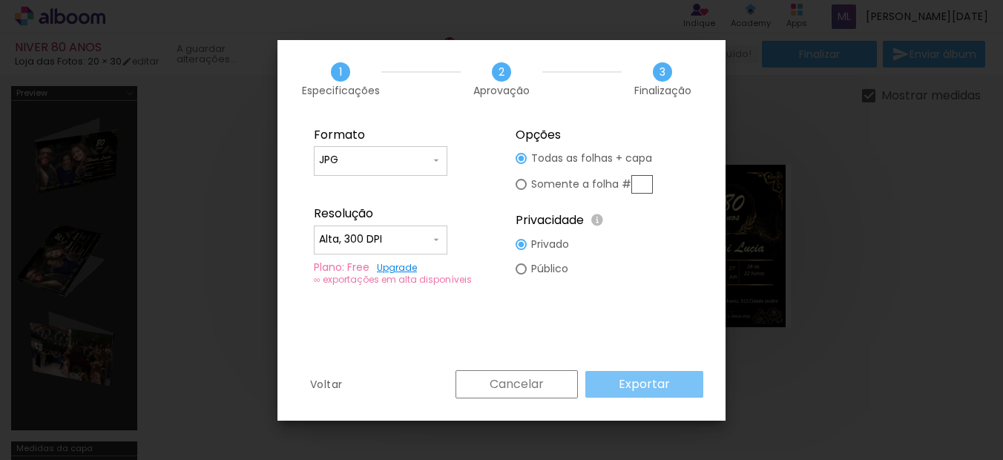
click at [0, 0] on slot "Exportar" at bounding box center [0, 0] width 0 height 0
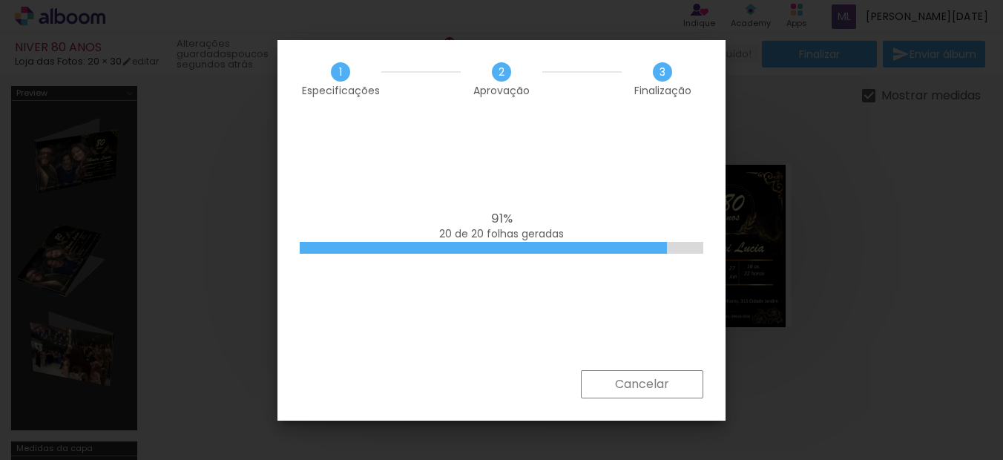
click at [501, 131] on div "91% 20 de 20 folhas geradas" at bounding box center [501, 244] width 448 height 252
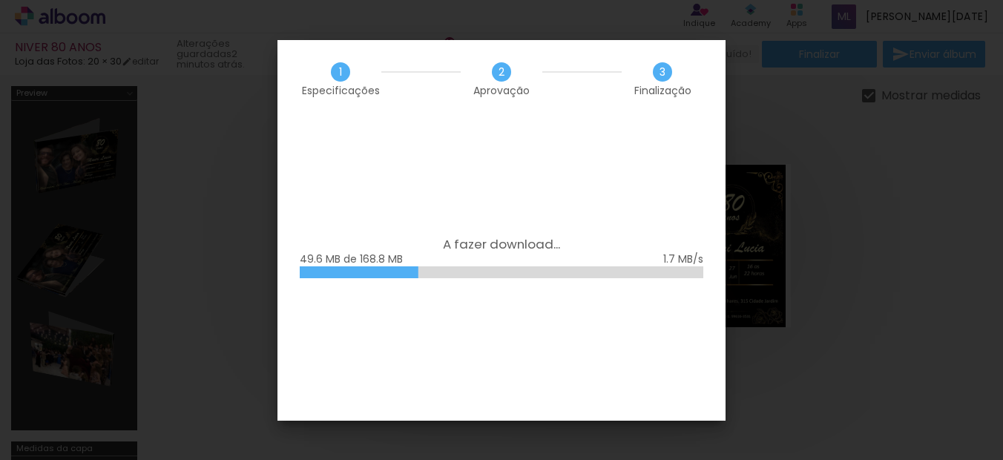
scroll to position [0, 2391]
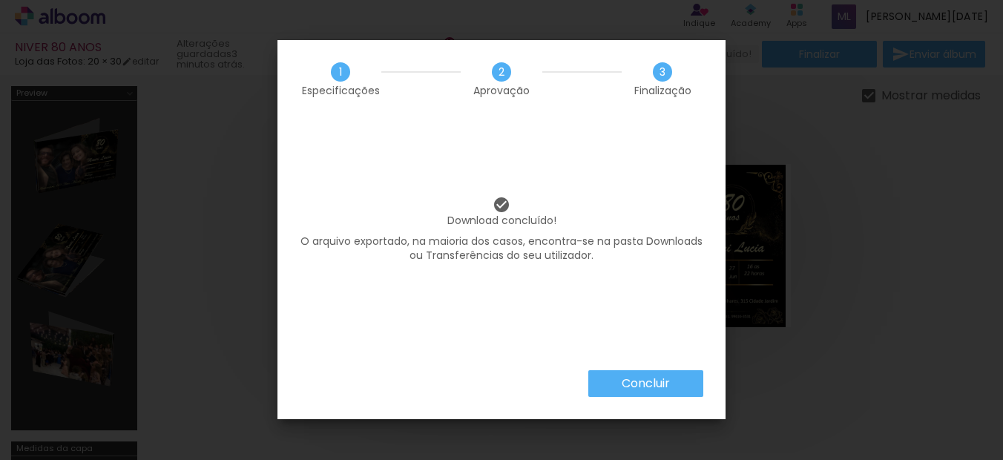
click at [0, 0] on slot "Concluir" at bounding box center [0, 0] width 0 height 0
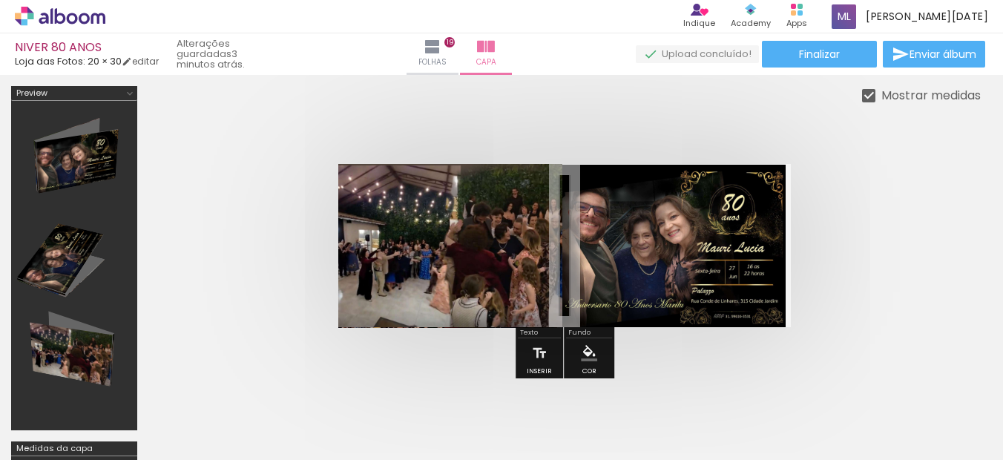
scroll to position [0, 2391]
click at [704, 274] on quentale-photo at bounding box center [673, 246] width 224 height 162
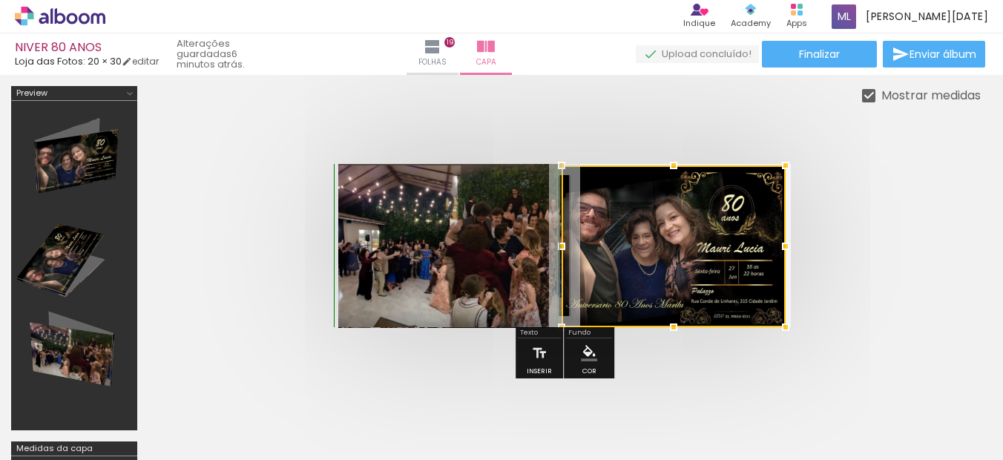
drag, startPoint x: 676, startPoint y: 163, endPoint x: 675, endPoint y: 153, distance: 10.4
click at [675, 153] on div at bounding box center [673, 166] width 30 height 30
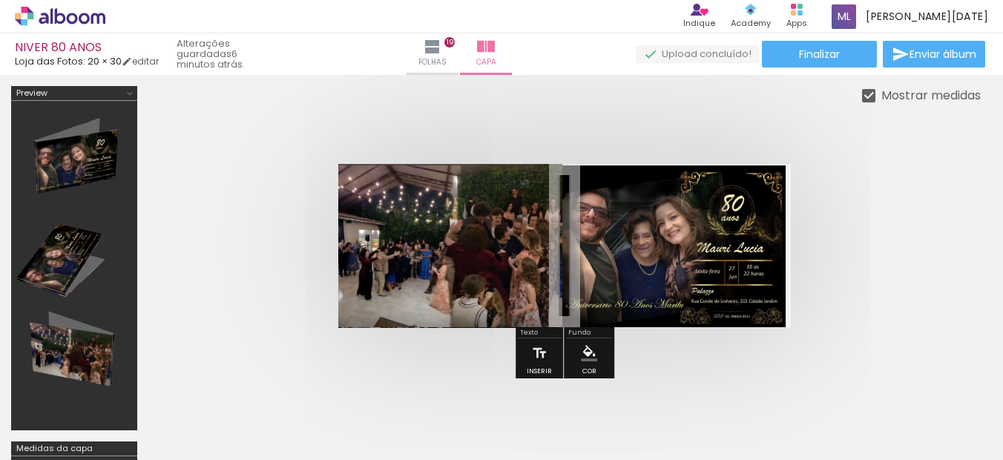
click at [682, 219] on quentale-photo at bounding box center [673, 246] width 224 height 162
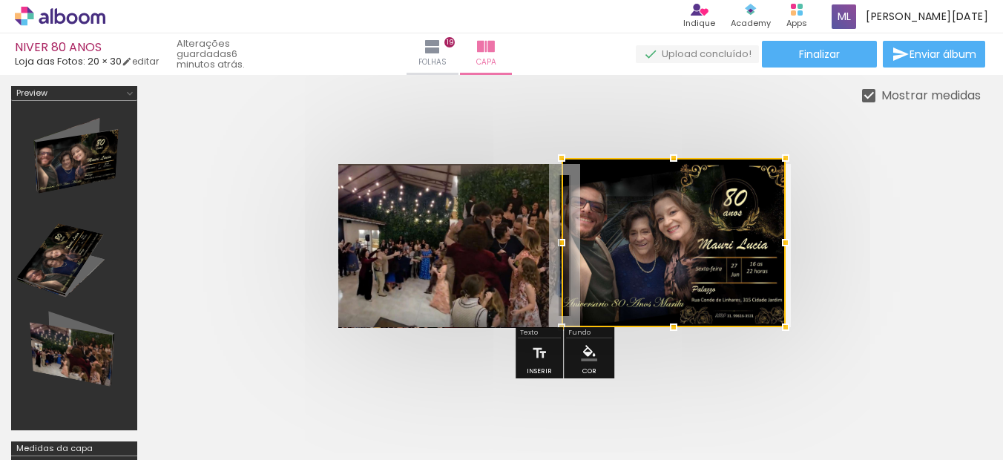
click at [790, 156] on div at bounding box center [785, 158] width 30 height 30
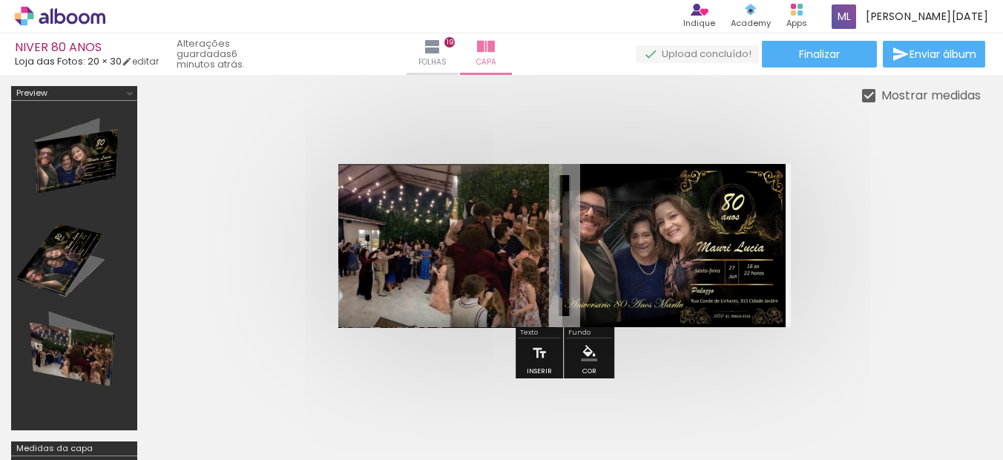
click at [856, 190] on quentale-cover at bounding box center [564, 245] width 713 height 163
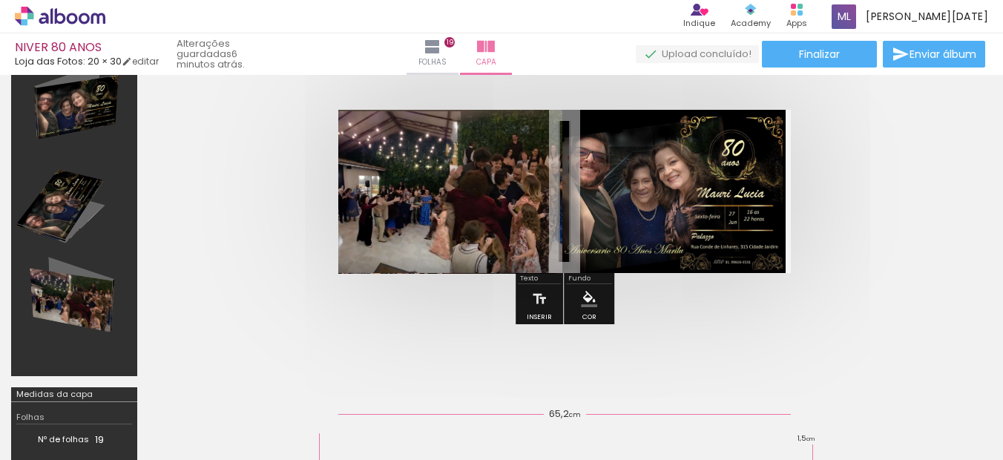
scroll to position [53, 0]
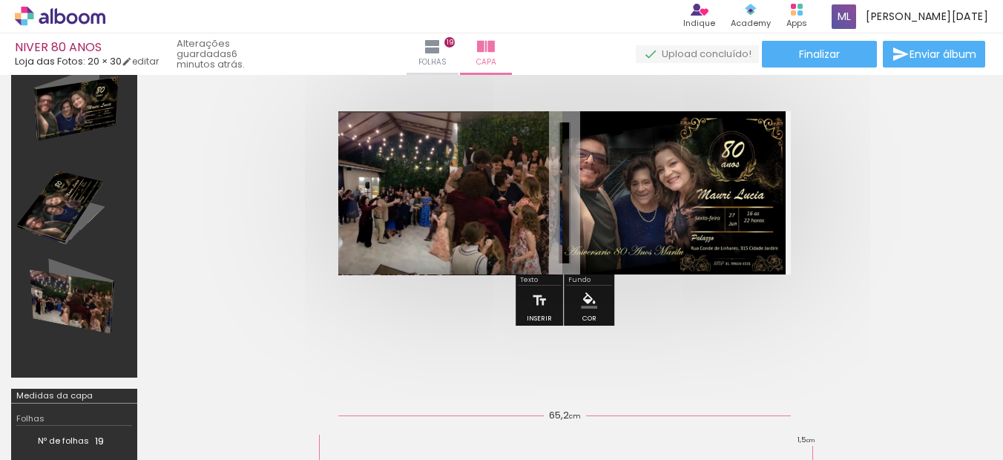
click at [940, 204] on div at bounding box center [564, 193] width 832 height 282
click at [441, 67] on span "Folhas" at bounding box center [432, 62] width 28 height 13
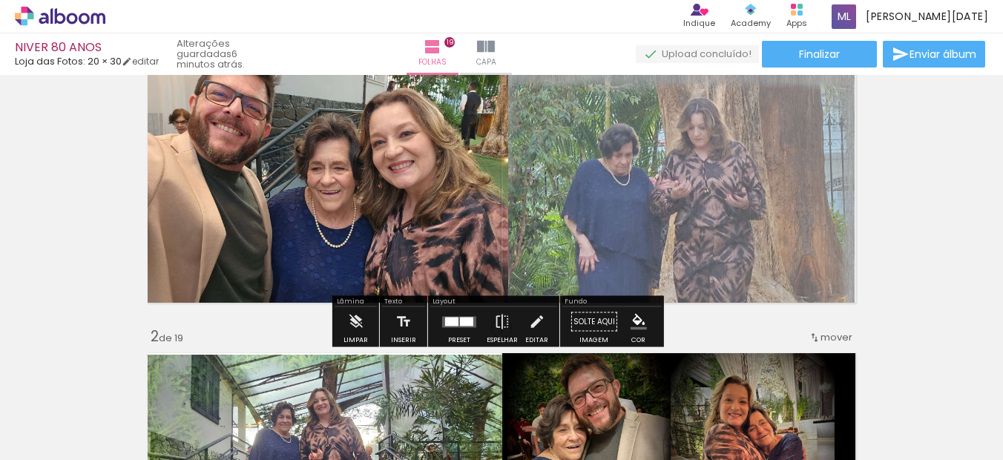
click at [416, 194] on quentale-photo at bounding box center [327, 188] width 361 height 242
click at [460, 324] on div at bounding box center [466, 321] width 13 height 9
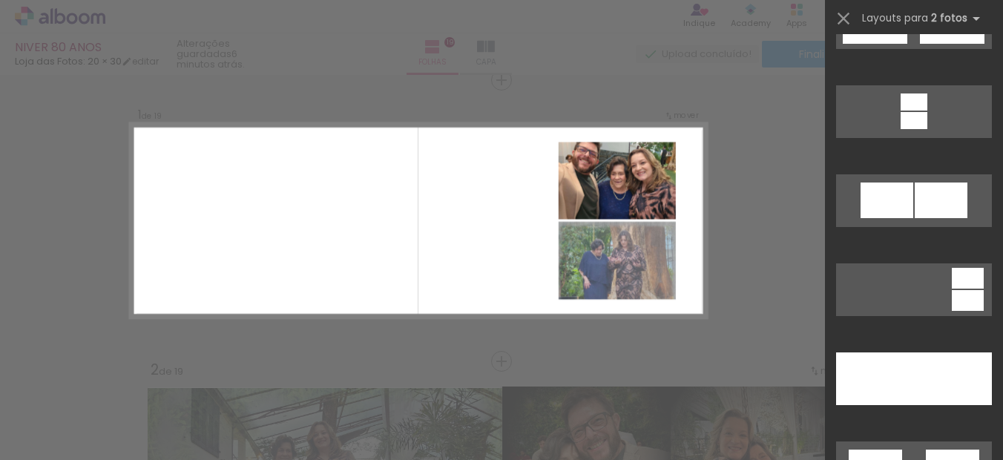
scroll to position [890, 0]
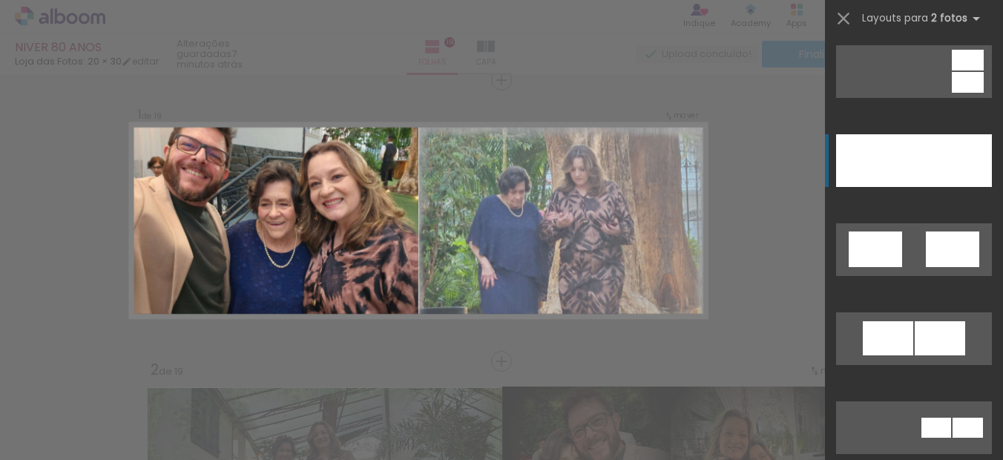
click at [937, 162] on div at bounding box center [953, 160] width 78 height 53
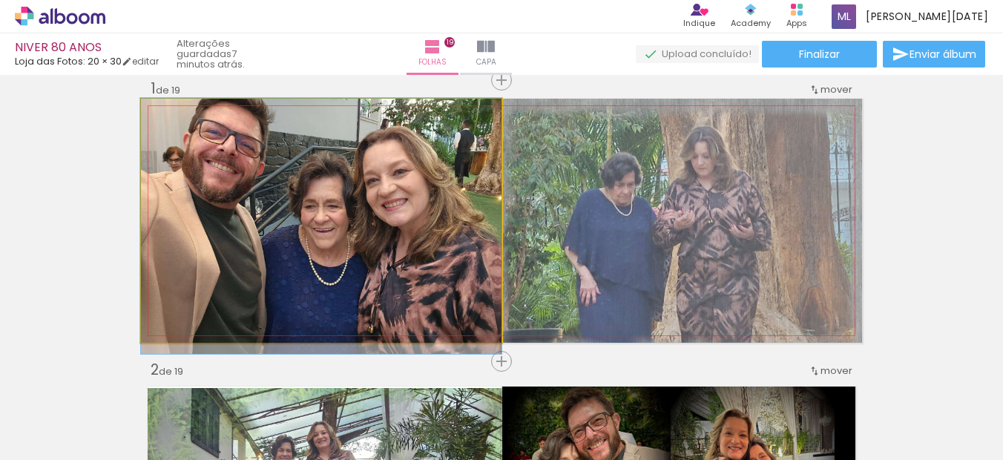
drag, startPoint x: 354, startPoint y: 234, endPoint x: 355, endPoint y: 247, distance: 12.6
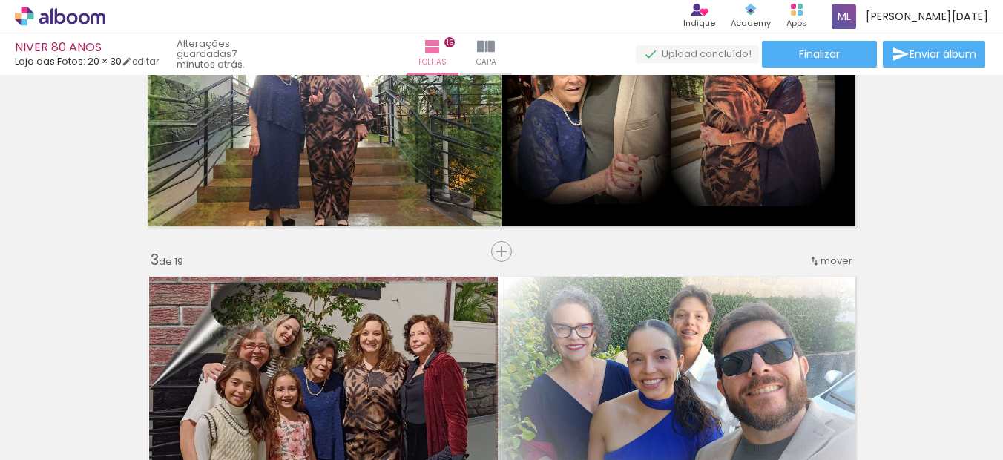
scroll to position [471, 0]
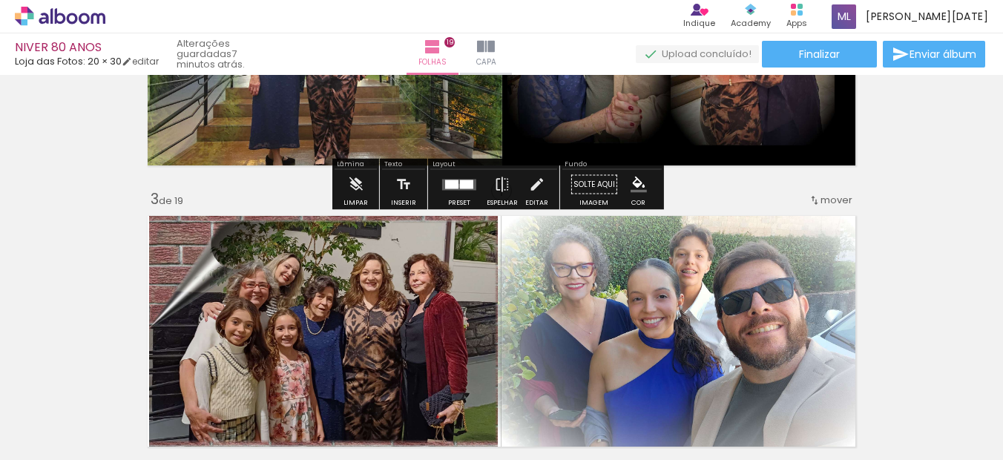
click at [455, 185] on quentale-layouter at bounding box center [459, 184] width 34 height 11
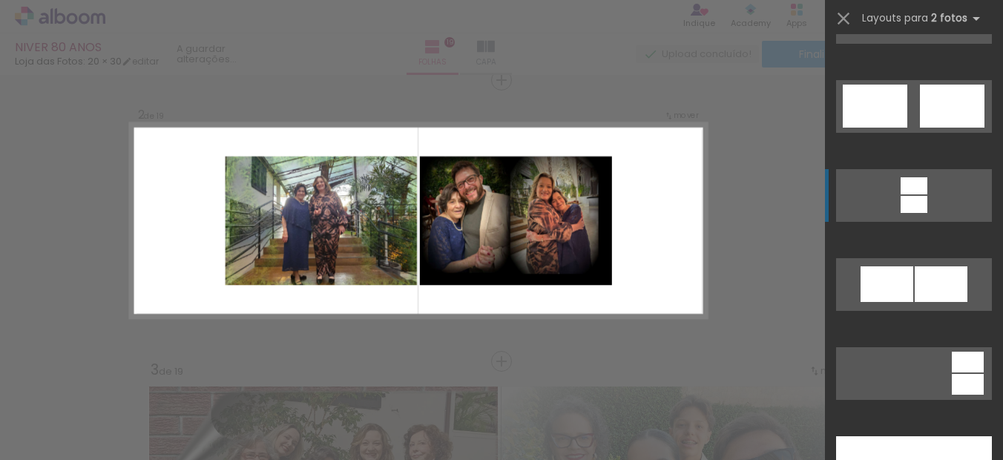
scroll to position [667, 0]
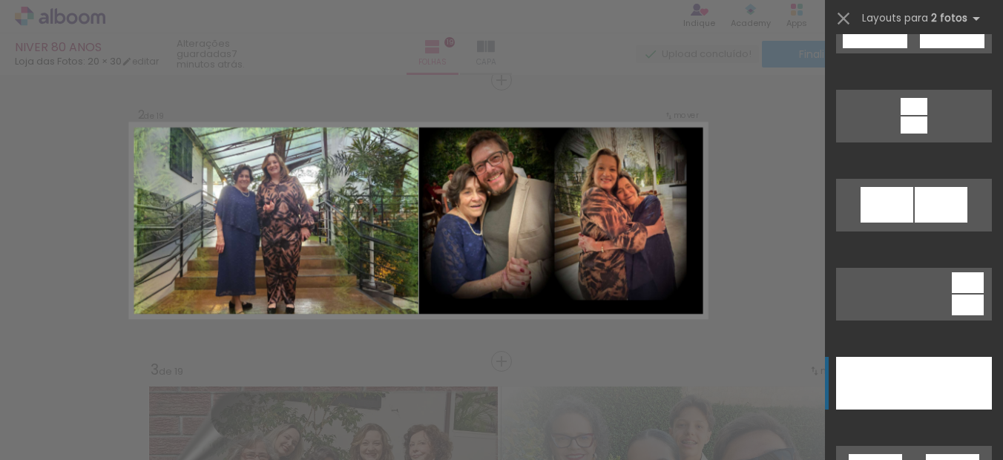
click at [929, 374] on div at bounding box center [953, 383] width 78 height 53
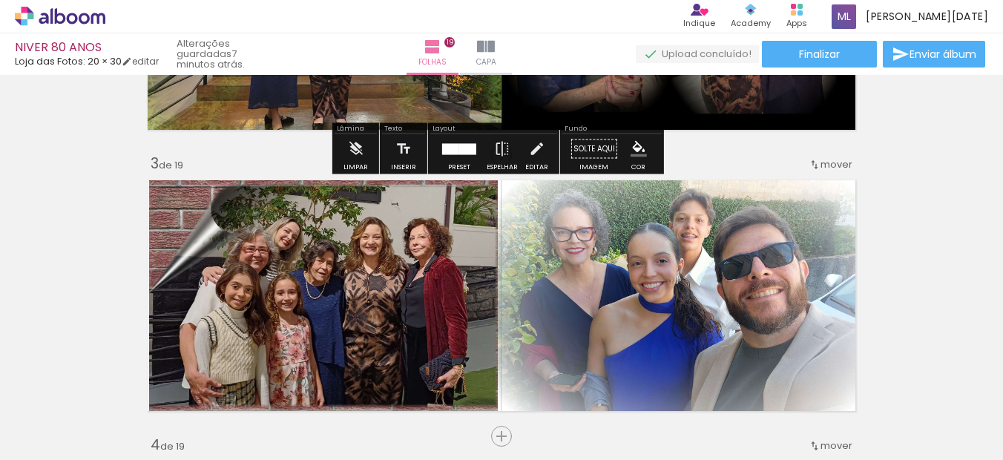
scroll to position [523, 0]
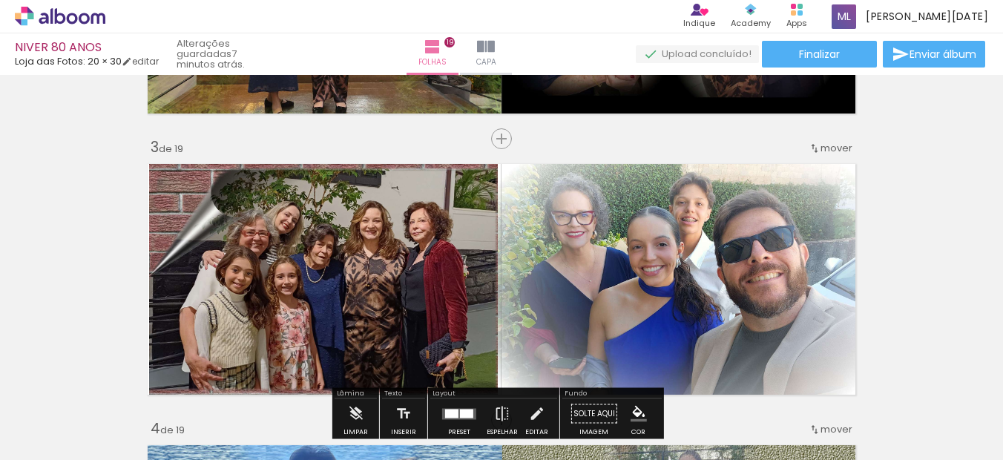
click at [584, 265] on quentale-photo at bounding box center [680, 277] width 364 height 241
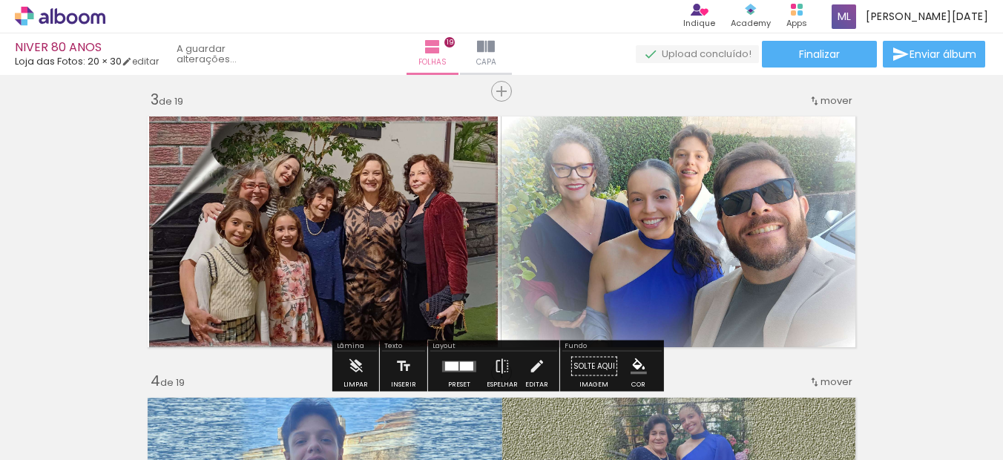
scroll to position [597, 0]
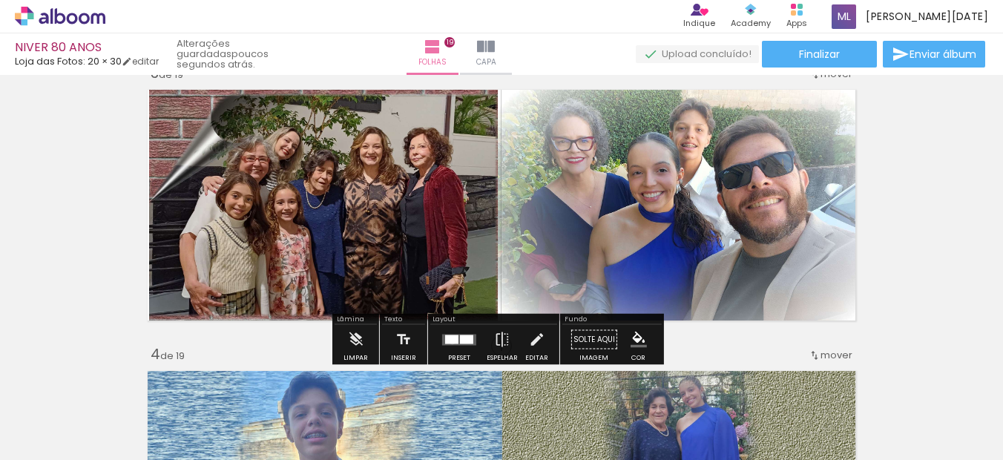
click at [449, 340] on div at bounding box center [451, 338] width 13 height 9
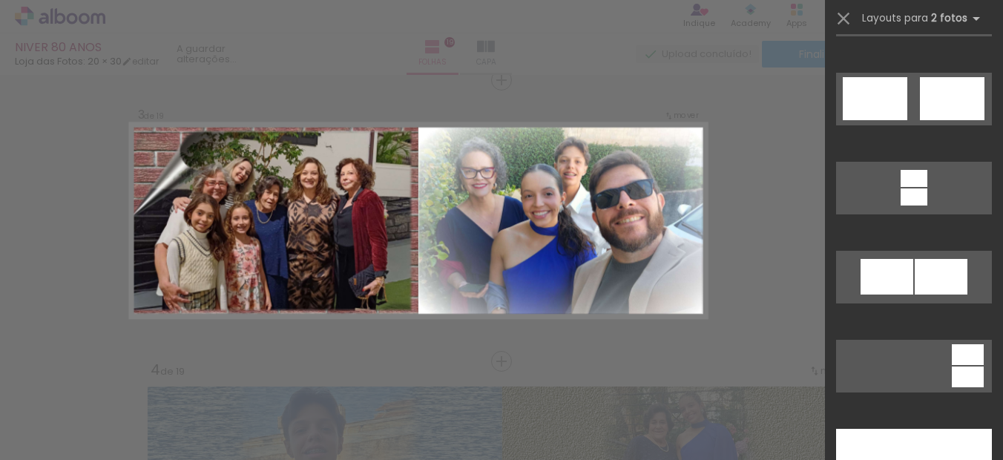
scroll to position [742, 0]
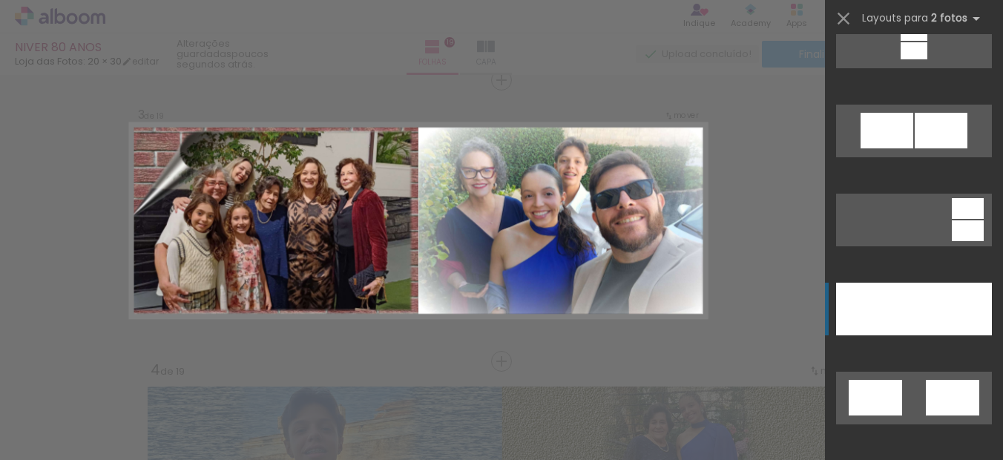
click at [928, 319] on div at bounding box center [953, 309] width 78 height 53
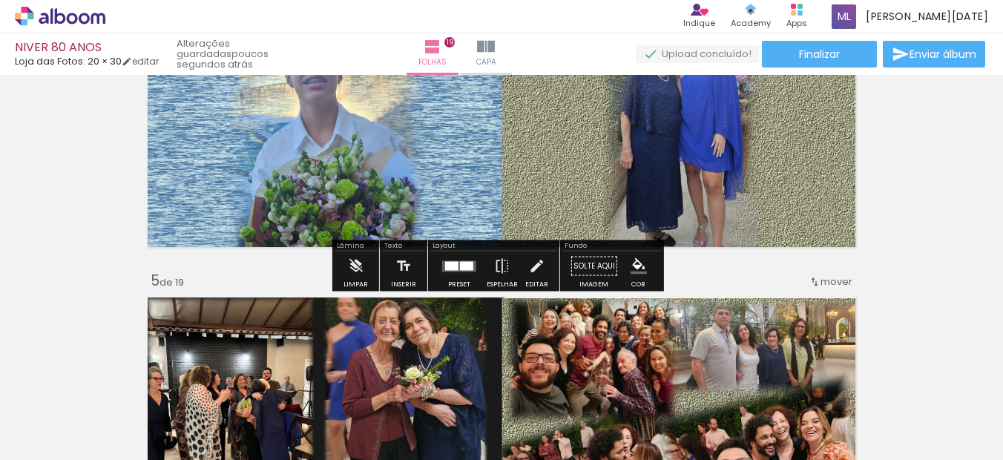
scroll to position [952, 0]
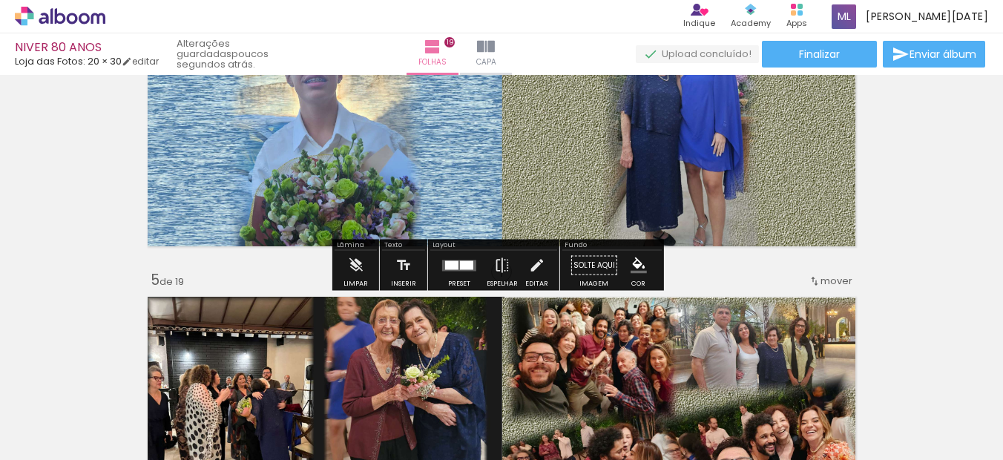
click at [464, 266] on div at bounding box center [466, 264] width 13 height 9
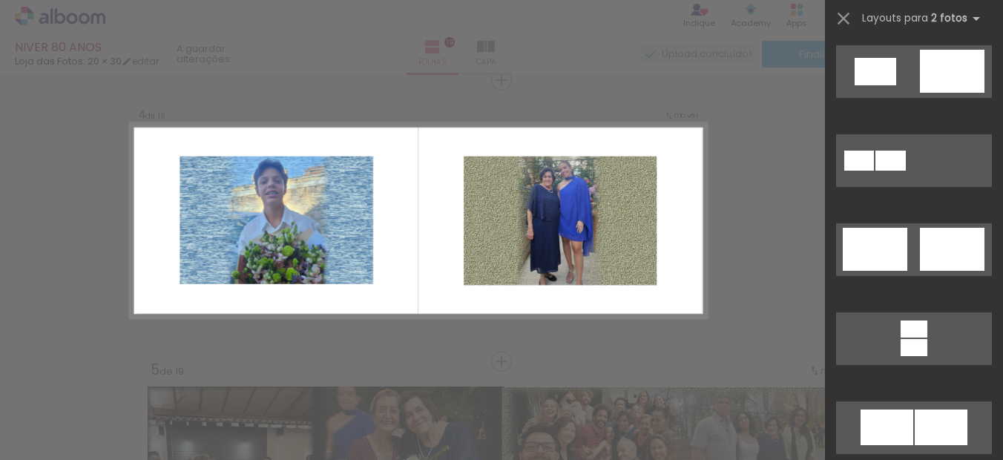
scroll to position [742, 0]
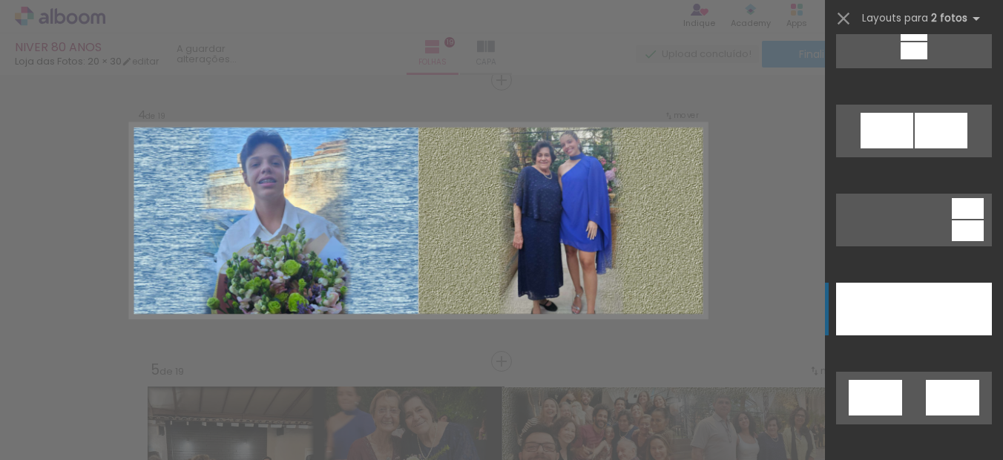
click at [940, 331] on div at bounding box center [953, 309] width 78 height 53
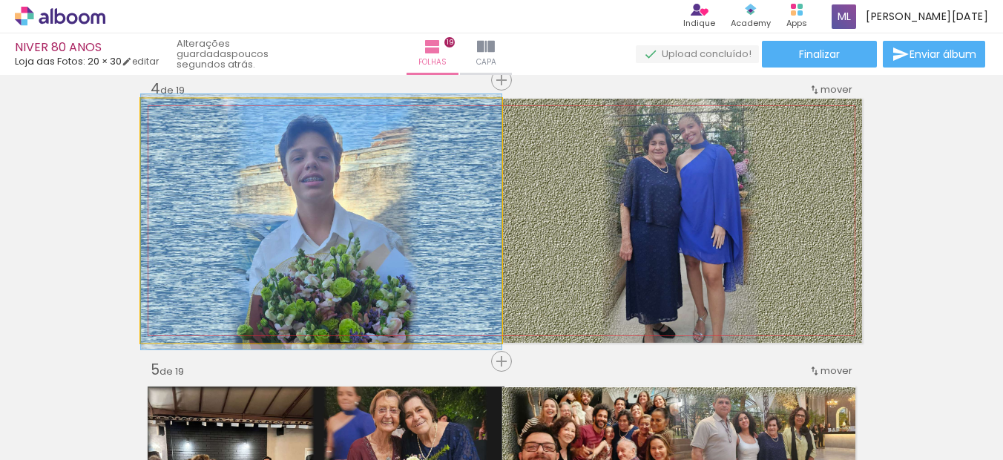
drag, startPoint x: 469, startPoint y: 240, endPoint x: 466, endPoint y: 248, distance: 8.7
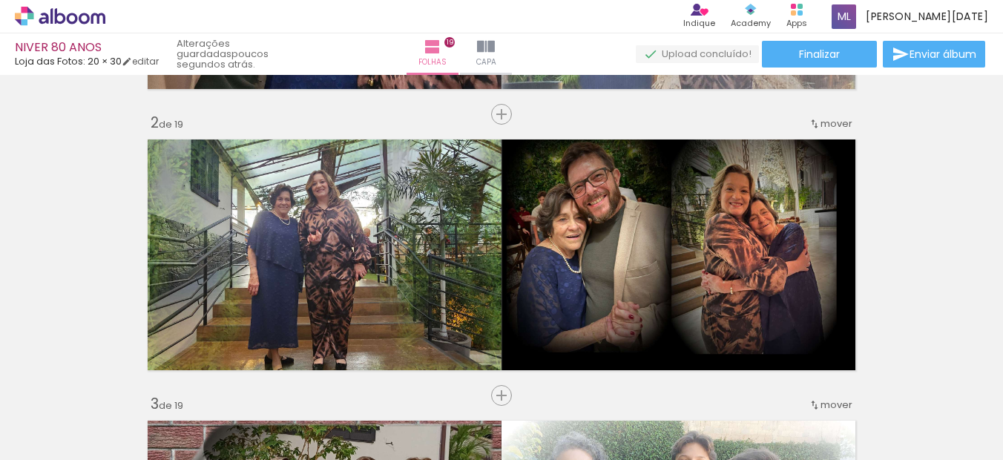
scroll to position [297, 0]
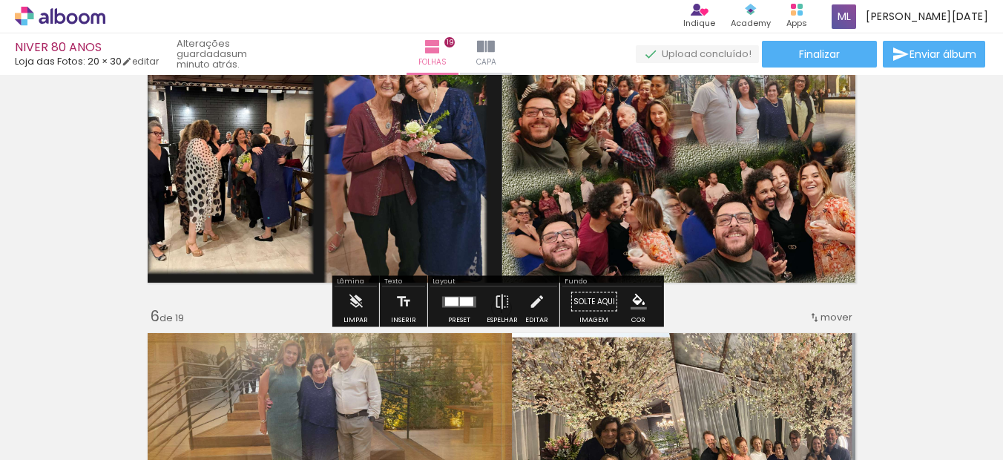
scroll to position [1261, 0]
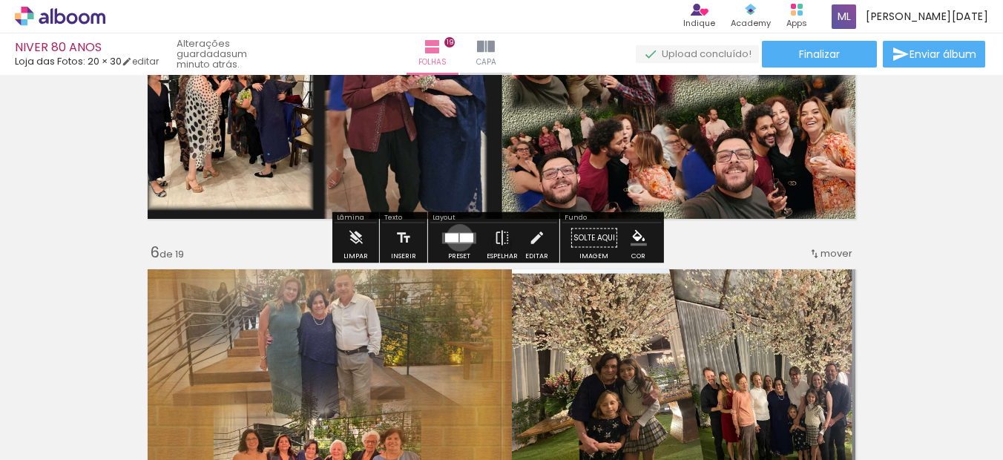
click at [460, 237] on div at bounding box center [466, 237] width 13 height 9
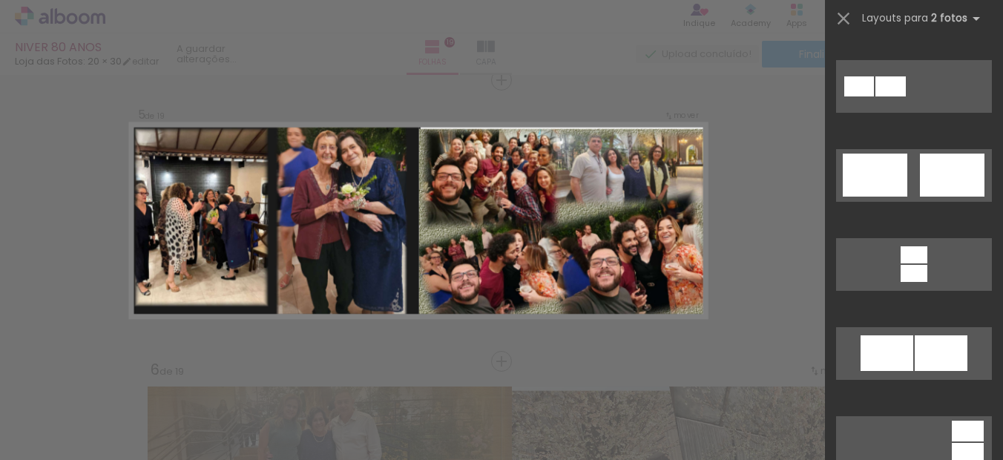
scroll to position [890, 0]
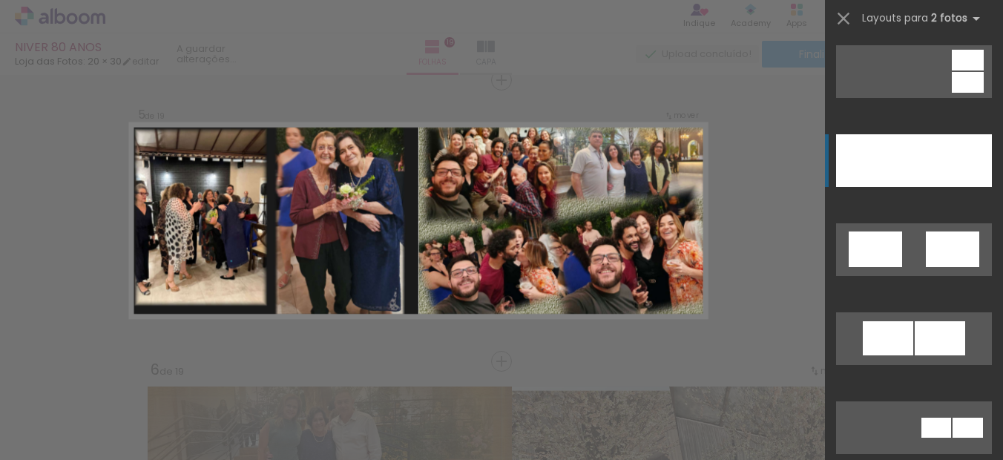
click at [918, 180] on div at bounding box center [953, 160] width 78 height 53
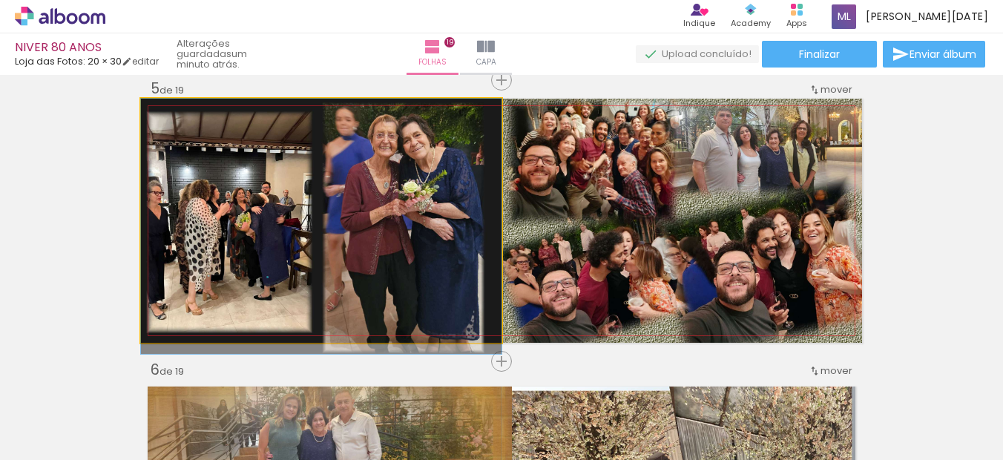
drag, startPoint x: 440, startPoint y: 254, endPoint x: 438, endPoint y: 265, distance: 10.6
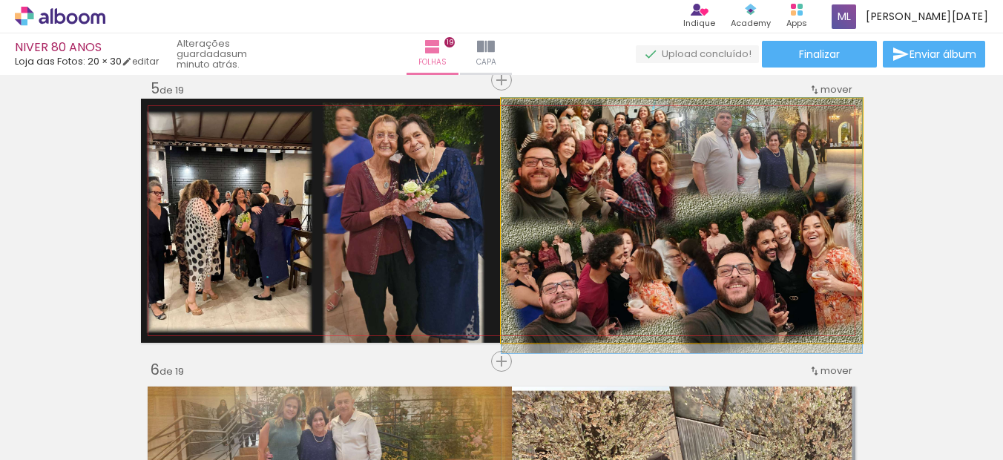
drag, startPoint x: 693, startPoint y: 234, endPoint x: 691, endPoint y: 255, distance: 20.9
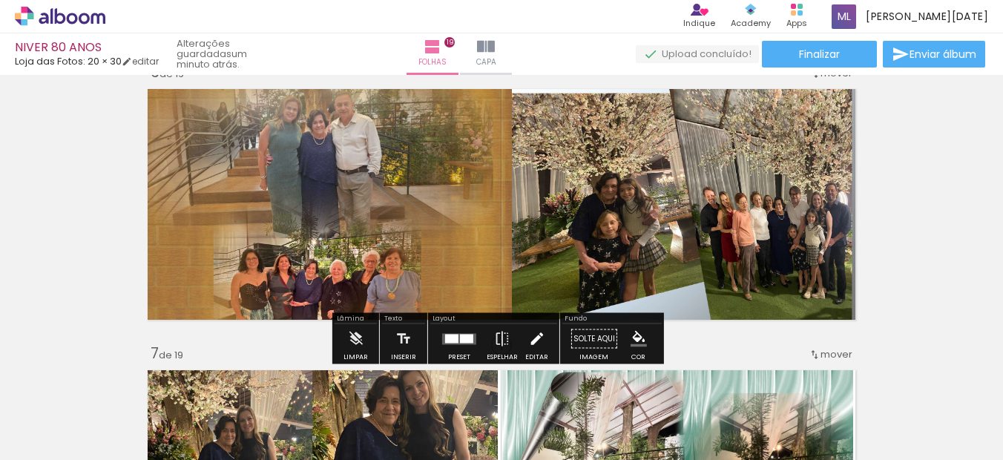
scroll to position [1462, 0]
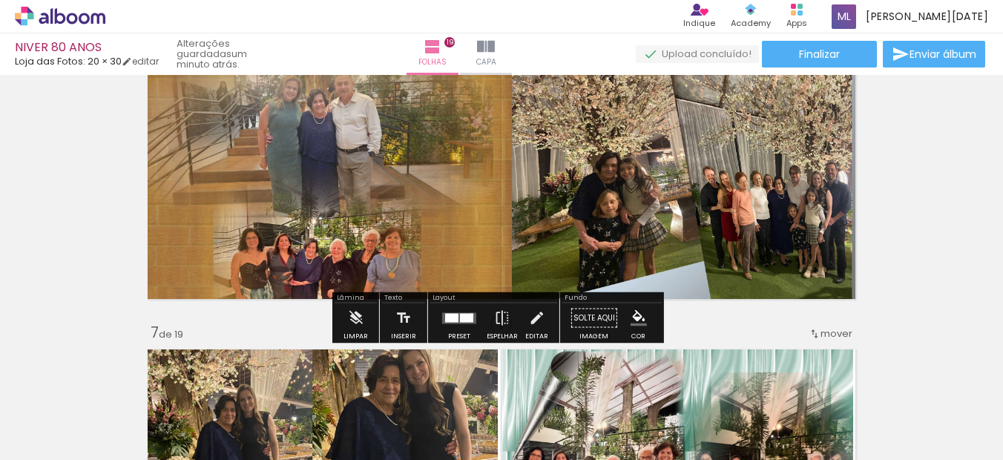
click at [468, 314] on div at bounding box center [466, 317] width 13 height 9
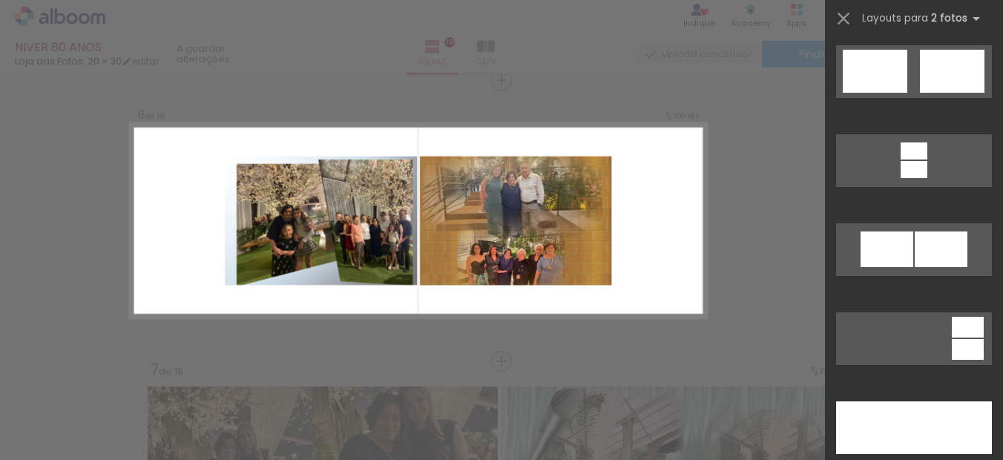
scroll to position [742, 0]
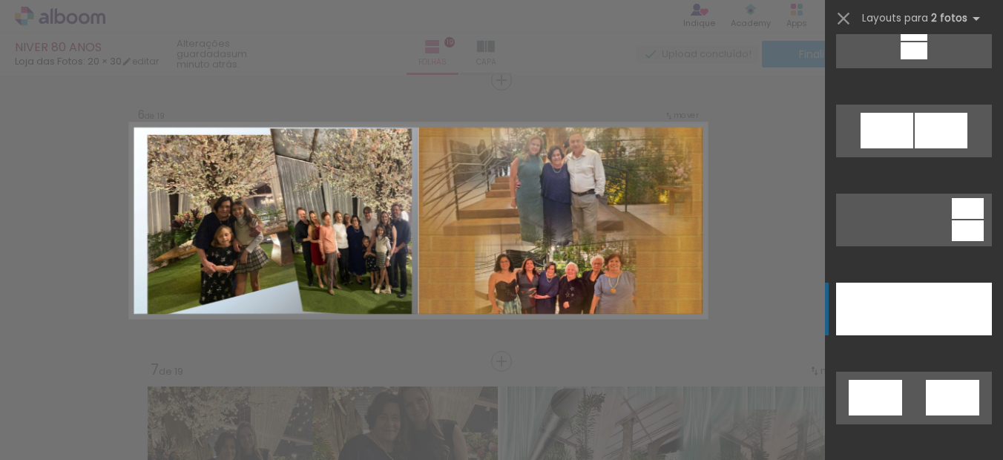
click at [917, 306] on div at bounding box center [953, 309] width 78 height 53
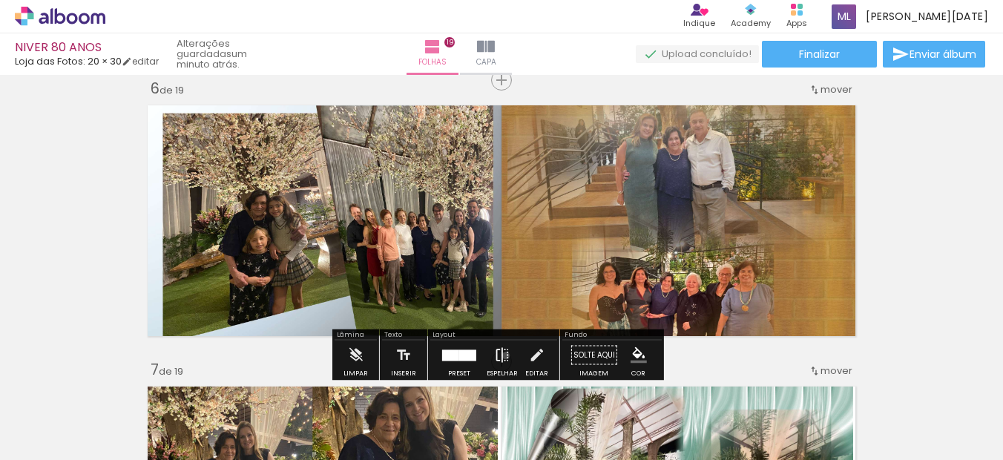
click at [502, 355] on iron-icon at bounding box center [502, 355] width 16 height 30
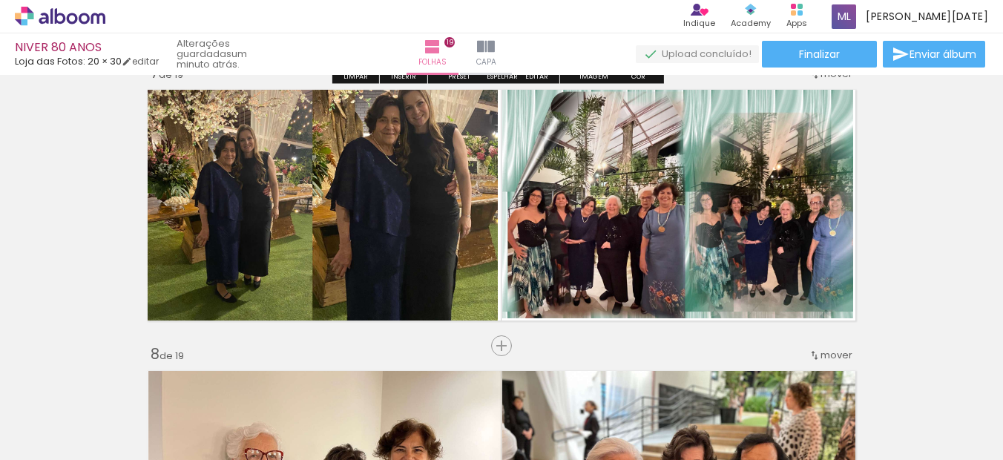
scroll to position [1499, 0]
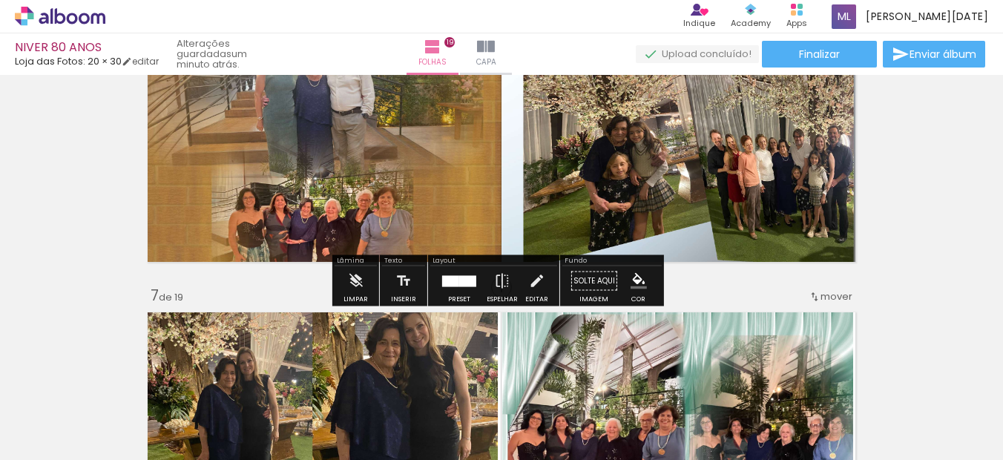
click at [467, 278] on div at bounding box center [467, 280] width 17 height 11
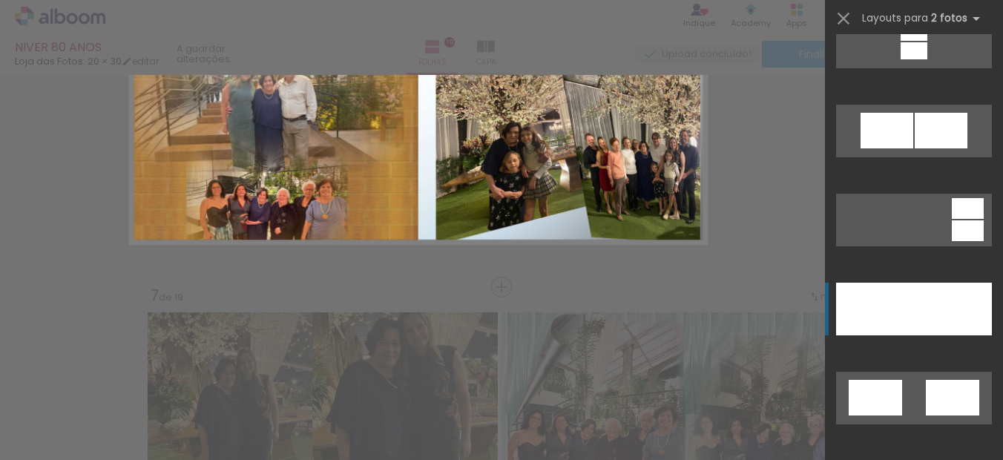
click at [914, 283] on div at bounding box center [953, 309] width 78 height 53
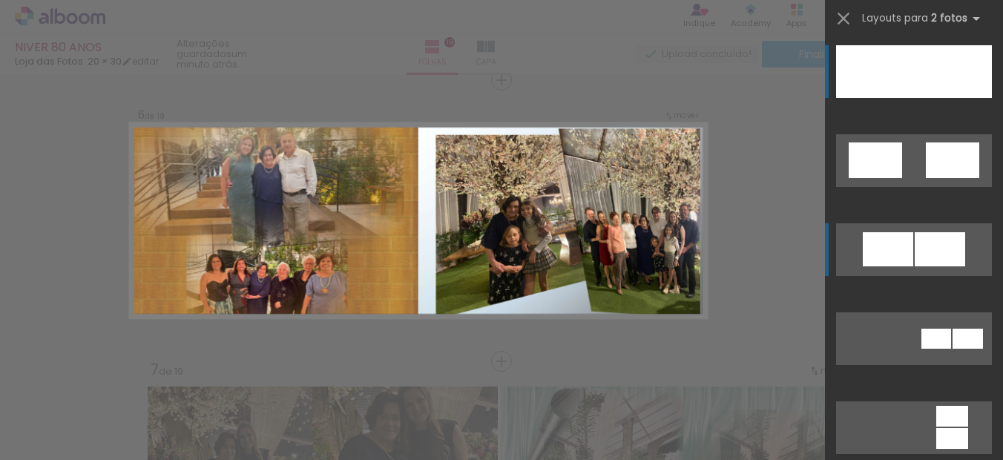
scroll to position [1424, 0]
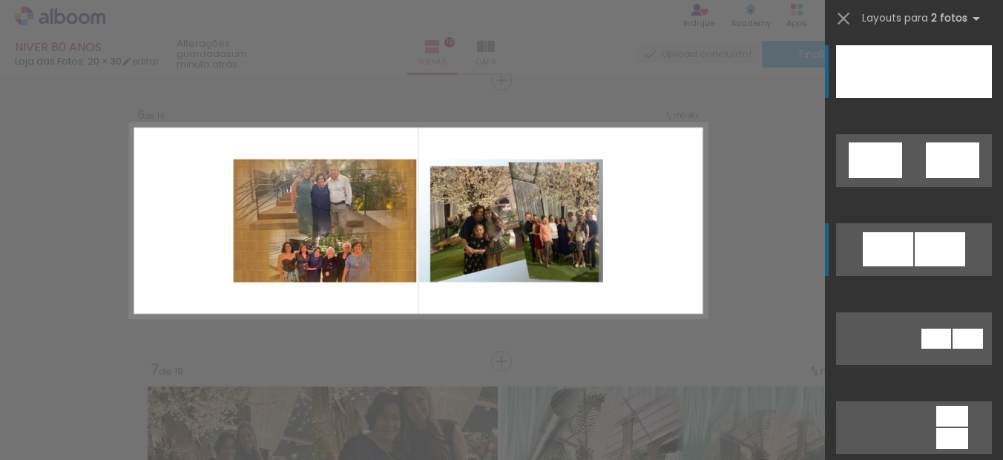
click at [934, 254] on div at bounding box center [939, 249] width 50 height 34
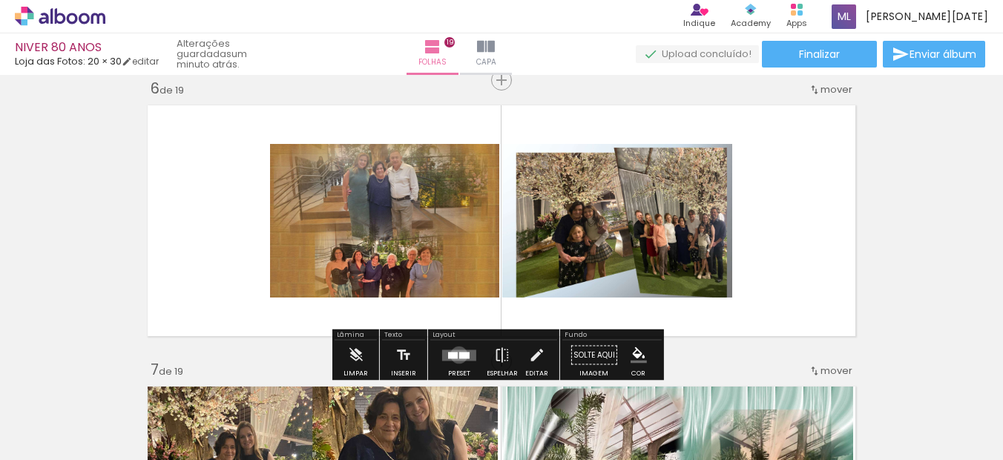
click at [459, 354] on div at bounding box center [464, 354] width 10 height 7
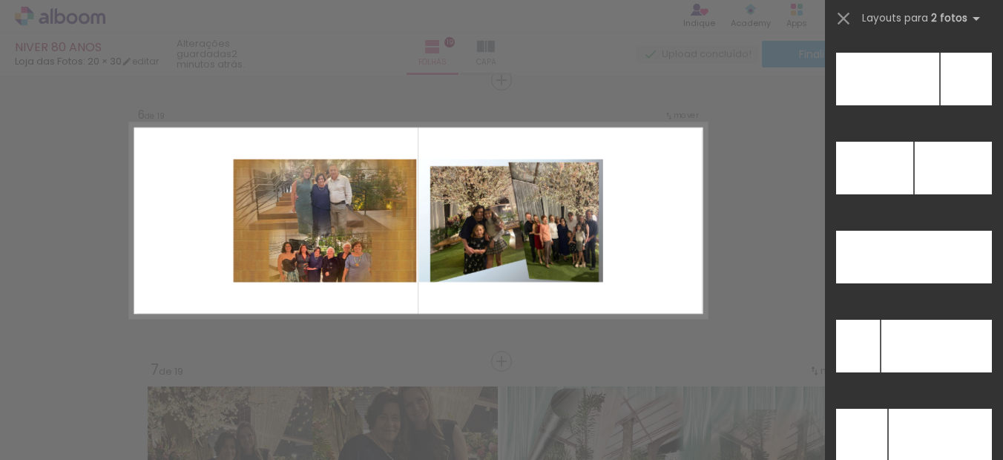
scroll to position [6682, 0]
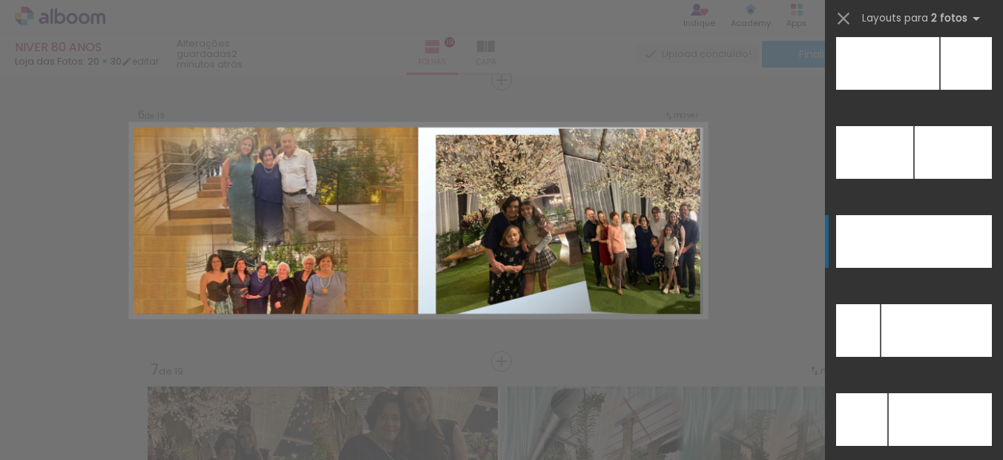
click at [941, 249] on div at bounding box center [953, 241] width 78 height 53
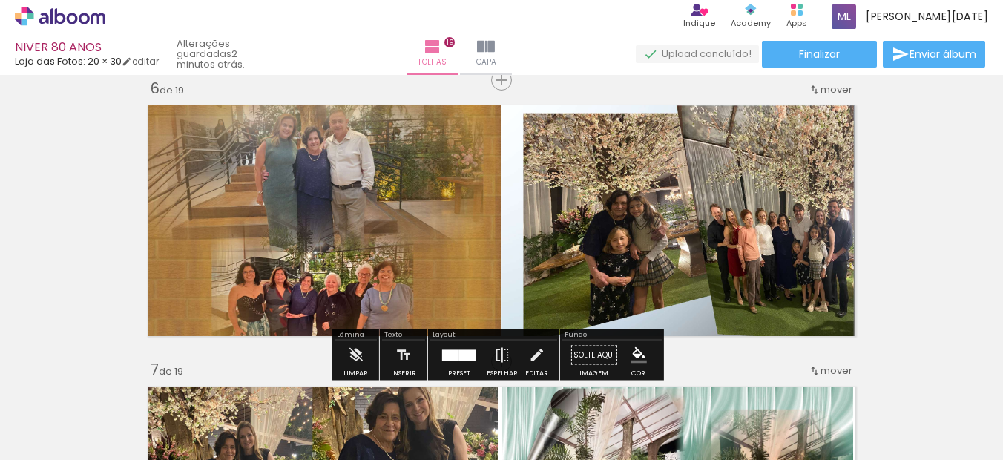
click at [668, 239] on quentale-photo at bounding box center [681, 221] width 360 height 244
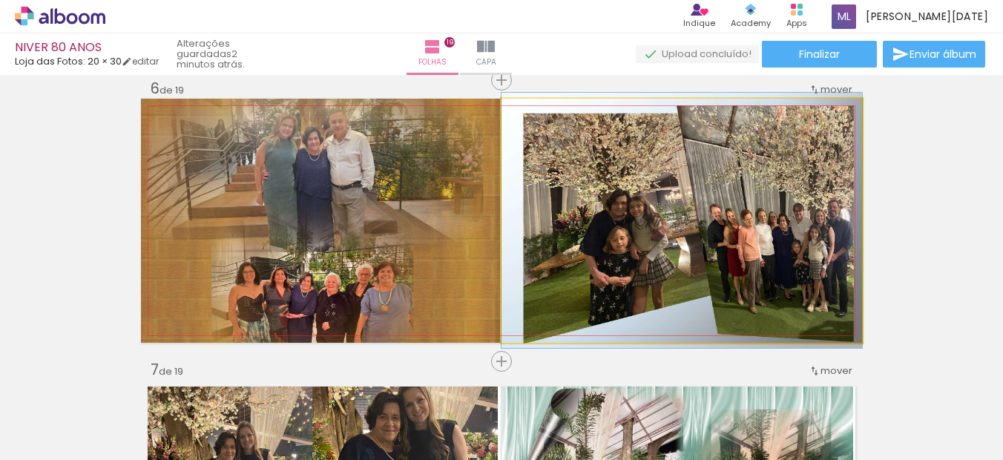
click at [563, 274] on quentale-photo at bounding box center [681, 221] width 360 height 244
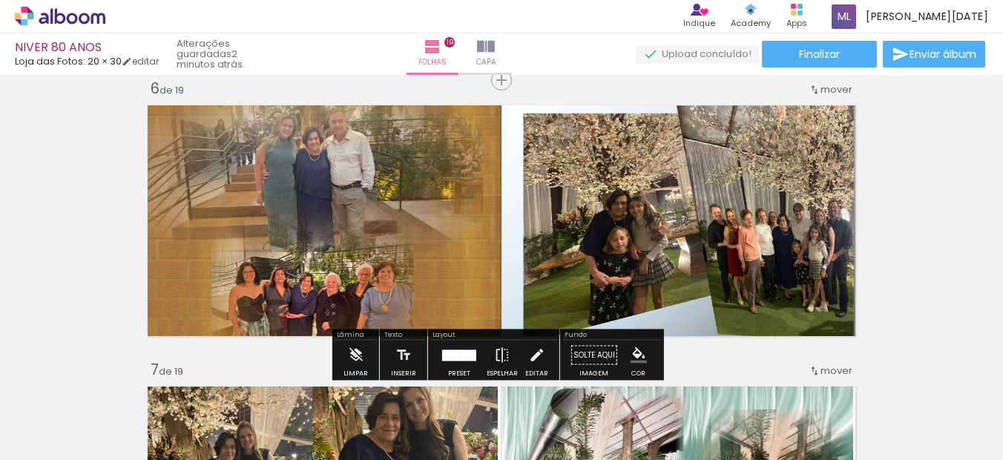
click at [528, 354] on iron-icon at bounding box center [536, 355] width 16 height 30
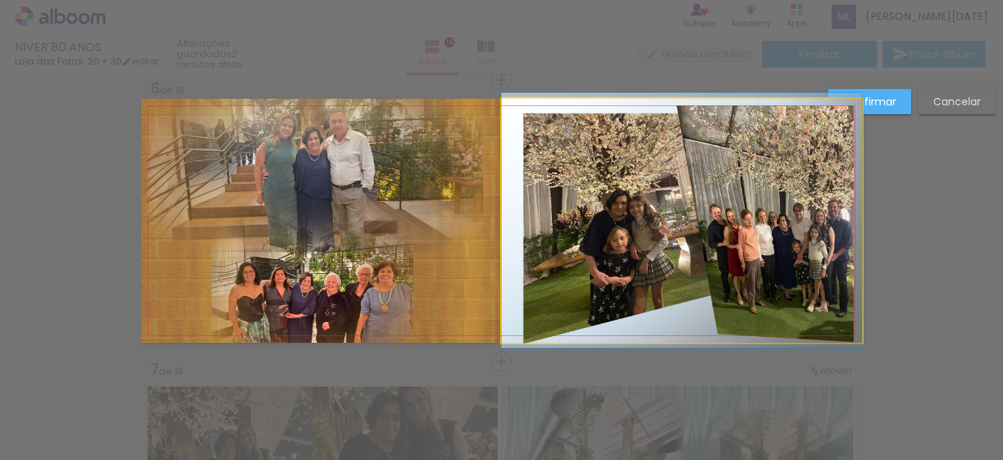
click at [582, 248] on quentale-photo at bounding box center [681, 221] width 360 height 244
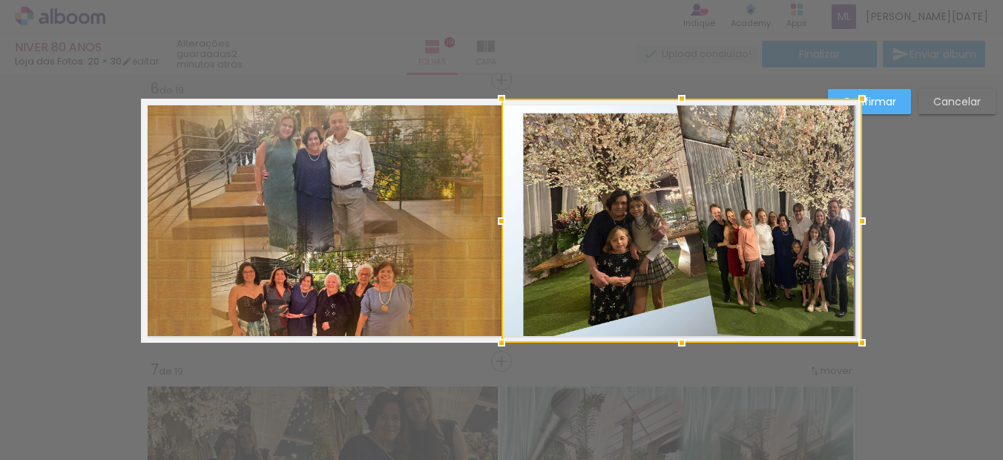
click at [0, 0] on slot "Confirmar" at bounding box center [0, 0] width 0 height 0
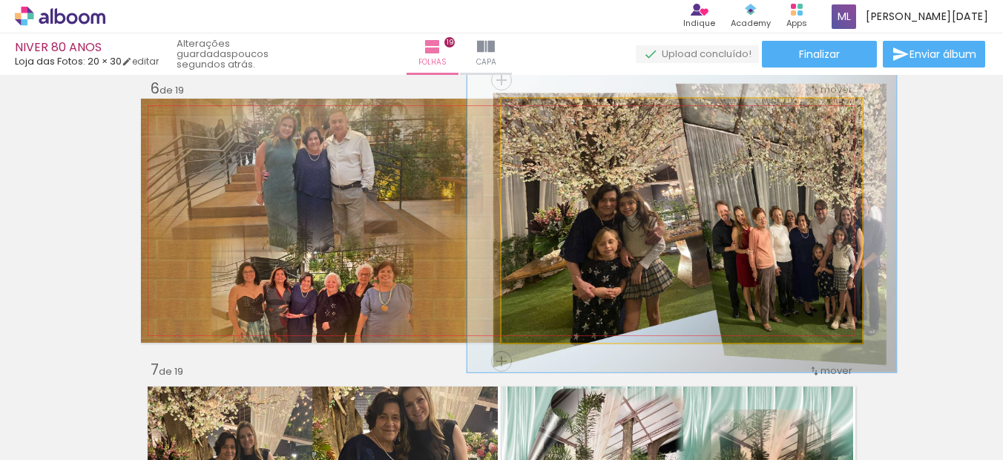
drag, startPoint x: 536, startPoint y: 113, endPoint x: 544, endPoint y: 112, distance: 8.3
type paper-slider "119"
click at [544, 112] on div at bounding box center [545, 114] width 13 height 13
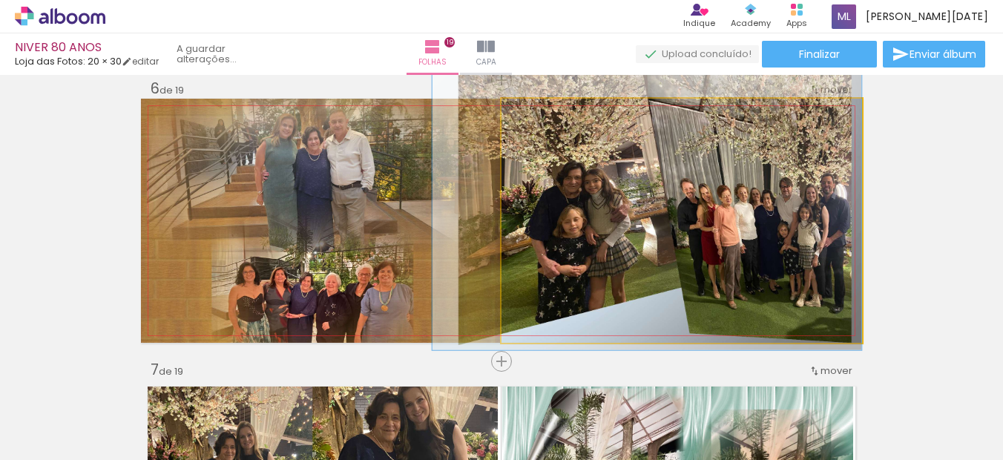
drag, startPoint x: 729, startPoint y: 238, endPoint x: 684, endPoint y: 216, distance: 50.4
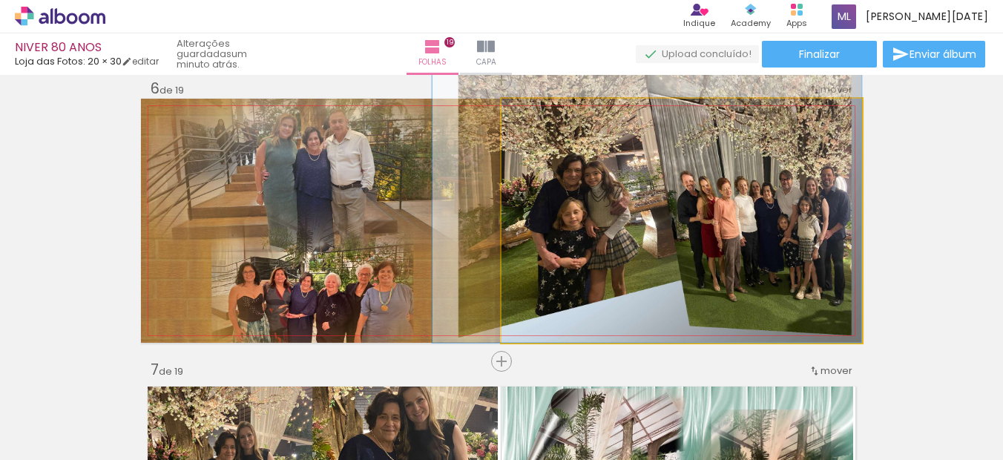
drag, startPoint x: 755, startPoint y: 210, endPoint x: 731, endPoint y: 202, distance: 25.1
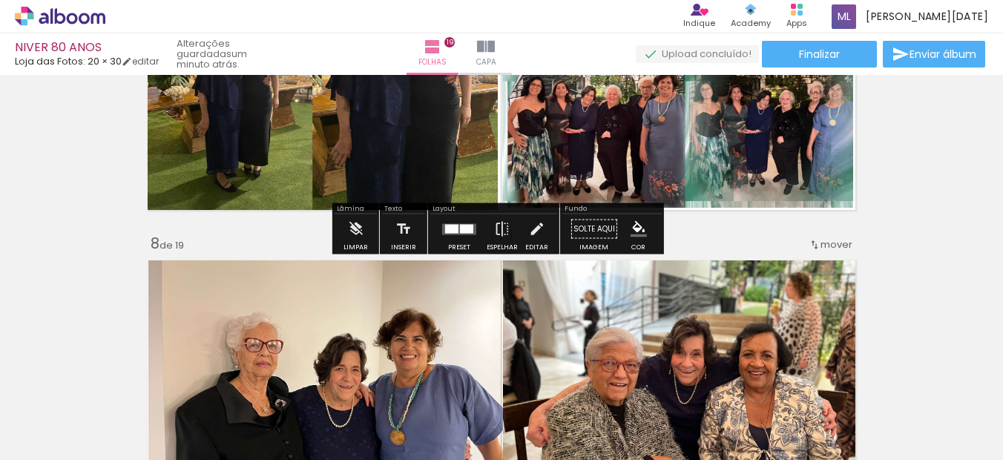
scroll to position [1869, 0]
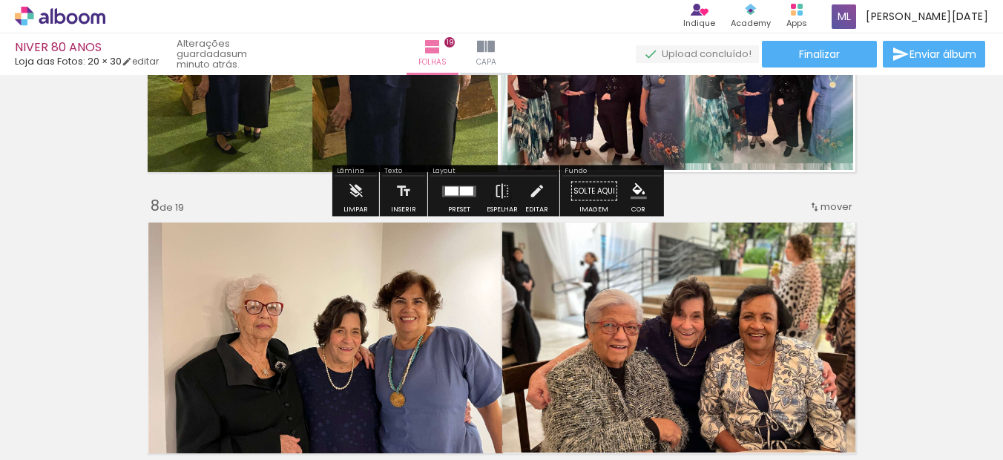
click at [455, 188] on quentale-layouter at bounding box center [459, 190] width 34 height 11
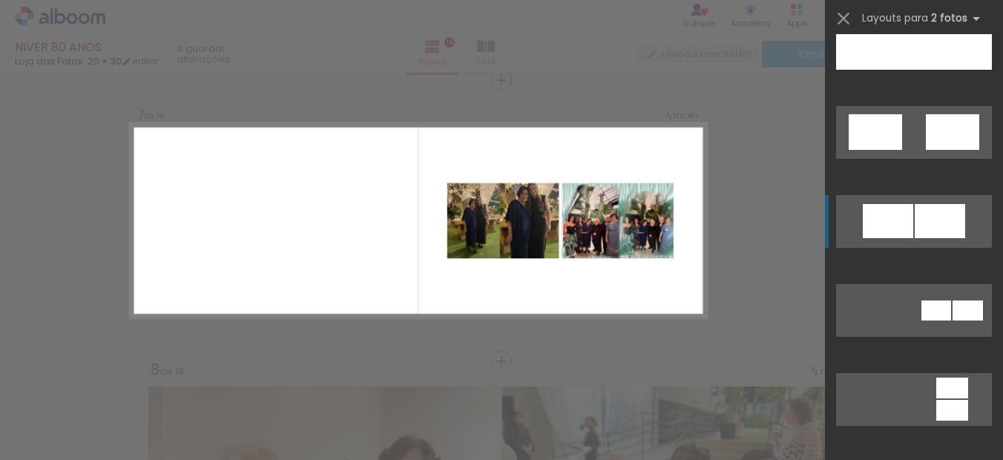
scroll to position [890, 0]
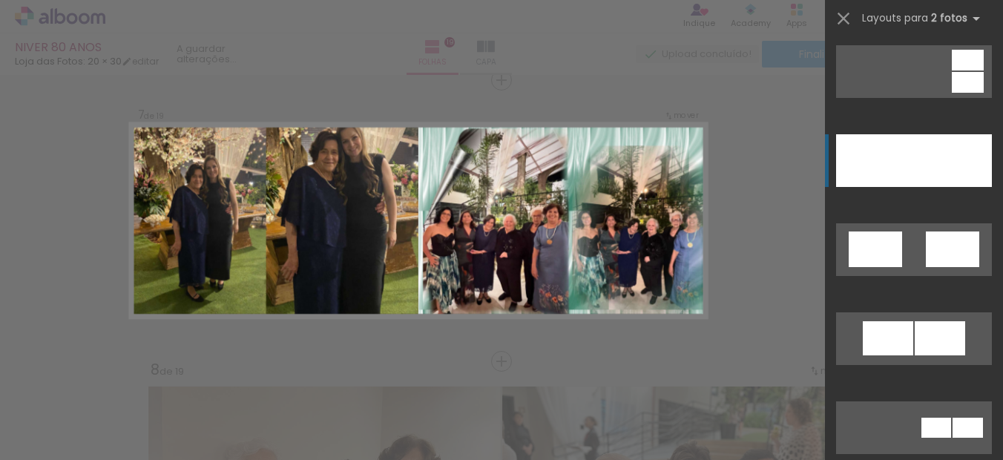
click at [934, 161] on div at bounding box center [953, 160] width 78 height 53
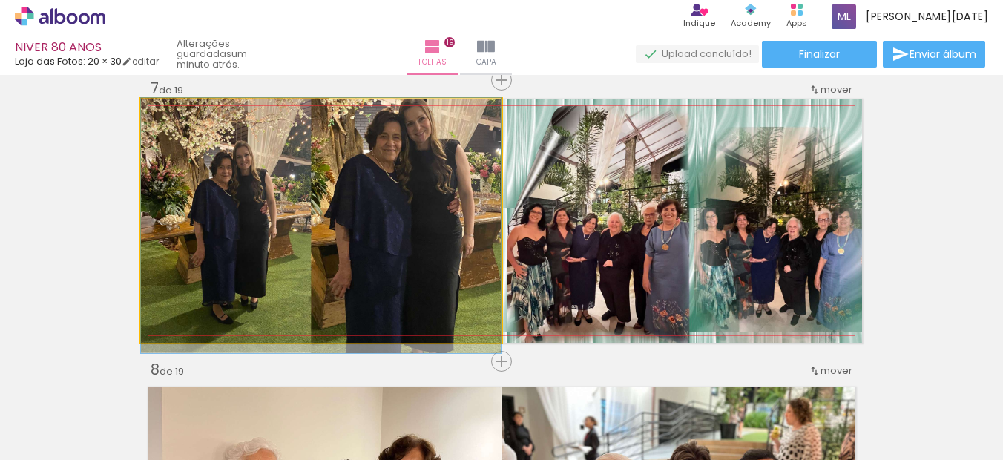
drag, startPoint x: 349, startPoint y: 204, endPoint x: 348, endPoint y: 222, distance: 17.8
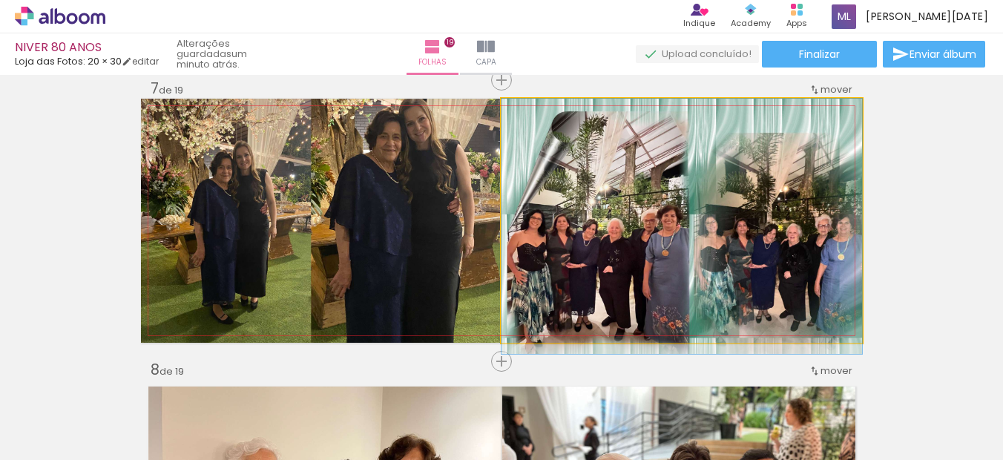
drag, startPoint x: 602, startPoint y: 204, endPoint x: 602, endPoint y: 230, distance: 26.0
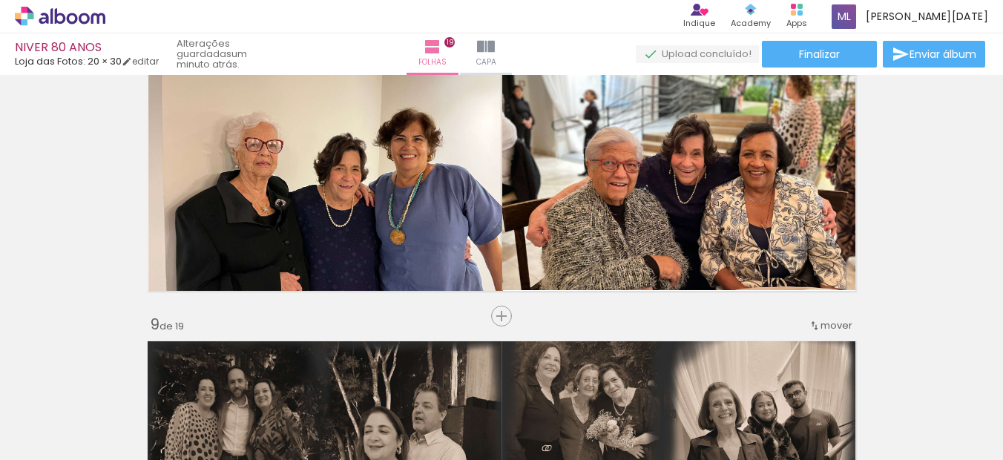
scroll to position [2076, 0]
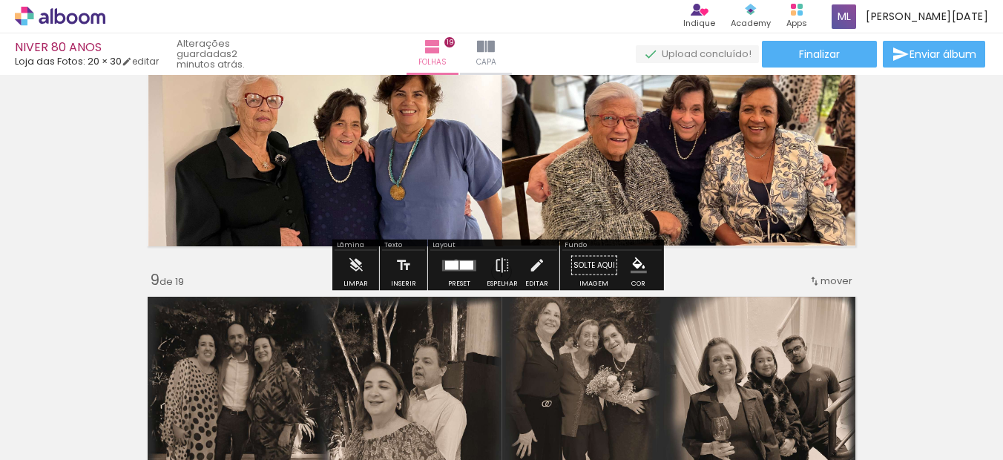
click at [452, 260] on div at bounding box center [451, 264] width 13 height 9
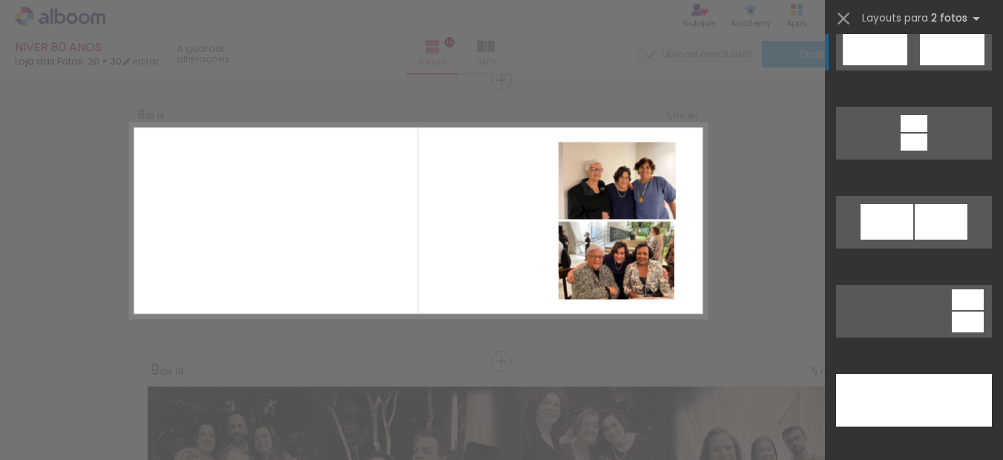
scroll to position [667, 0]
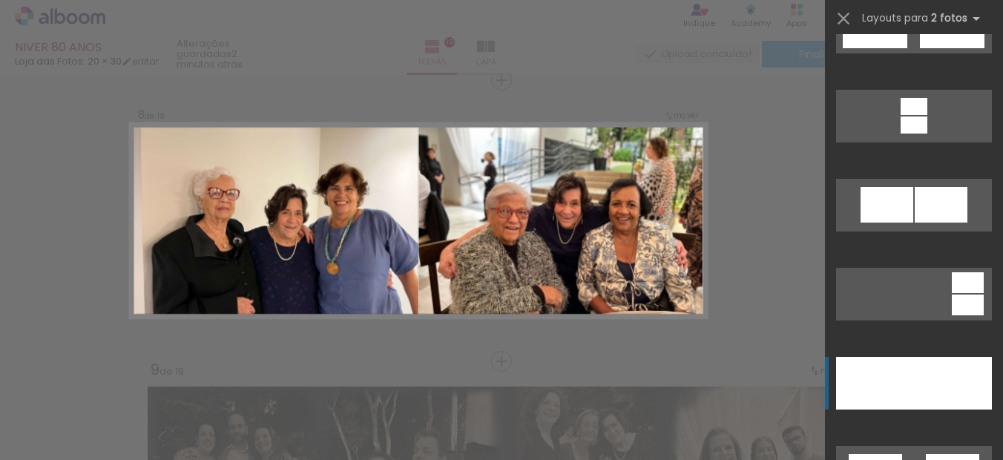
click at [953, 364] on div at bounding box center [953, 383] width 78 height 53
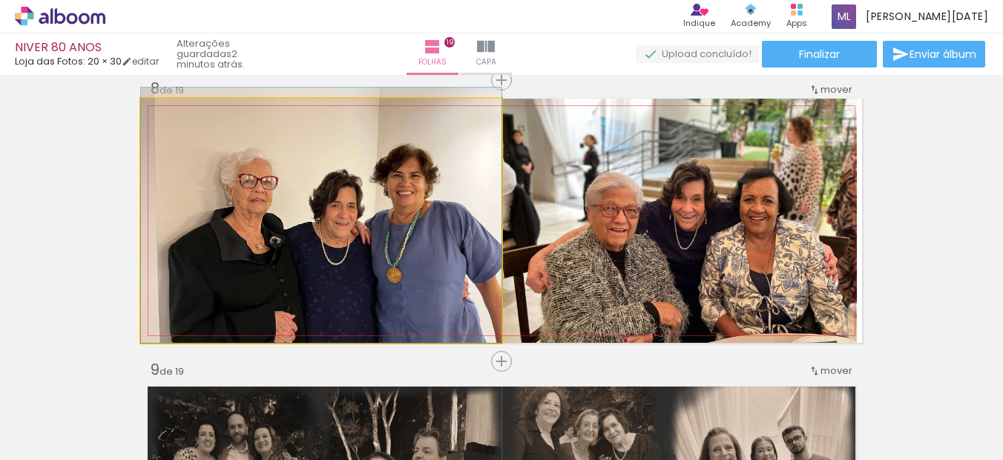
drag, startPoint x: 457, startPoint y: 223, endPoint x: 455, endPoint y: 198, distance: 25.3
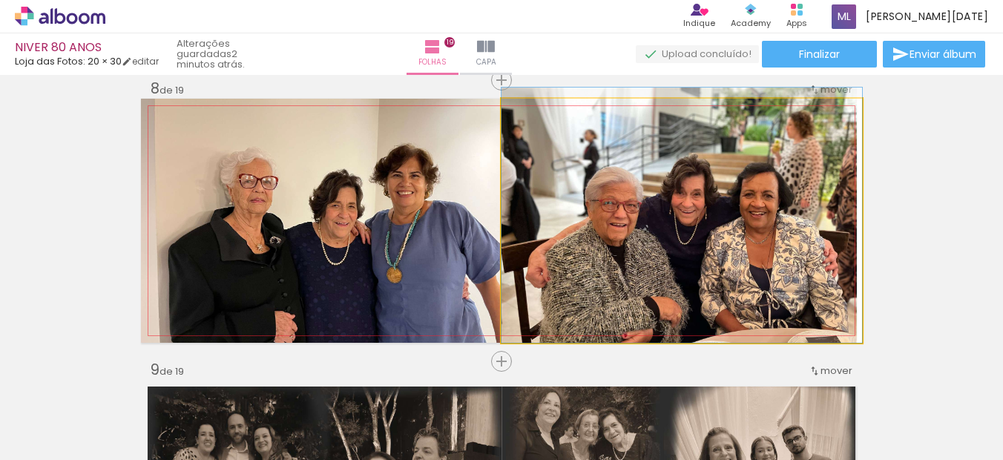
drag, startPoint x: 736, startPoint y: 213, endPoint x: 732, endPoint y: 195, distance: 18.2
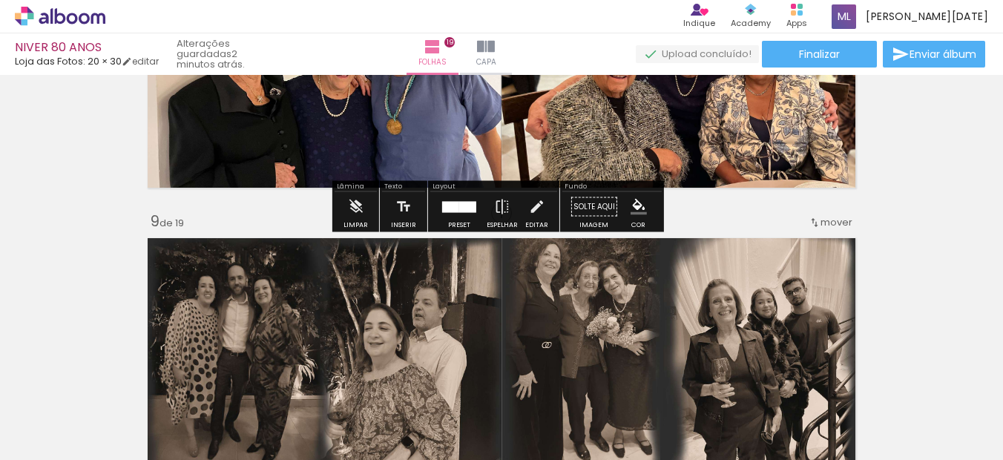
scroll to position [2283, 0]
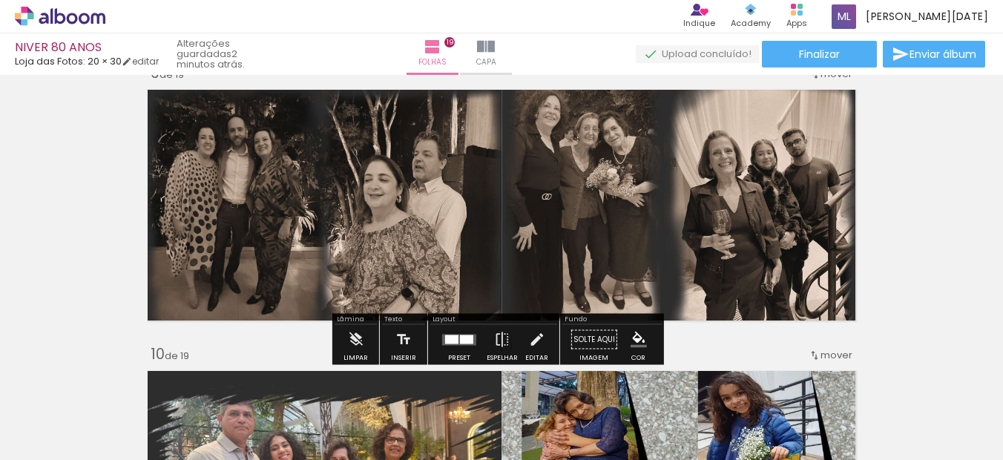
click at [462, 345] on div at bounding box center [459, 340] width 40 height 30
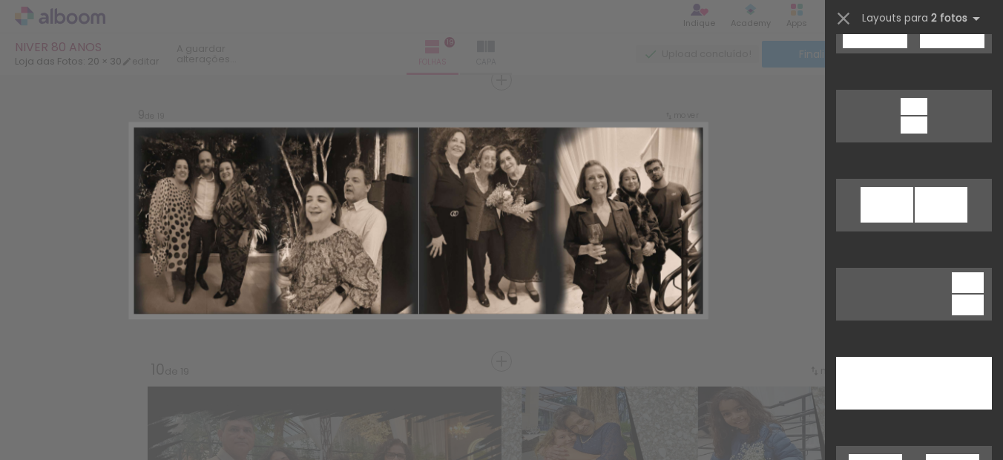
scroll to position [816, 0]
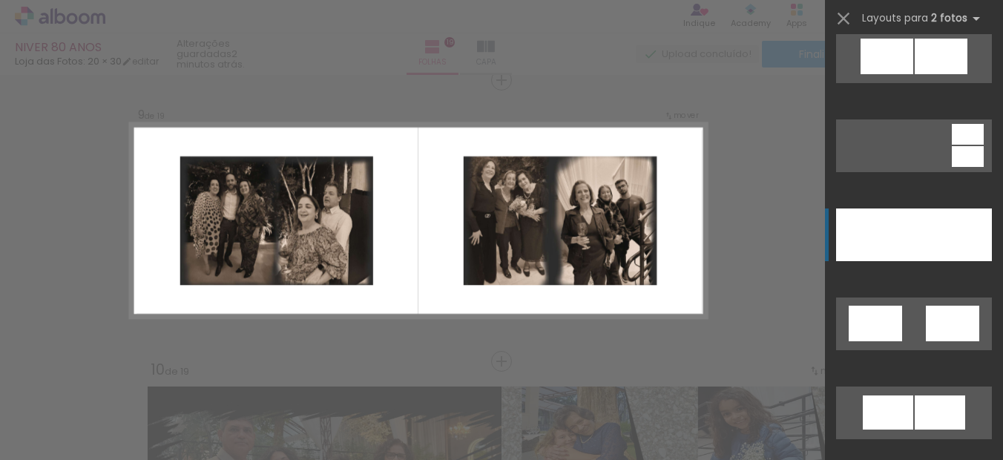
click at [928, 224] on div at bounding box center [953, 234] width 78 height 53
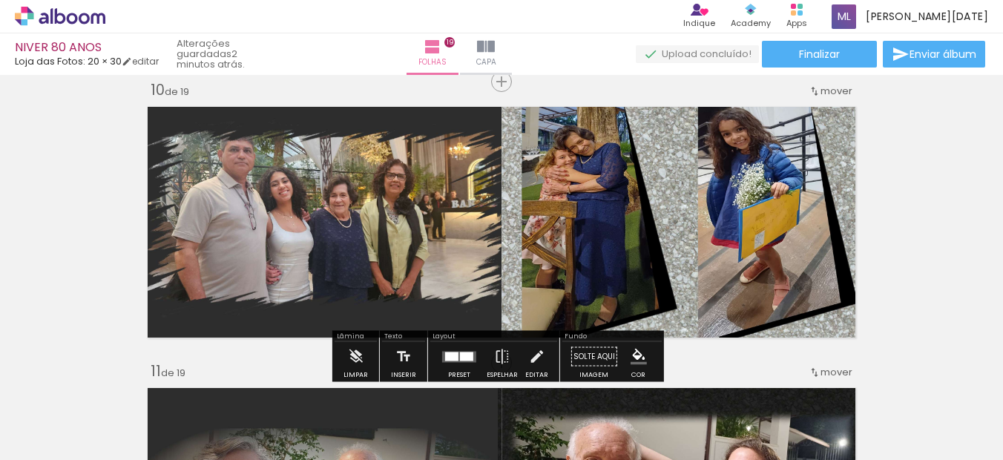
scroll to position [2564, 0]
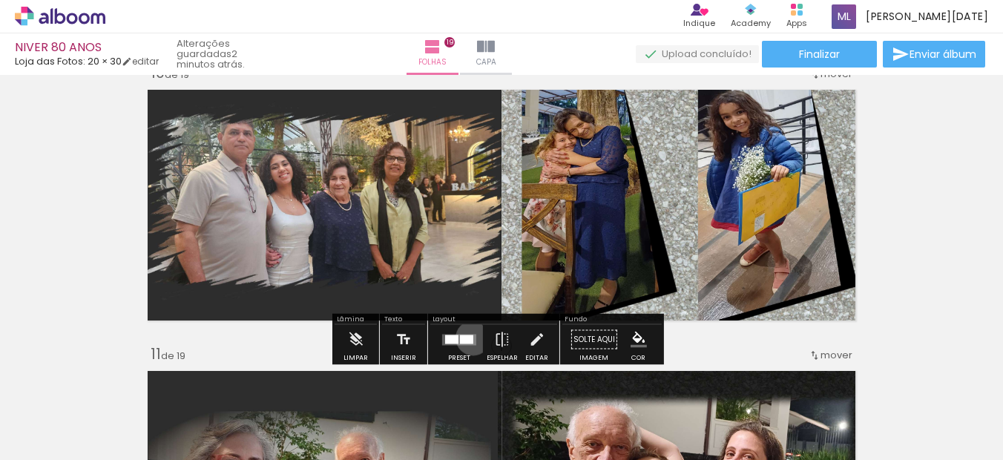
click at [469, 337] on div at bounding box center [466, 338] width 13 height 9
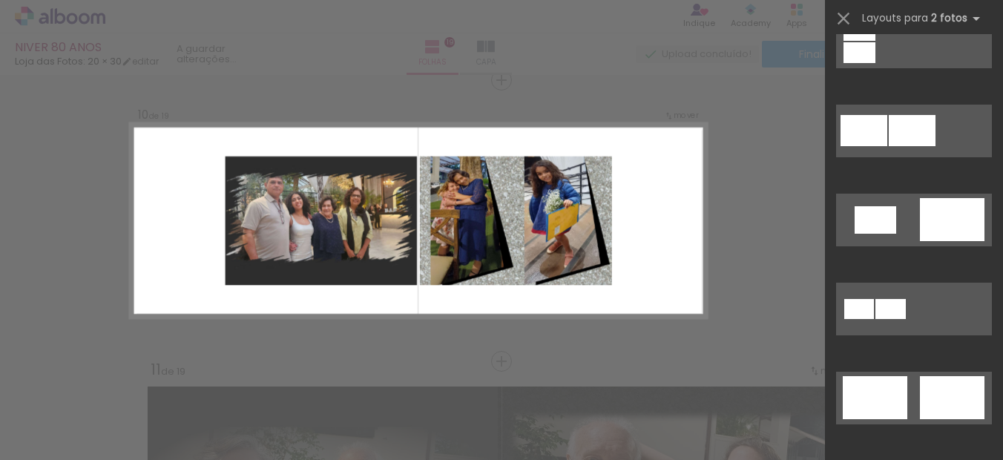
scroll to position [667, 0]
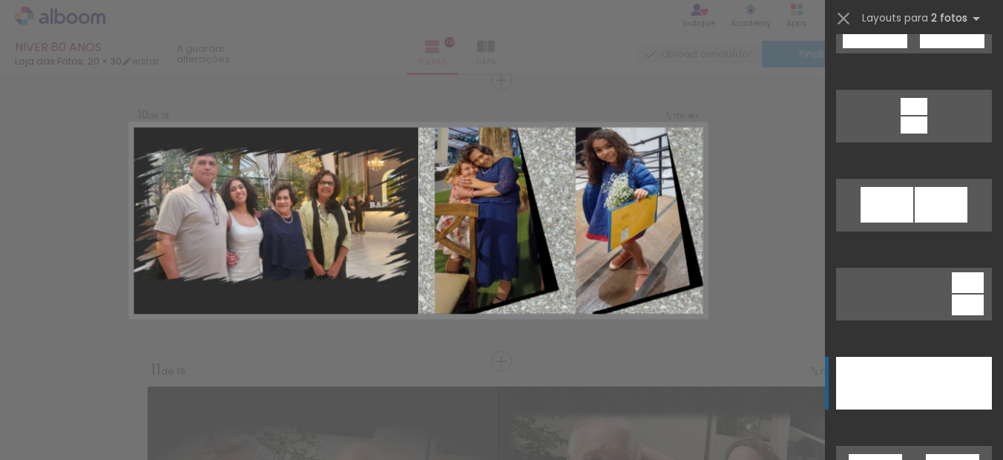
click at [930, 377] on div at bounding box center [953, 383] width 78 height 53
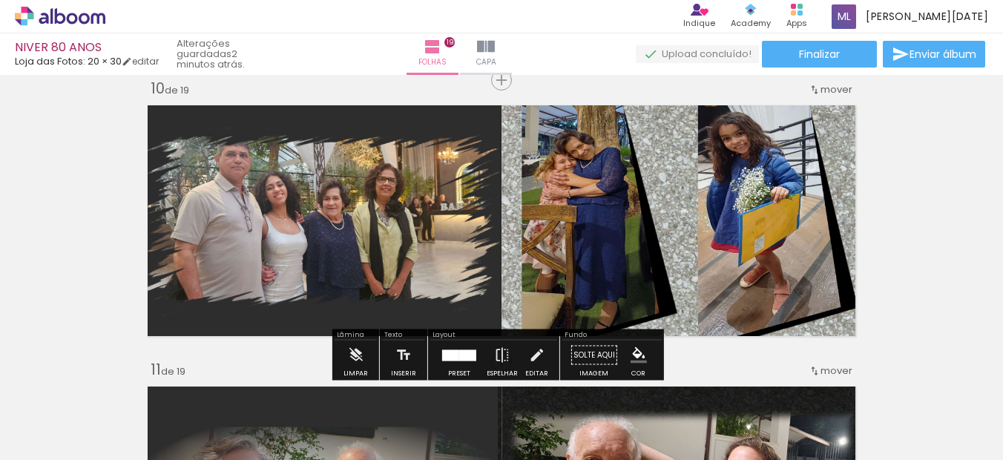
click at [948, 234] on div "Inserir folha 1 de 19 Inserir folha 2 de 19 Inserir folha 3 de 19 Inserir folha…" at bounding box center [501, 342] width 1003 height 5622
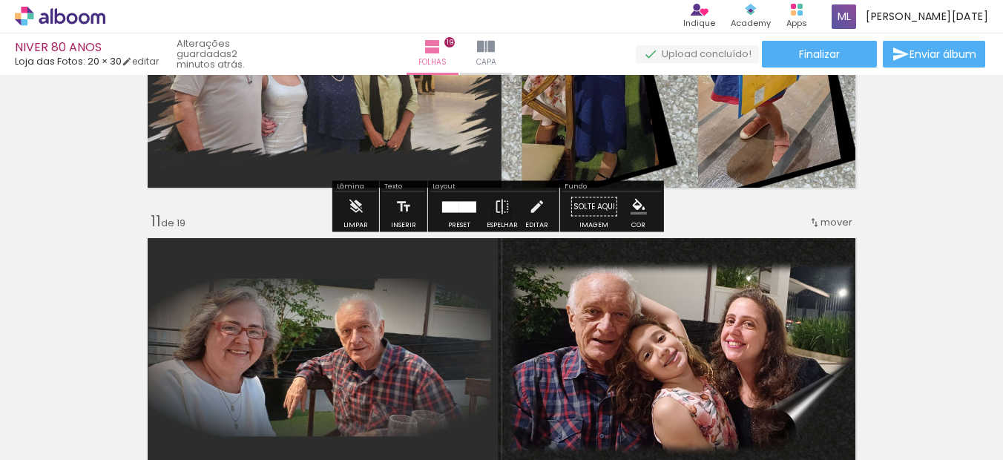
scroll to position [2845, 0]
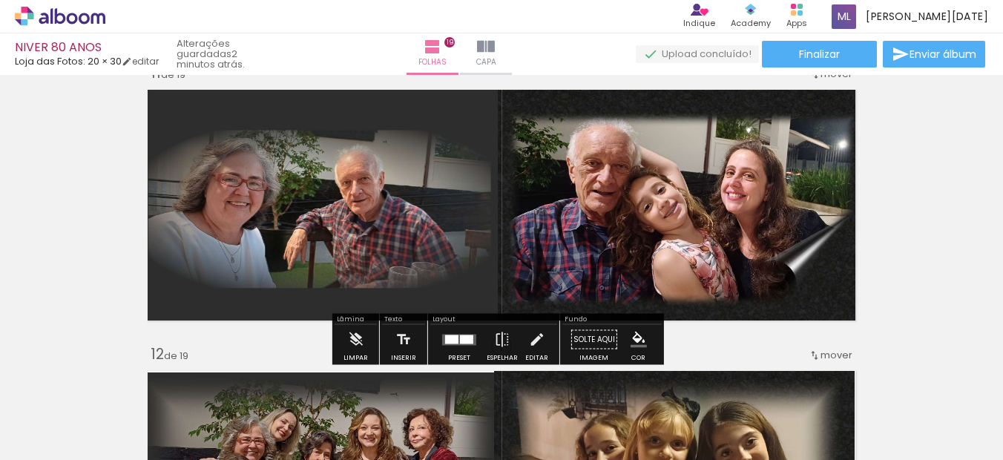
click at [460, 340] on div at bounding box center [466, 338] width 13 height 9
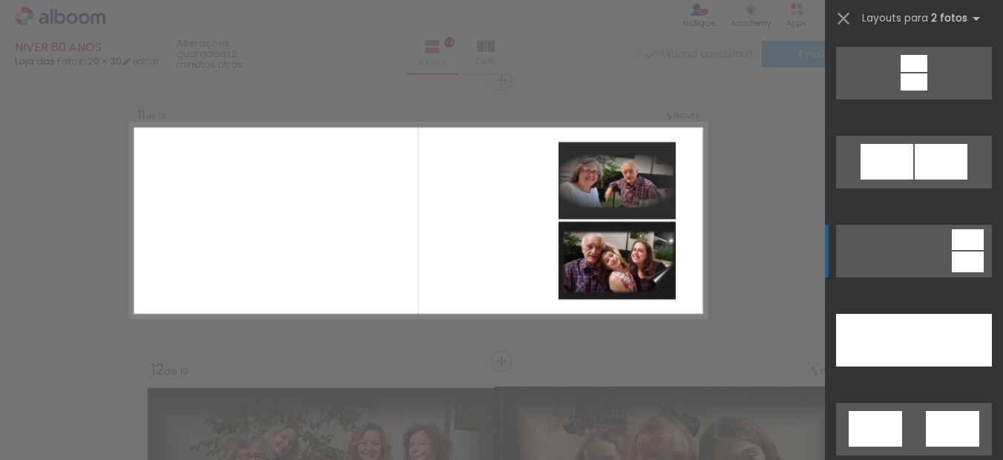
scroll to position [816, 0]
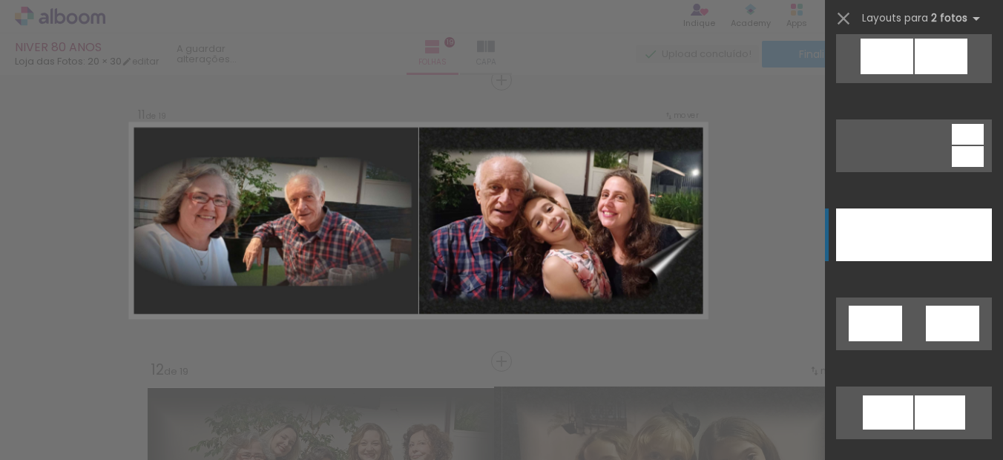
click at [918, 248] on div at bounding box center [953, 234] width 78 height 53
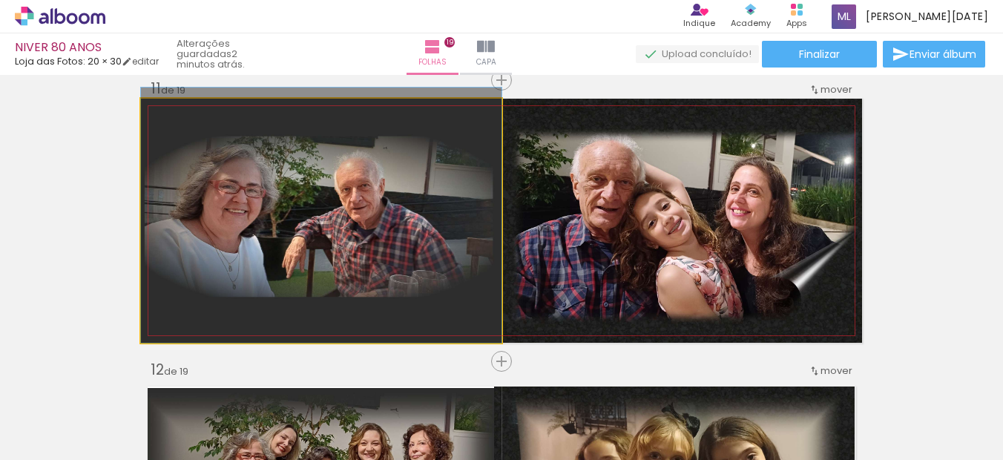
drag, startPoint x: 444, startPoint y: 232, endPoint x: 435, endPoint y: 234, distance: 9.2
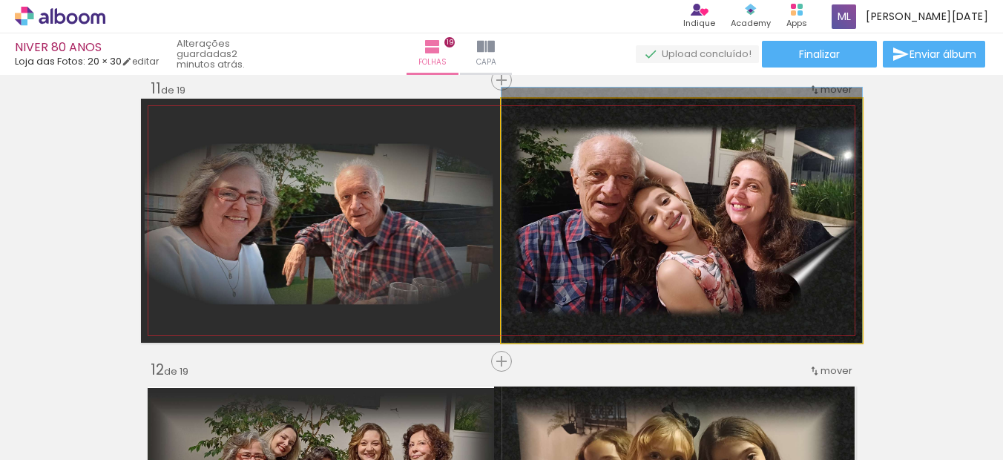
drag, startPoint x: 662, startPoint y: 211, endPoint x: 663, endPoint y: 196, distance: 14.8
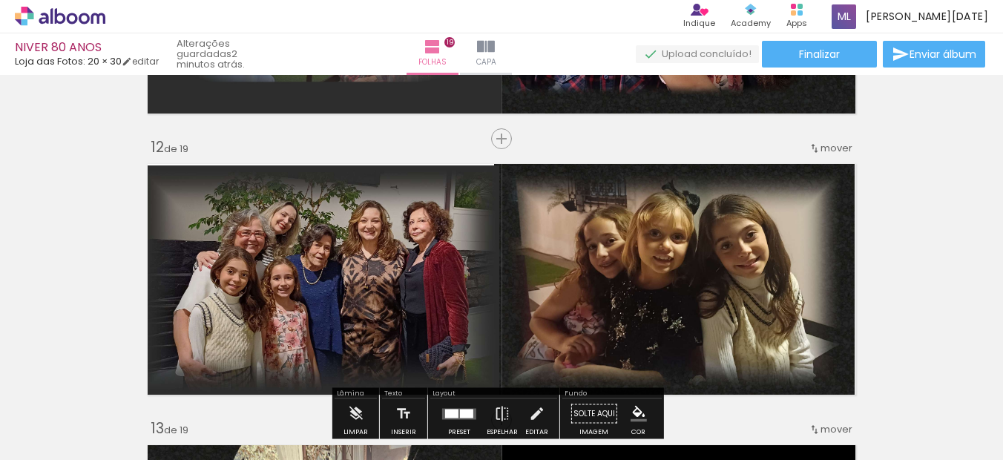
scroll to position [3126, 0]
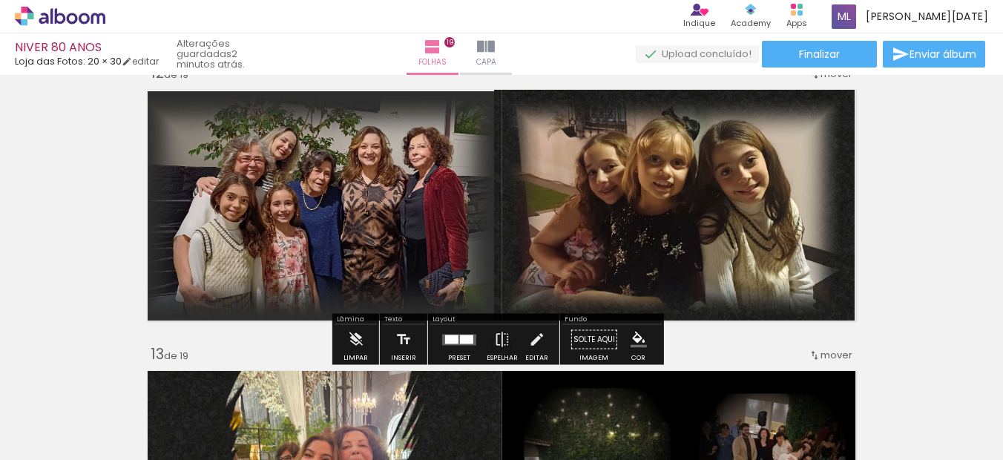
click at [452, 340] on div at bounding box center [451, 338] width 13 height 9
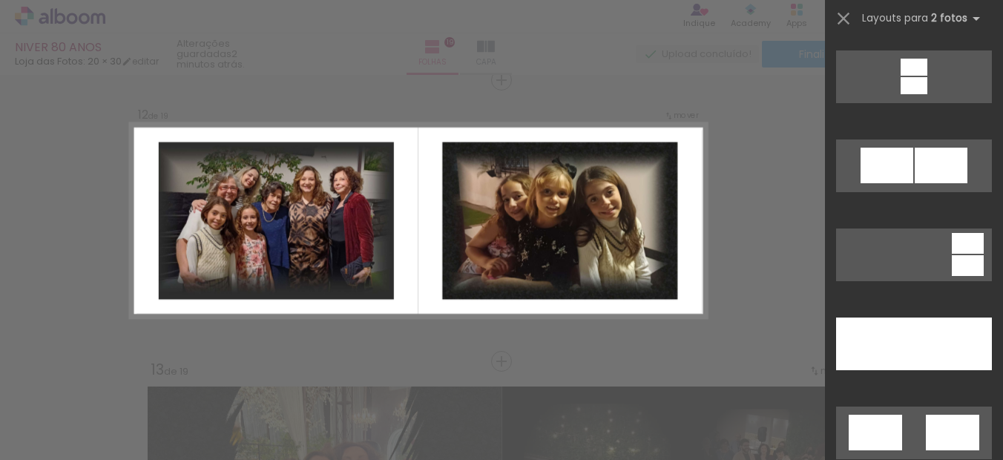
scroll to position [890, 0]
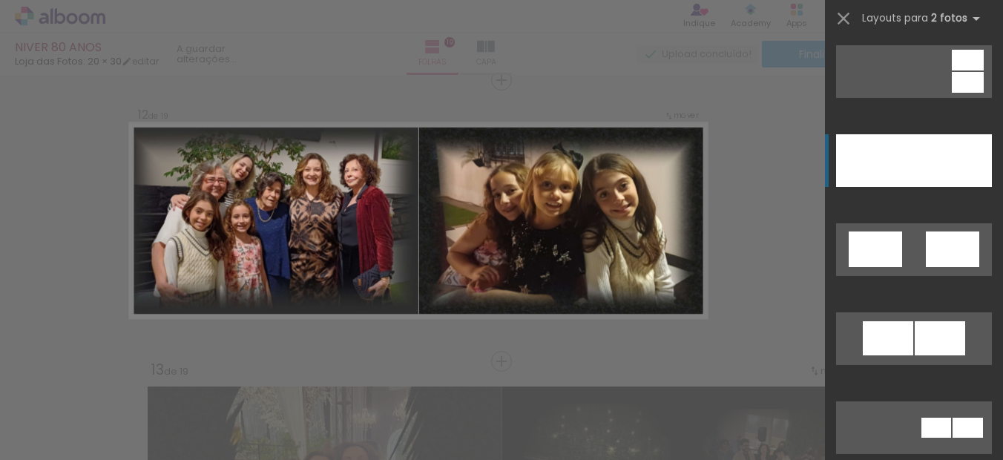
click at [905, 145] on div at bounding box center [875, 160] width 78 height 53
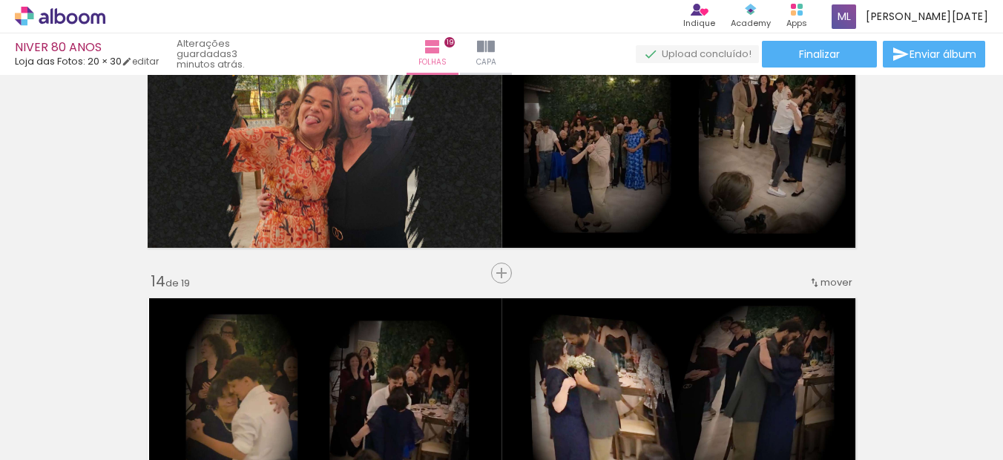
scroll to position [3481, 0]
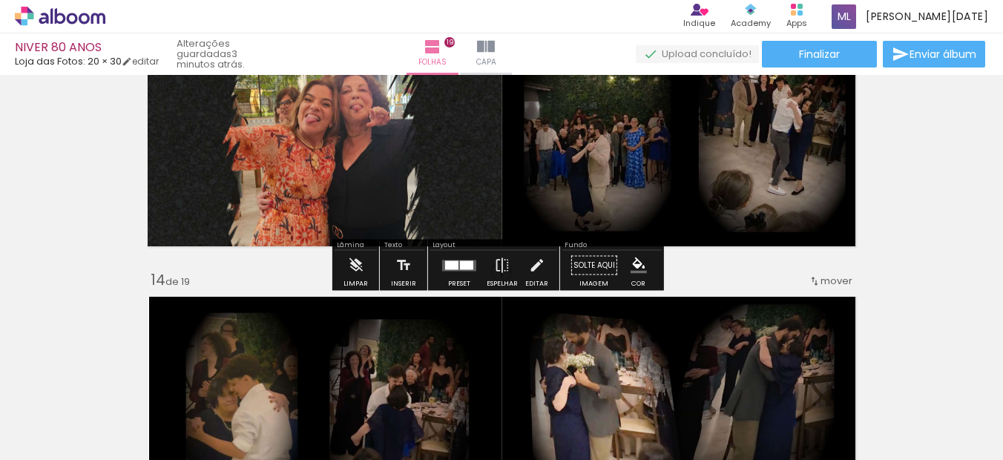
drag, startPoint x: 441, startPoint y: 266, endPoint x: 825, endPoint y: 288, distance: 384.7
click at [445, 266] on div at bounding box center [451, 264] width 13 height 9
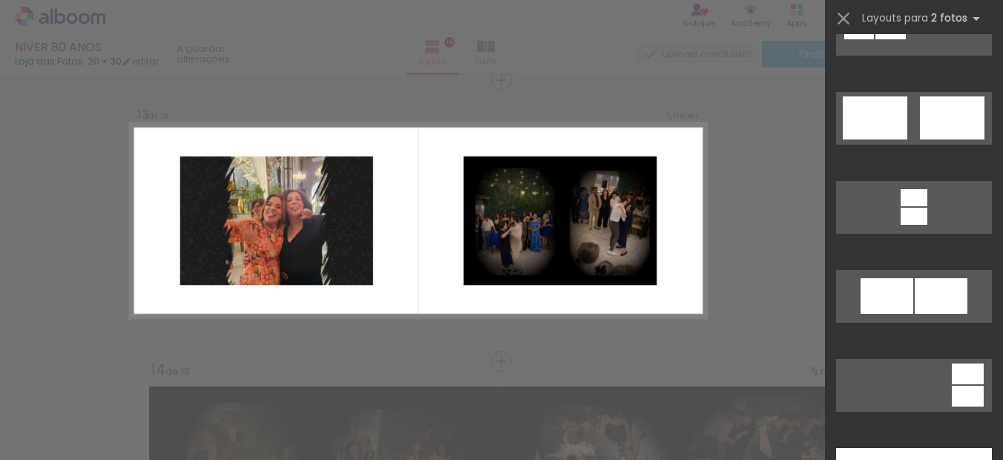
scroll to position [816, 0]
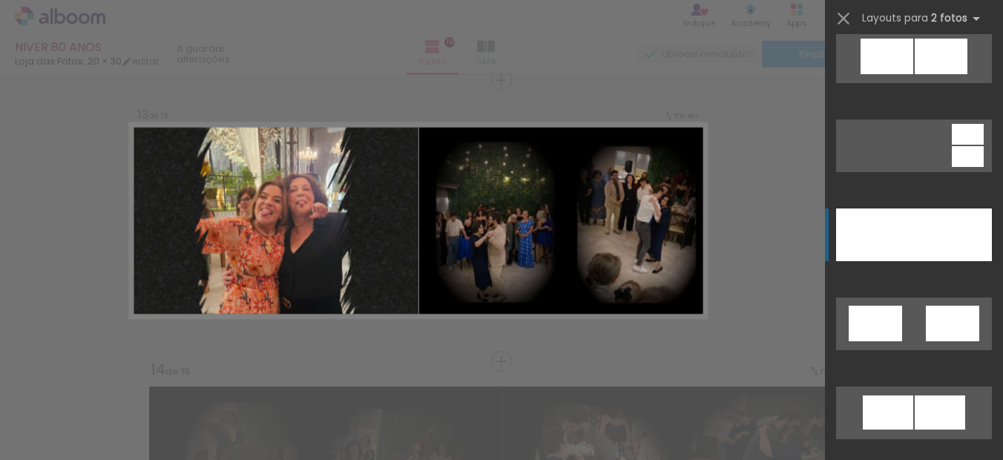
click at [951, 235] on div at bounding box center [953, 234] width 78 height 53
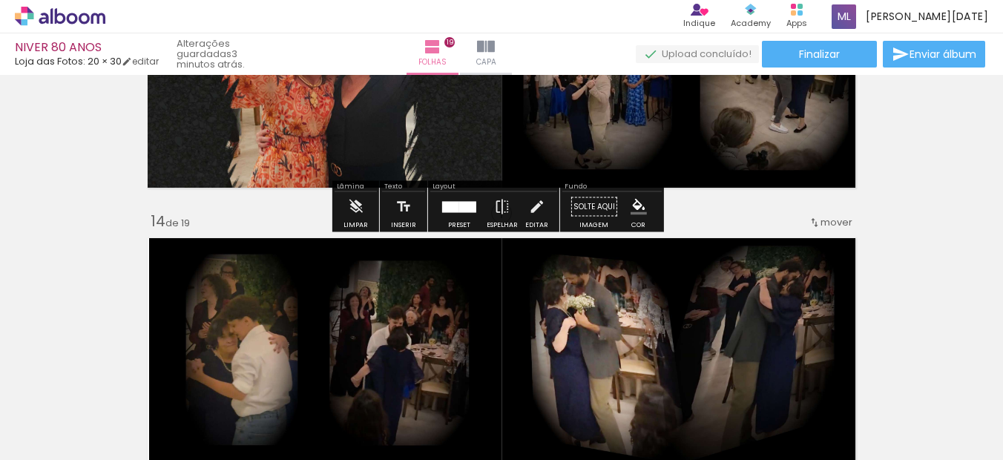
scroll to position [3688, 0]
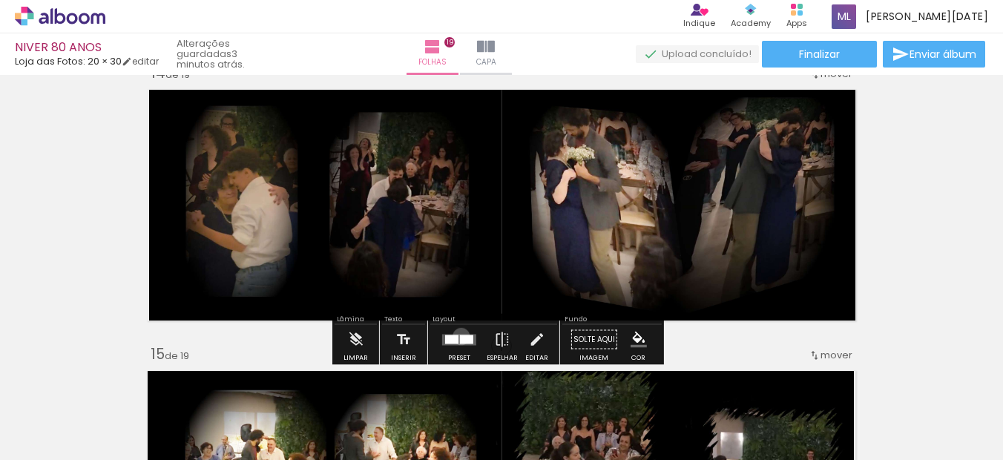
click at [460, 336] on div at bounding box center [466, 338] width 13 height 9
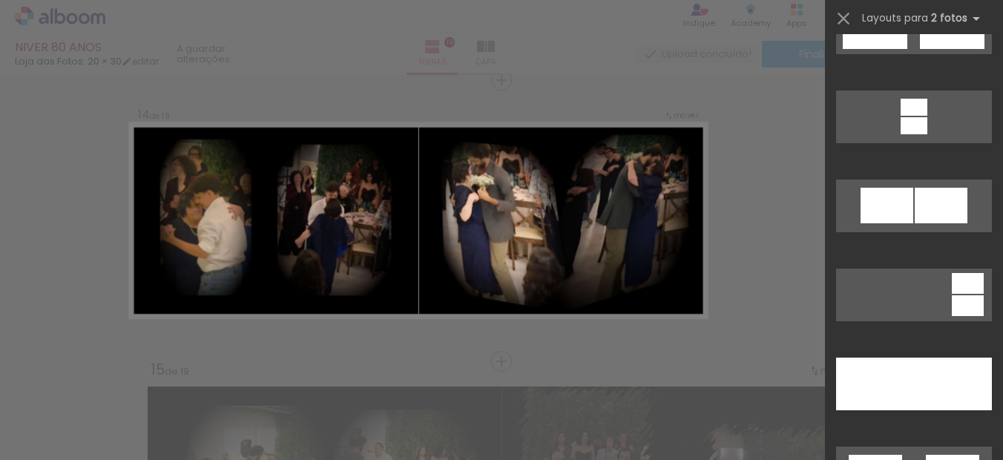
scroll to position [890, 0]
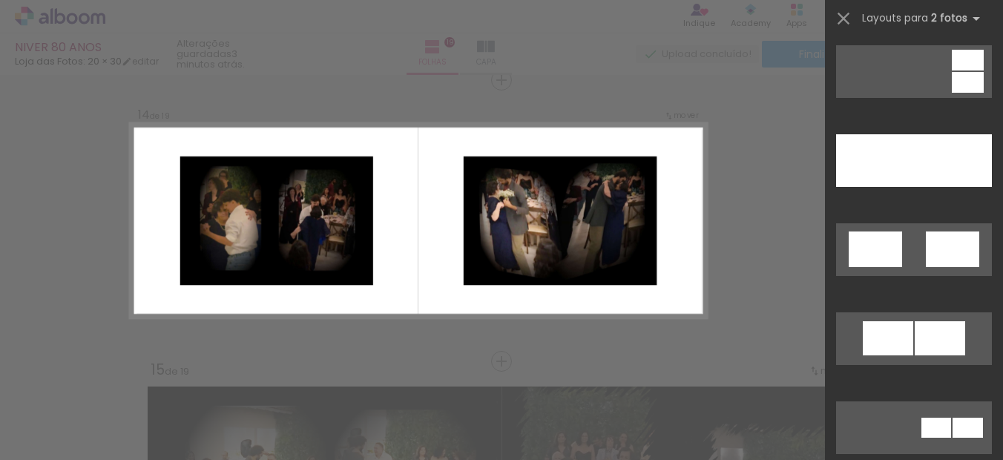
click at [916, 188] on div at bounding box center [914, 167] width 178 height 89
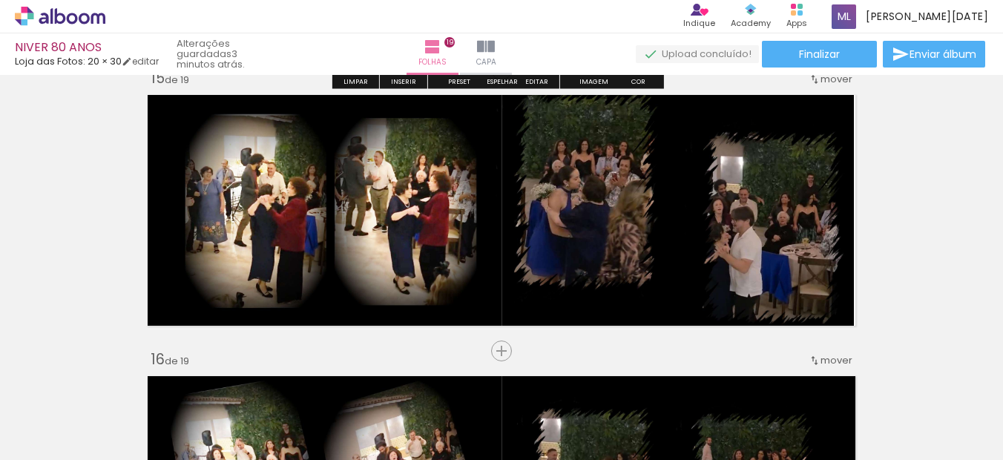
scroll to position [3969, 0]
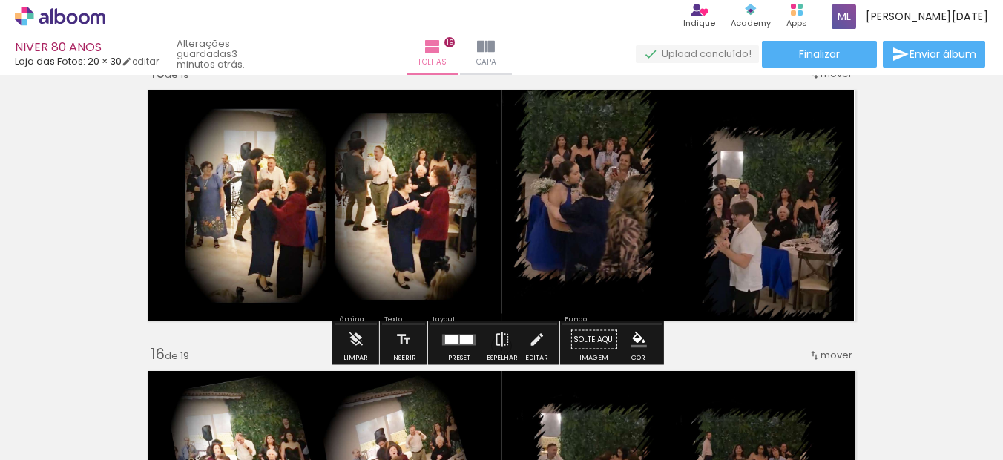
click at [452, 344] on quentale-layouter at bounding box center [459, 339] width 34 height 11
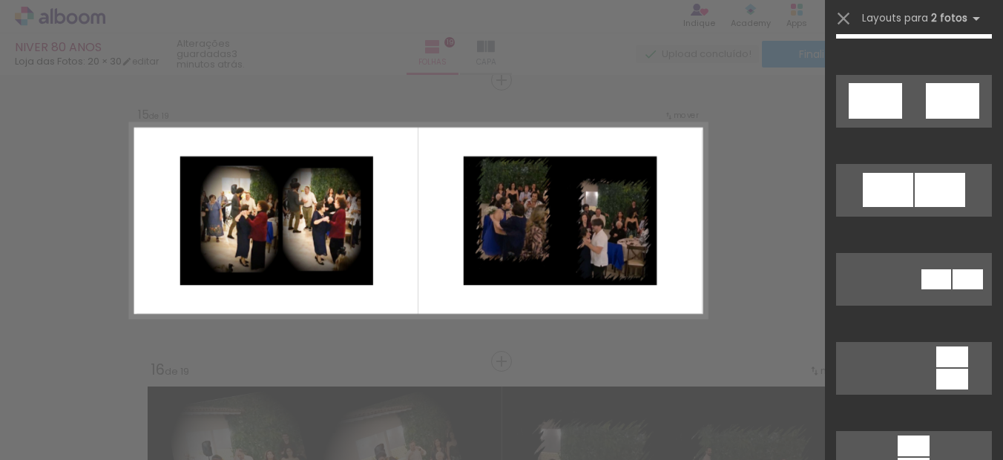
scroll to position [890, 0]
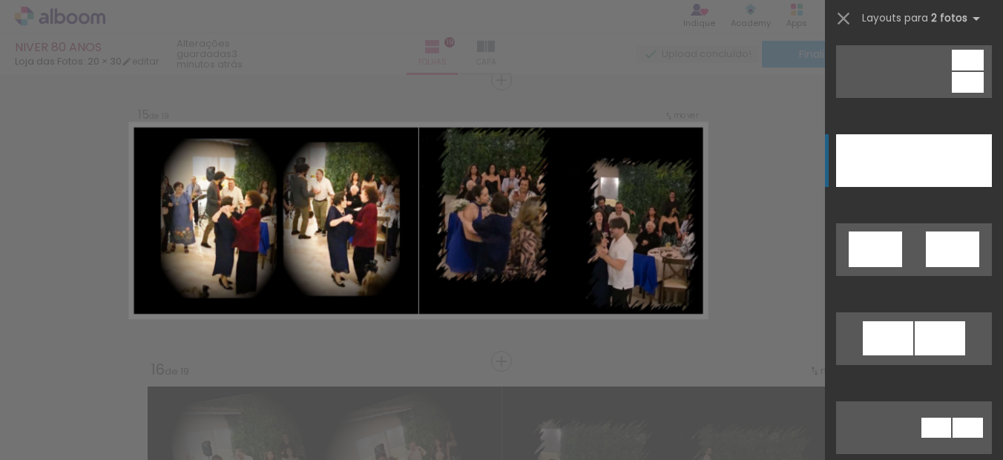
click at [925, 141] on div at bounding box center [953, 160] width 78 height 53
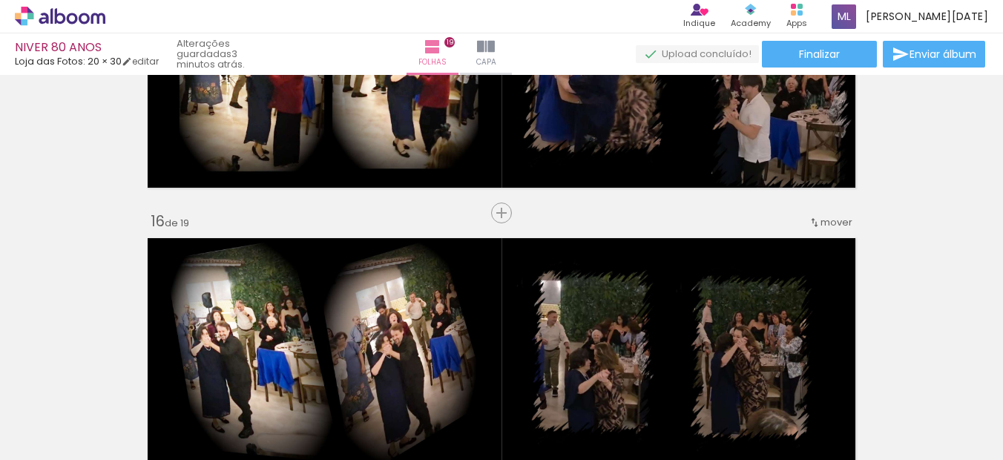
scroll to position [4250, 0]
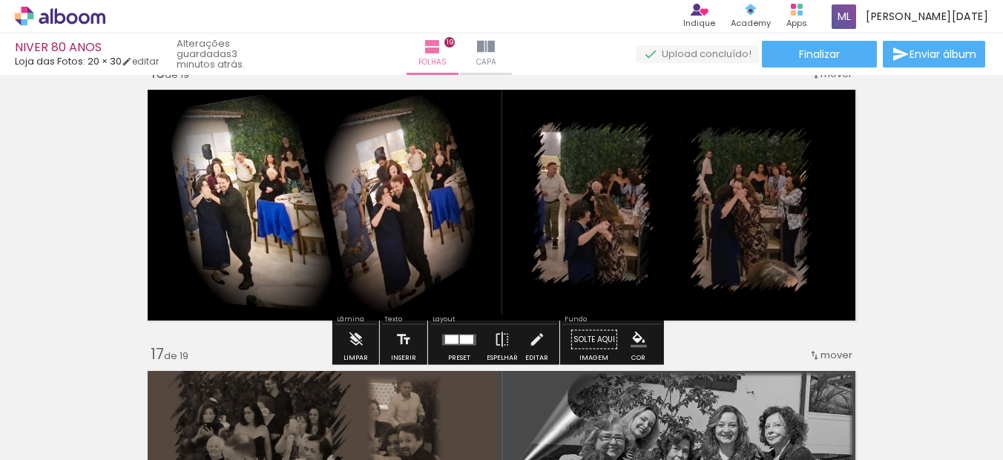
click at [463, 347] on div at bounding box center [459, 340] width 40 height 30
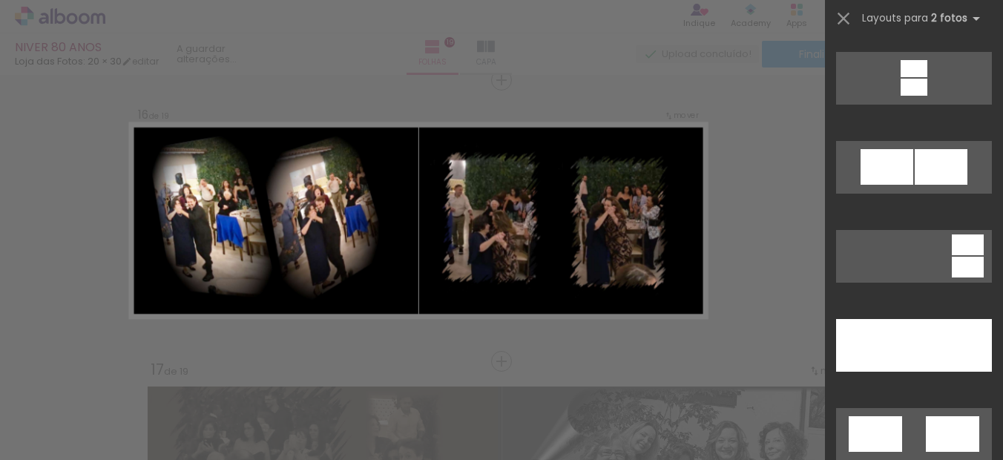
scroll to position [742, 0]
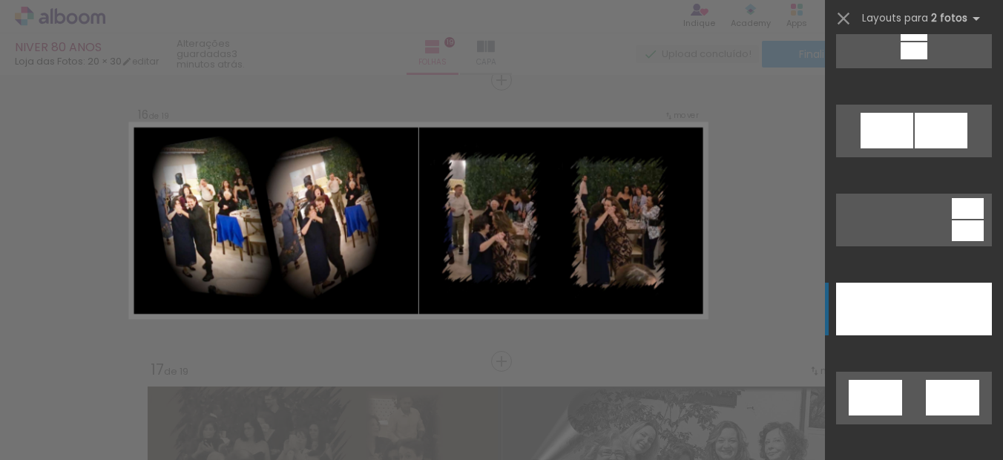
click at [897, 306] on div at bounding box center [875, 309] width 78 height 53
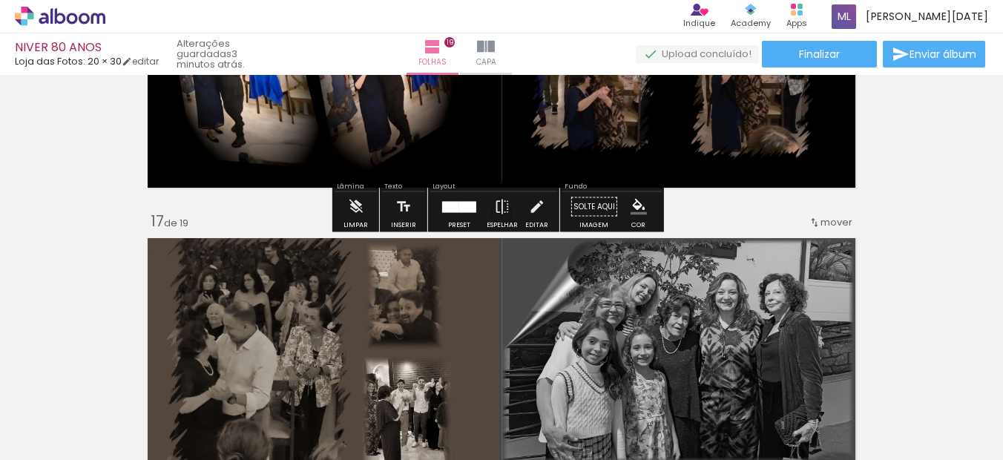
scroll to position [4531, 0]
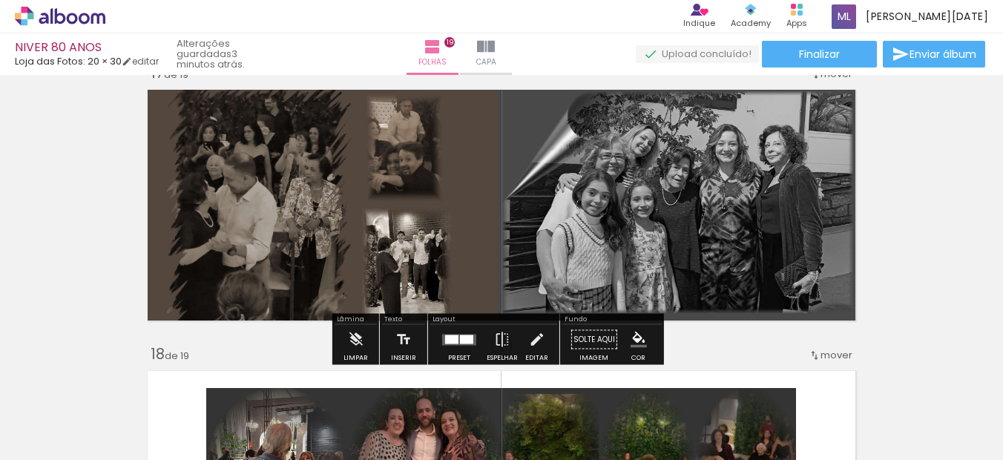
click at [470, 340] on quentale-layouter at bounding box center [459, 339] width 34 height 11
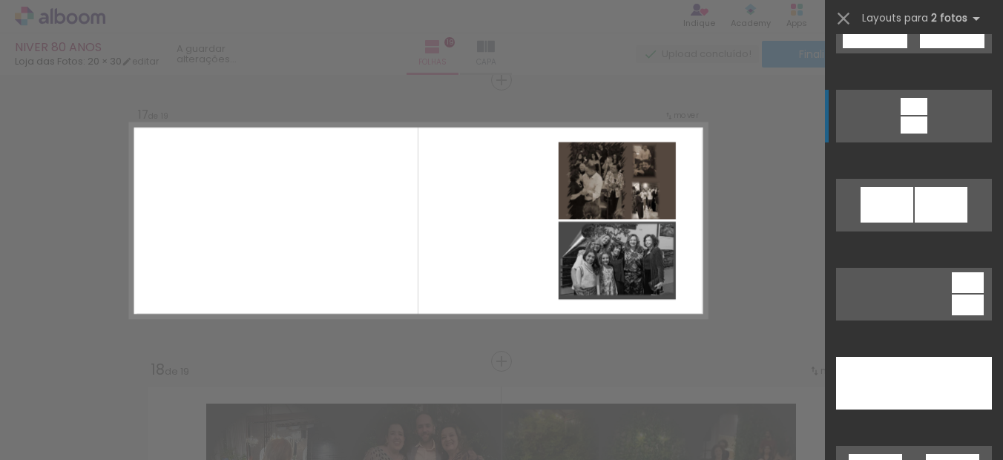
scroll to position [742, 0]
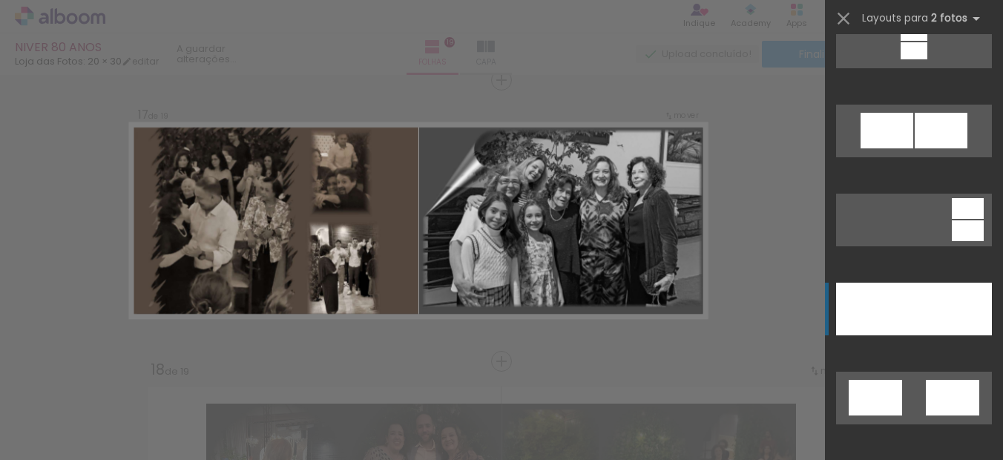
click at [922, 311] on div at bounding box center [953, 309] width 78 height 53
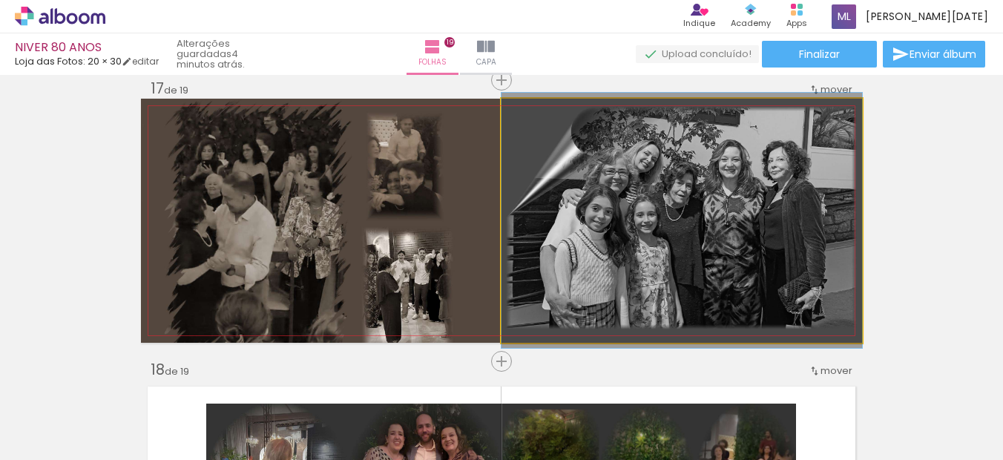
click at [707, 220] on quentale-photo at bounding box center [681, 221] width 360 height 244
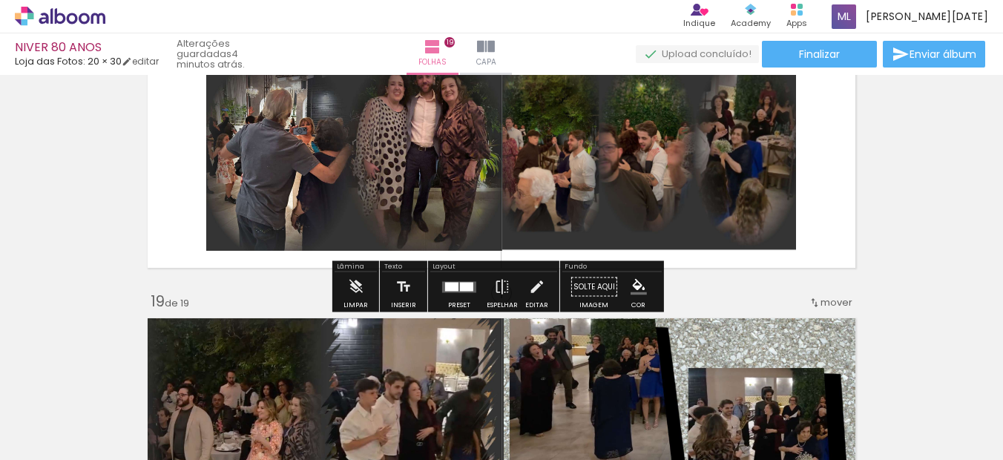
scroll to position [4887, 0]
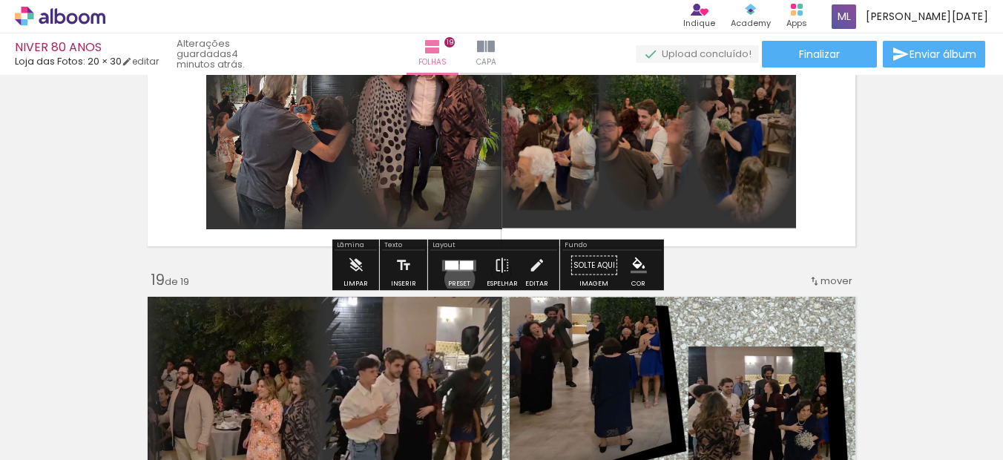
click at [456, 279] on div at bounding box center [459, 266] width 40 height 30
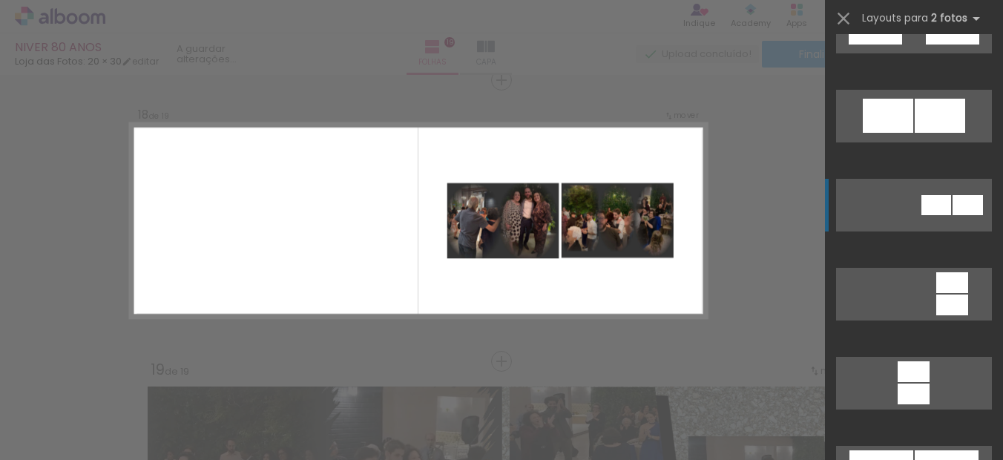
scroll to position [964, 0]
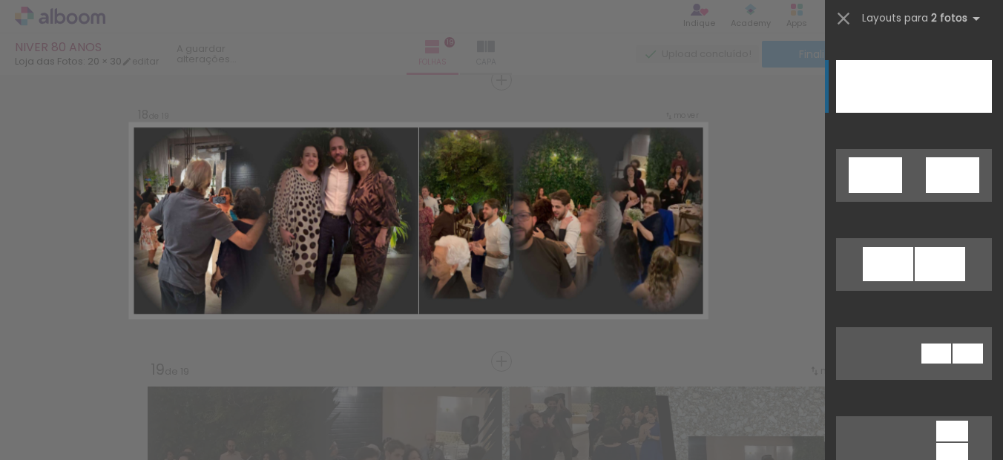
click at [934, 90] on div at bounding box center [953, 86] width 78 height 53
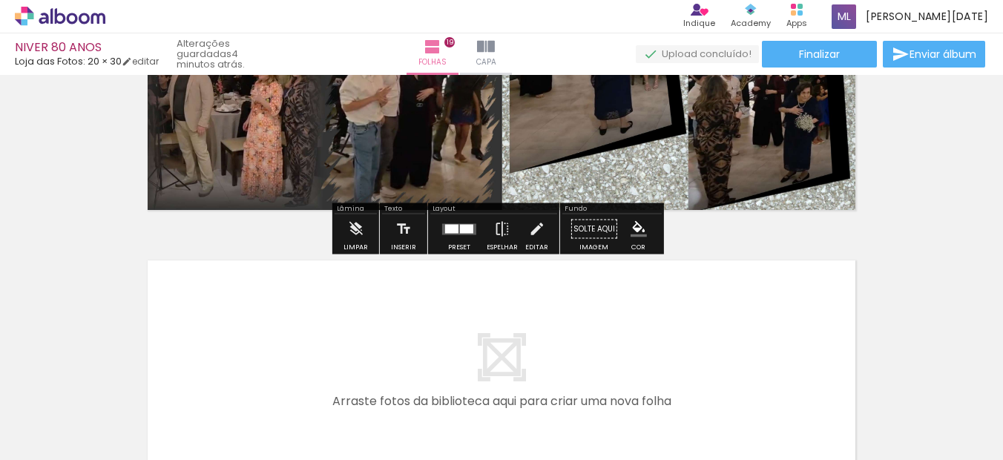
scroll to position [5242, 0]
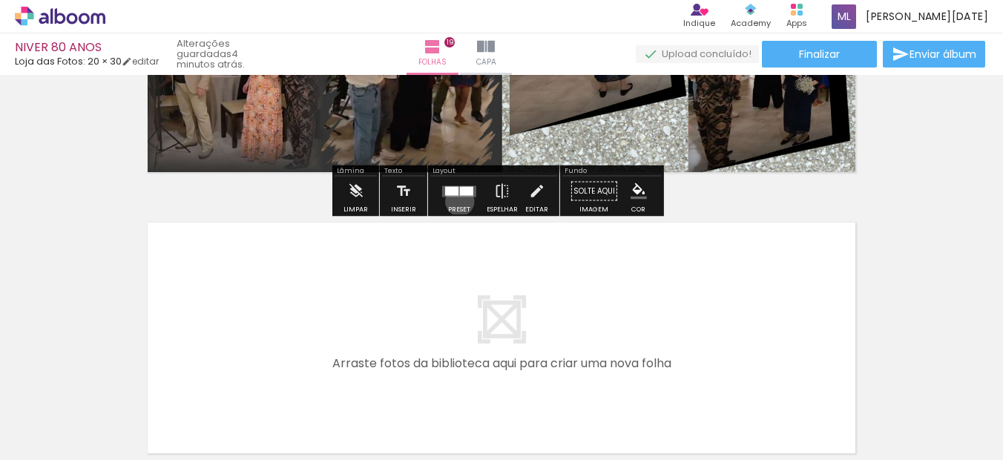
click at [456, 201] on div at bounding box center [459, 191] width 40 height 30
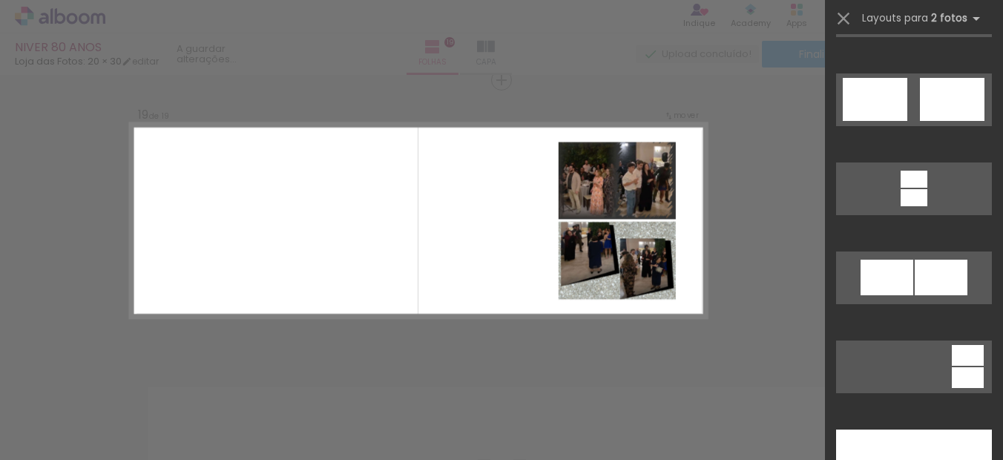
scroll to position [742, 0]
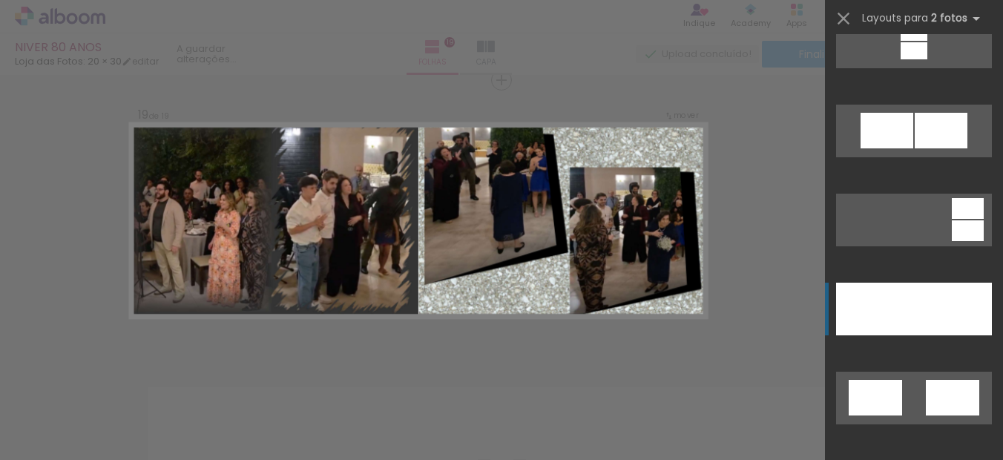
click at [914, 303] on div at bounding box center [953, 309] width 78 height 53
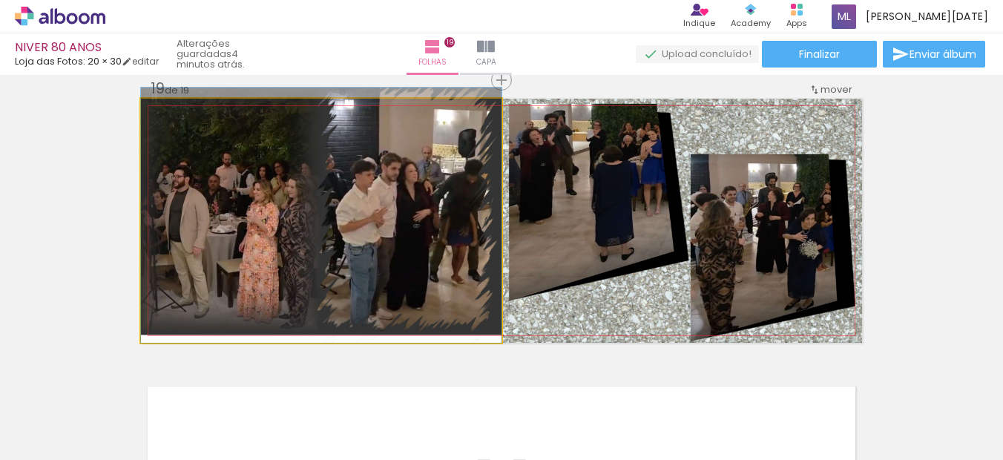
drag, startPoint x: 446, startPoint y: 237, endPoint x: 444, endPoint y: 221, distance: 15.6
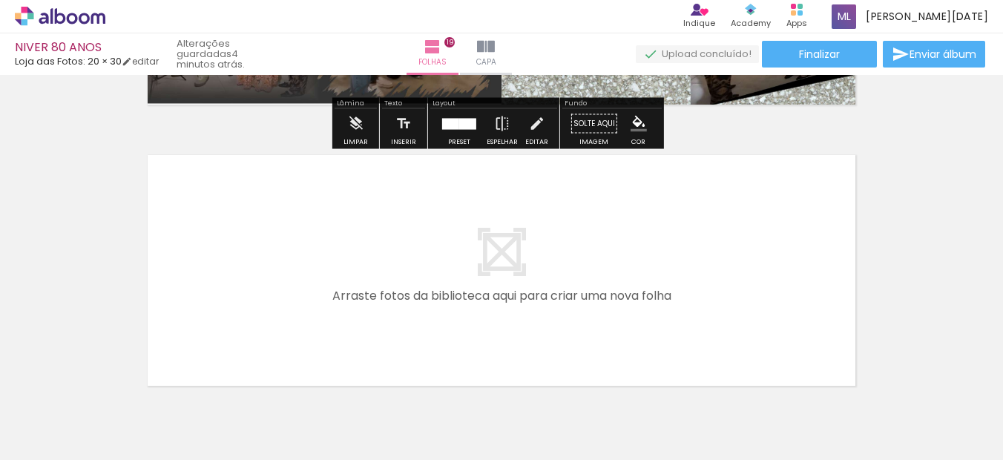
scroll to position [5375, 0]
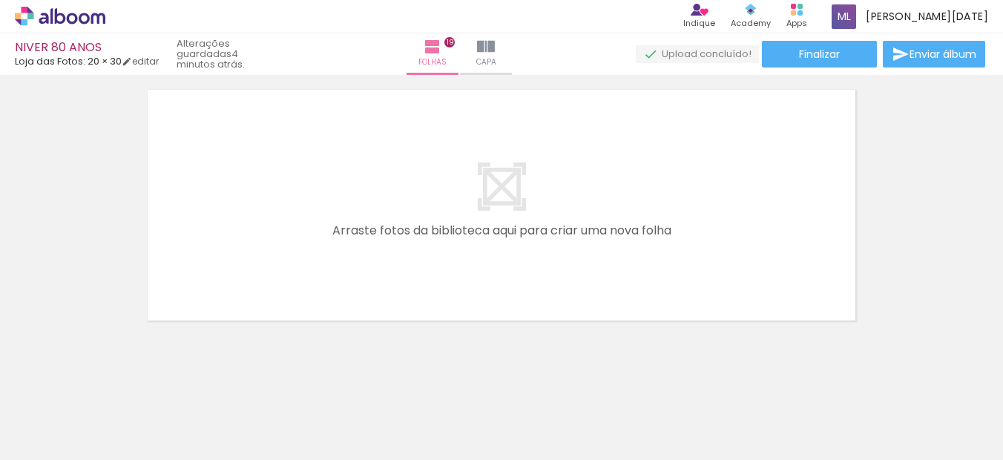
drag, startPoint x: 836, startPoint y: 59, endPoint x: 835, endPoint y: 69, distance: 10.4
click at [835, 59] on paper-button "Finalizar" at bounding box center [819, 54] width 115 height 27
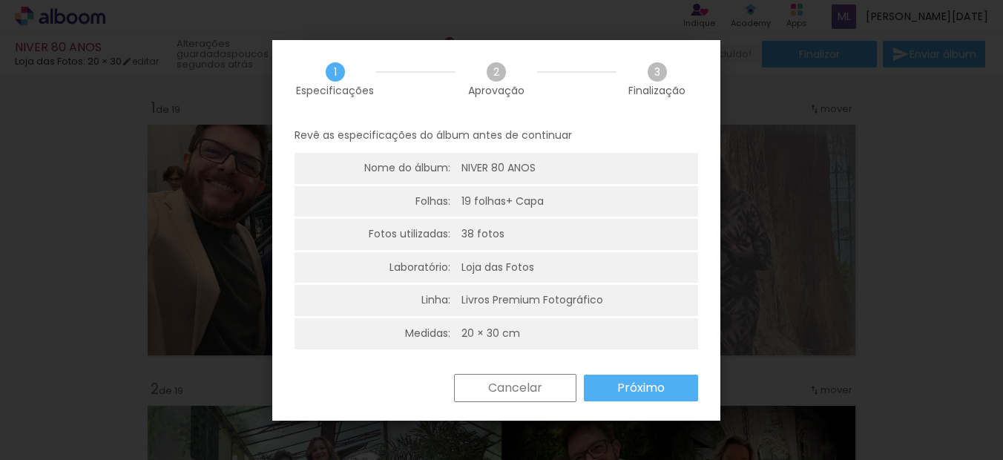
click at [680, 391] on paper-button "Próximo" at bounding box center [641, 387] width 114 height 27
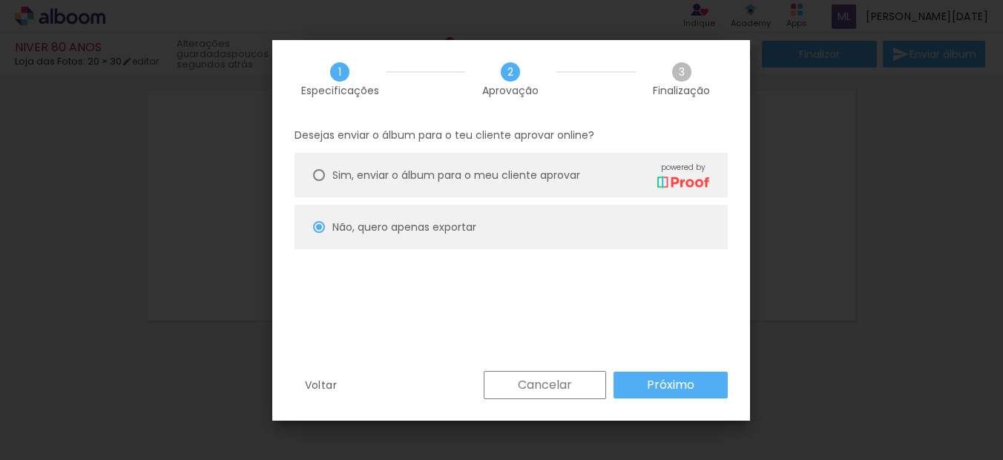
scroll to position [0, 2391]
click at [0, 0] on slot "Próximo" at bounding box center [0, 0] width 0 height 0
type input "Alta, 300 DPI"
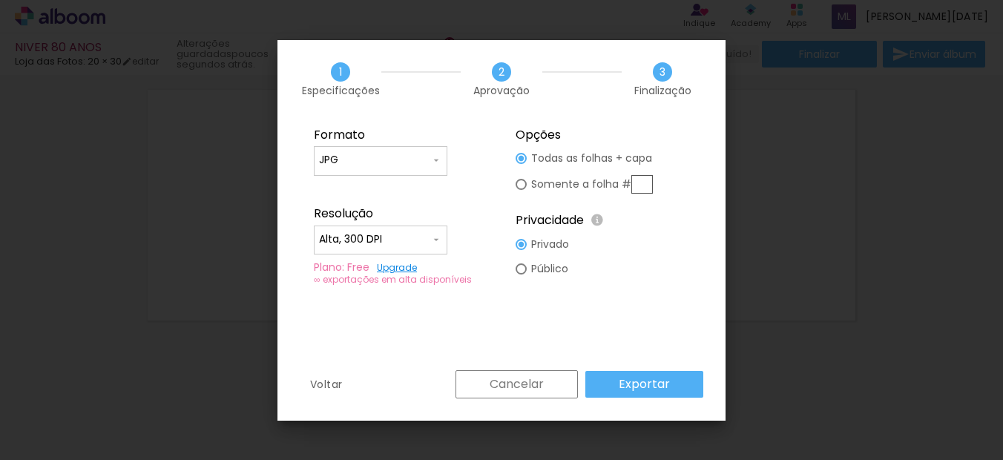
click at [0, 0] on slot "Exportar" at bounding box center [0, 0] width 0 height 0
